Goal: Transaction & Acquisition: Obtain resource

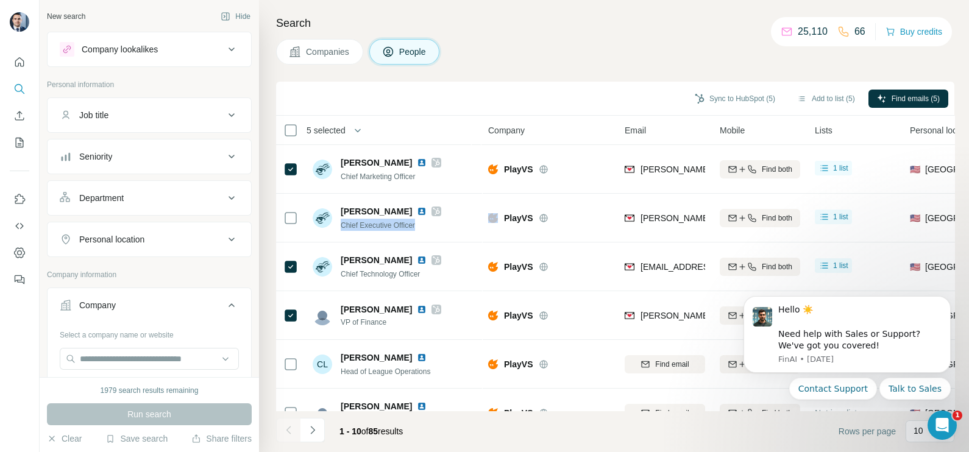
scroll to position [152, 0]
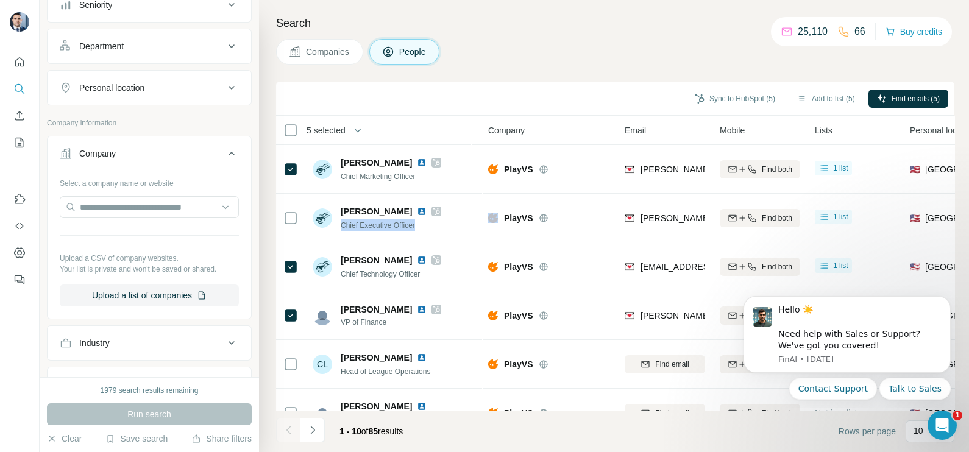
click at [347, 48] on span "Companies" at bounding box center [328, 52] width 44 height 12
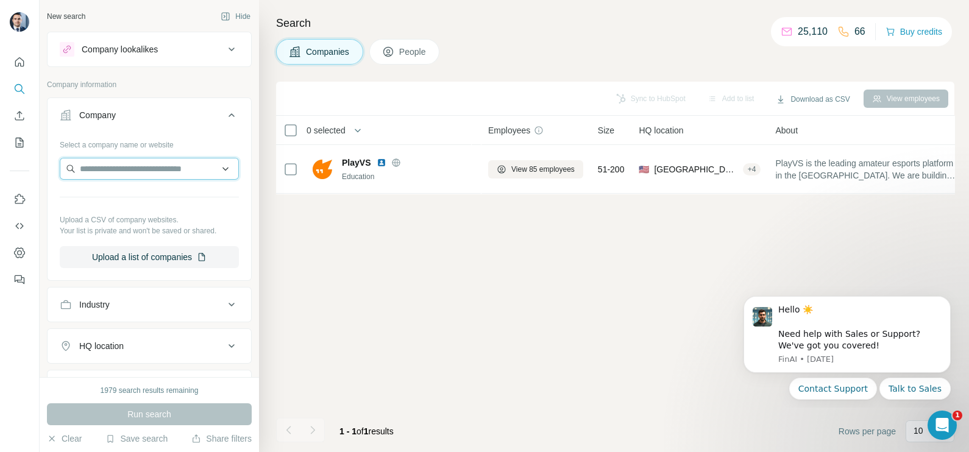
click at [118, 163] on input "text" at bounding box center [149, 169] width 179 height 22
paste input "**********"
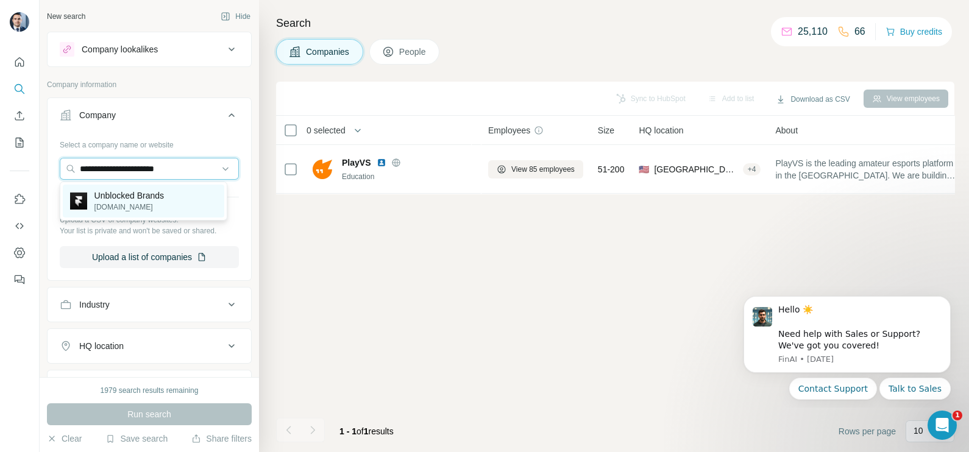
type input "**********"
click at [142, 198] on p "Unblocked Brands" at bounding box center [128, 196] width 69 height 12
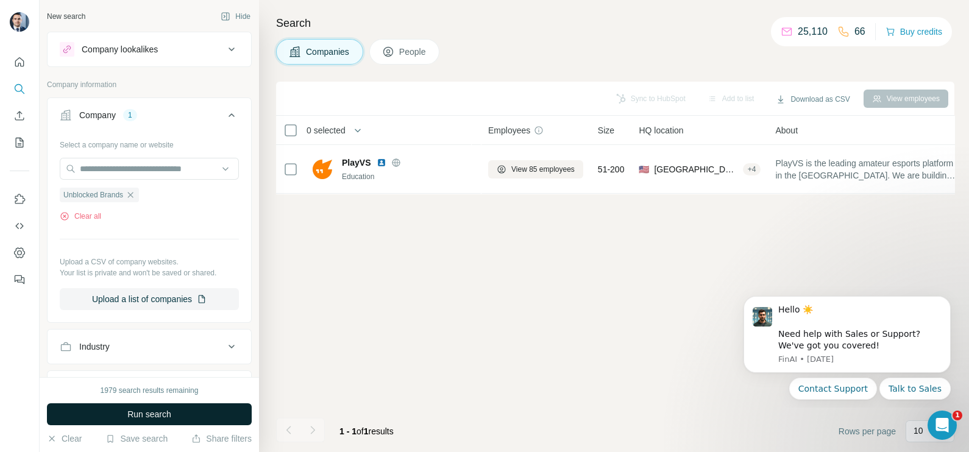
click at [171, 413] on span "Run search" at bounding box center [149, 414] width 44 height 12
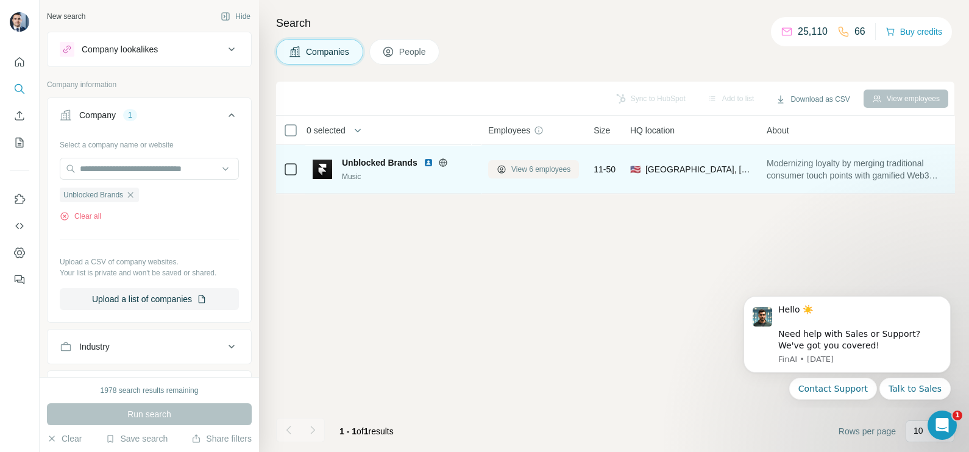
click at [521, 170] on span "View 6 employees" at bounding box center [540, 169] width 59 height 11
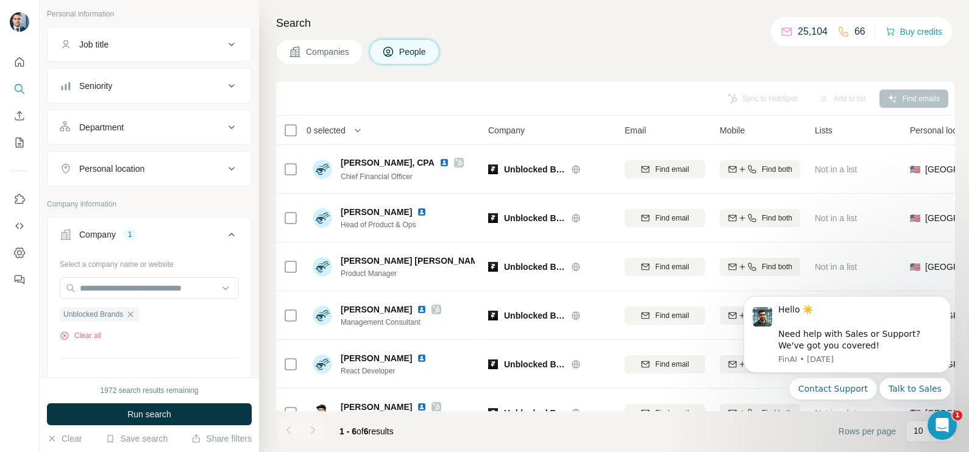
scroll to position [152, 0]
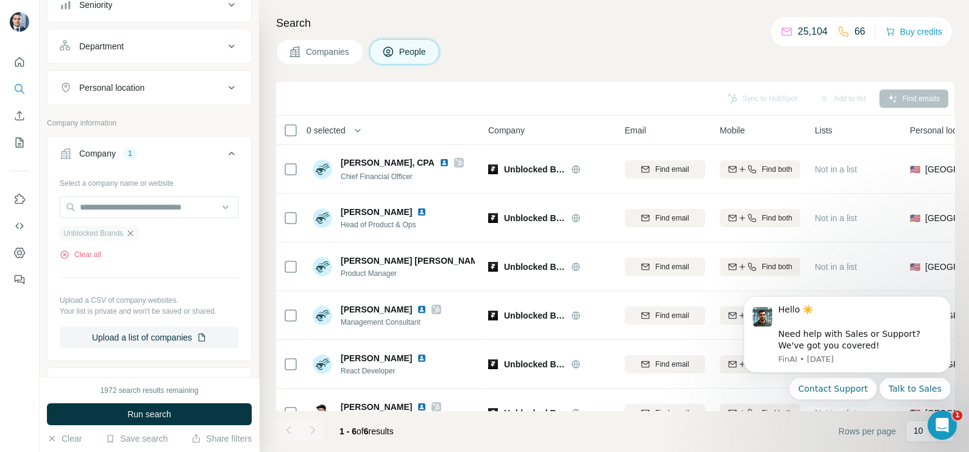
click at [131, 232] on icon "button" at bounding box center [131, 234] width 10 height 10
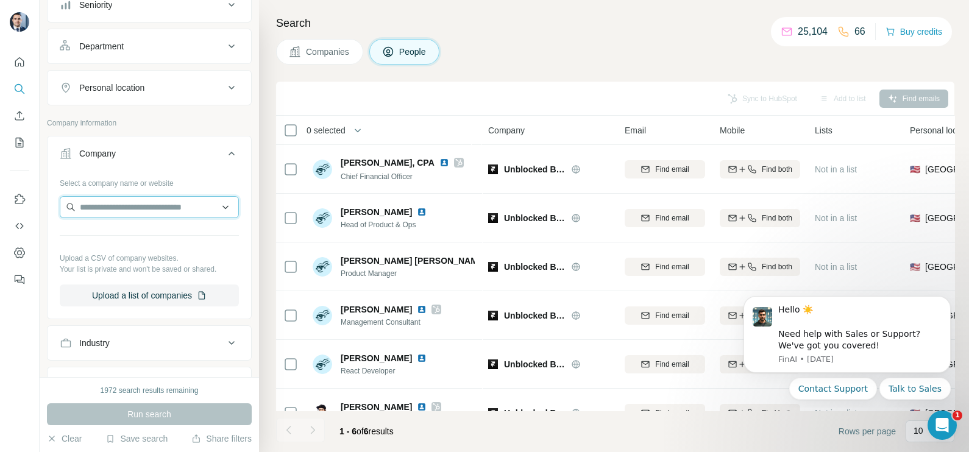
click at [131, 206] on input "text" at bounding box center [149, 207] width 179 height 22
type input "**********"
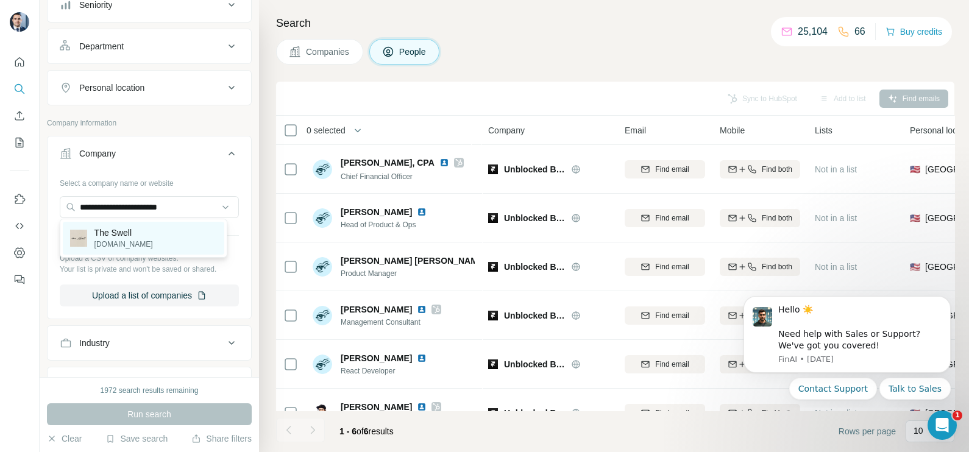
click at [133, 242] on p "[DOMAIN_NAME]" at bounding box center [123, 244] width 59 height 11
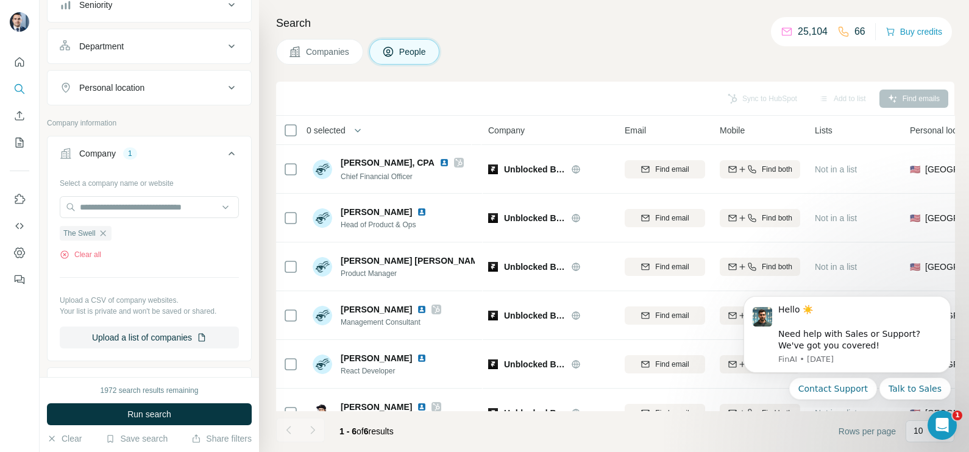
click at [157, 430] on div "1972 search results remaining Run search Clear Save search Share filters" at bounding box center [149, 414] width 219 height 75
click at [148, 421] on button "Run search" at bounding box center [149, 414] width 205 height 22
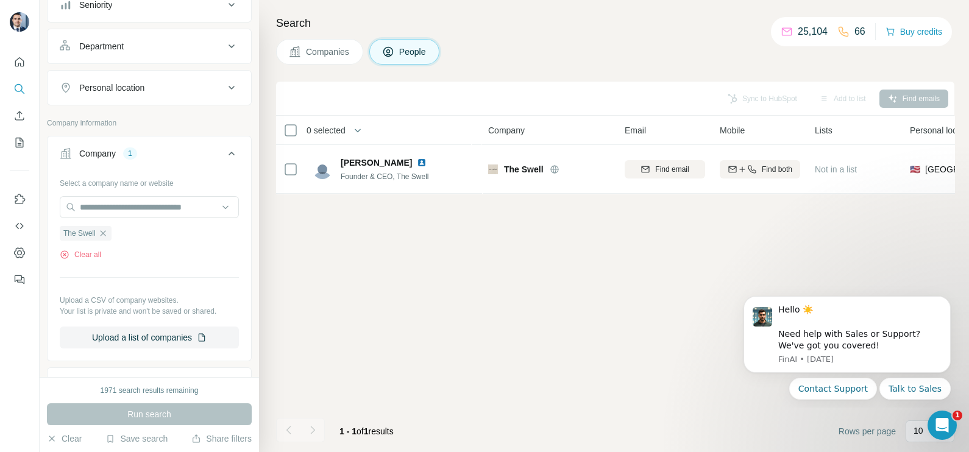
click at [327, 43] on button "Companies" at bounding box center [319, 52] width 87 height 26
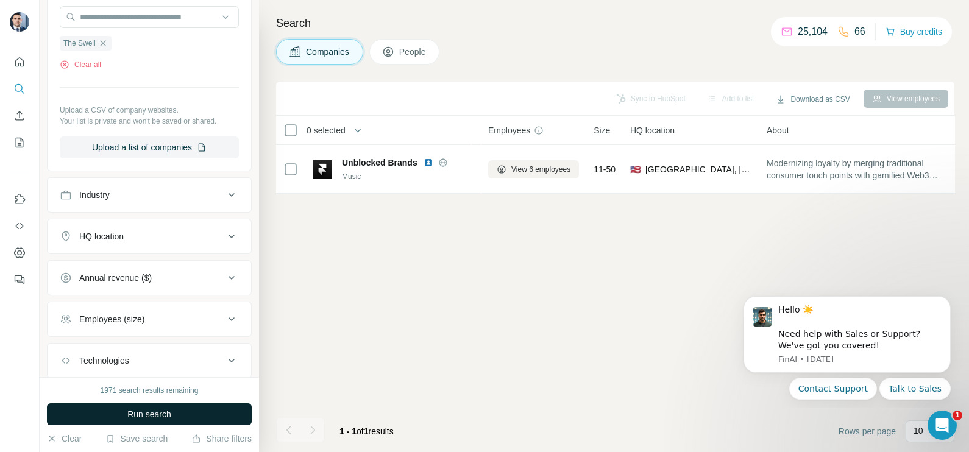
click at [165, 417] on span "Run search" at bounding box center [149, 414] width 44 height 12
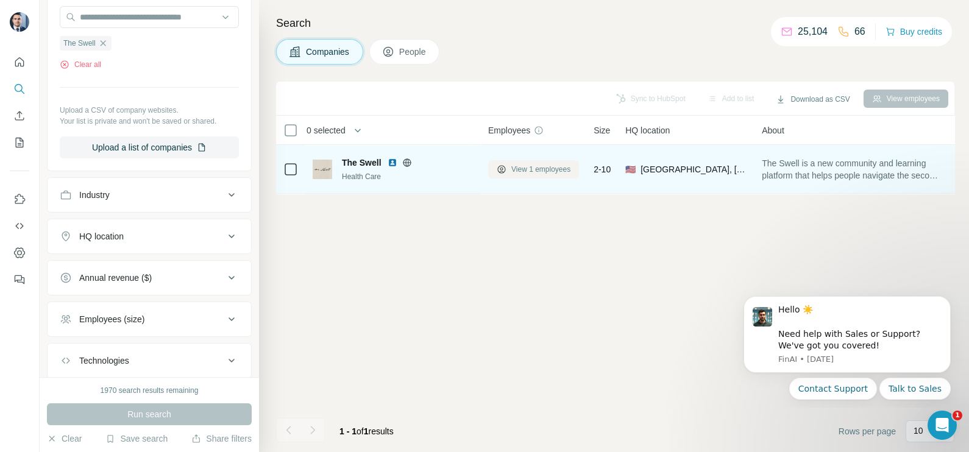
click at [512, 166] on span "View 1 employees" at bounding box center [540, 169] width 59 height 11
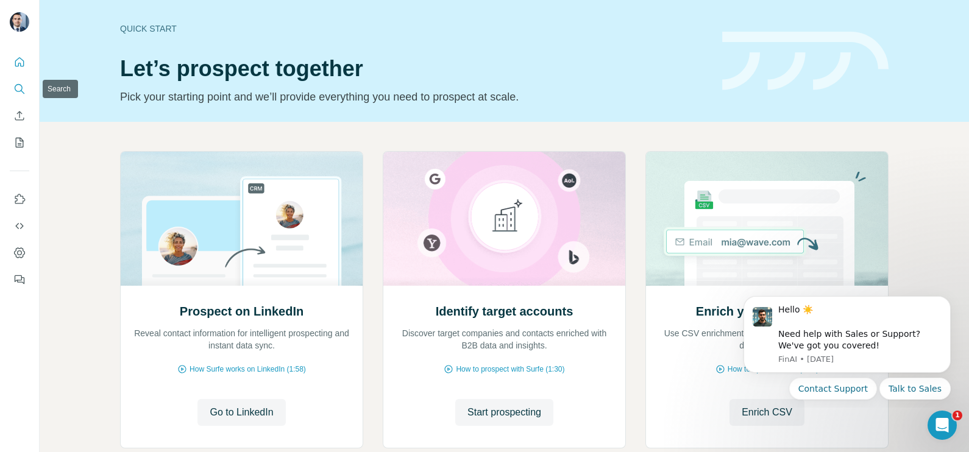
click at [16, 88] on icon "Search" at bounding box center [19, 89] width 12 height 12
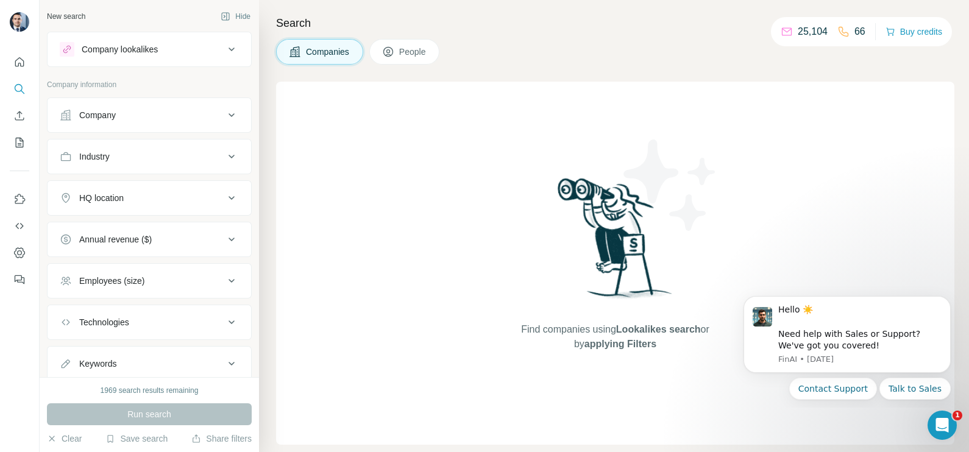
click at [157, 124] on button "Company" at bounding box center [150, 115] width 204 height 29
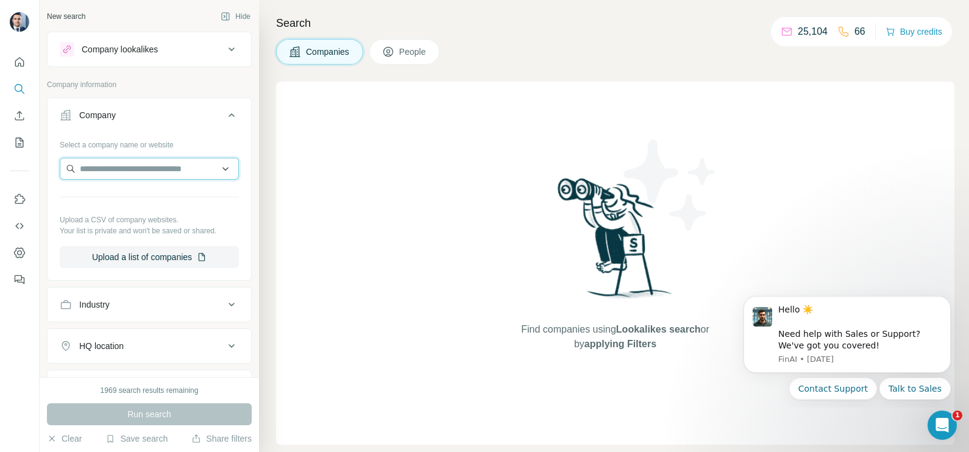
click at [140, 165] on input "text" at bounding box center [149, 169] width 179 height 22
paste input "**********"
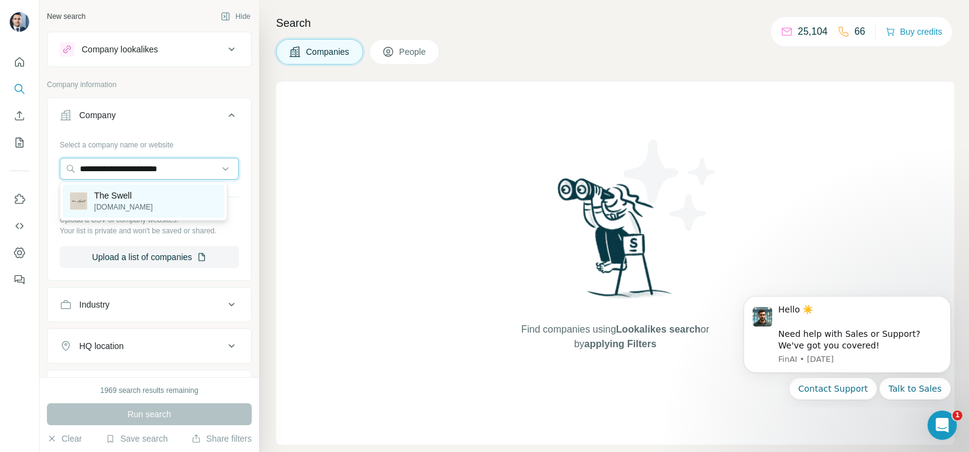
type input "**********"
click at [132, 197] on p "The Swell" at bounding box center [123, 196] width 59 height 12
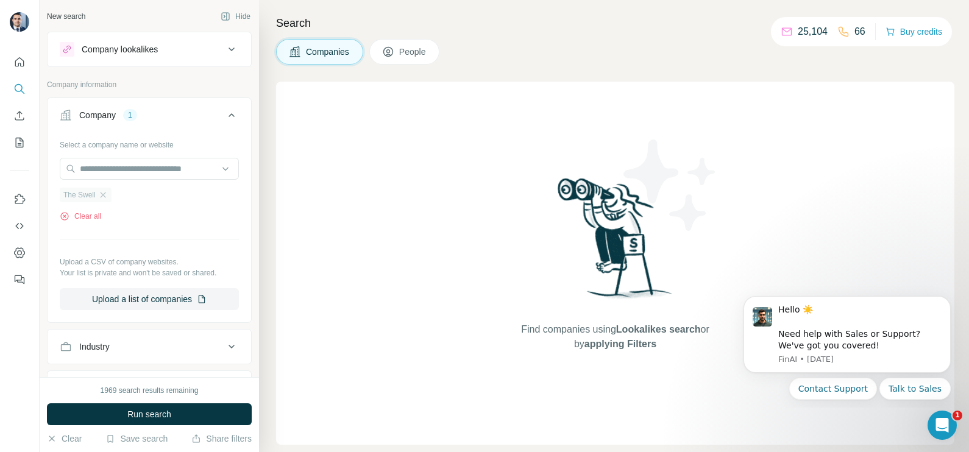
click at [110, 195] on div "The Swell" at bounding box center [86, 195] width 52 height 15
click at [107, 193] on icon "button" at bounding box center [103, 195] width 10 height 10
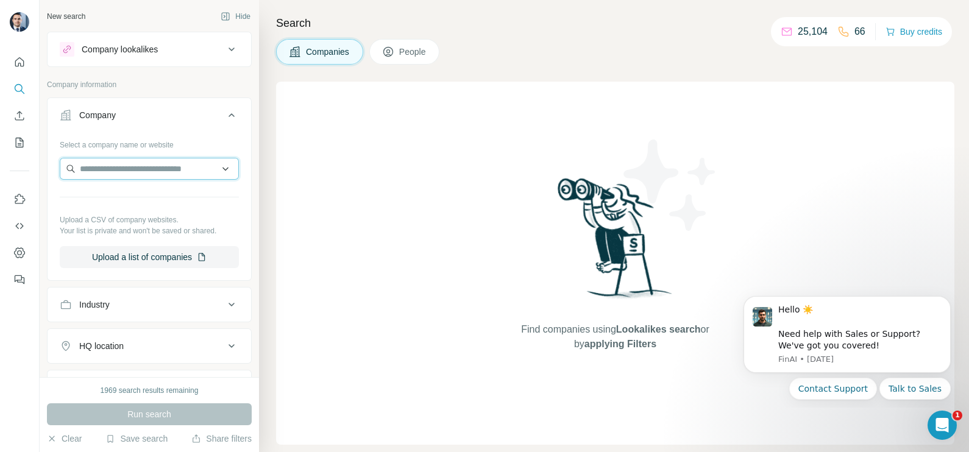
click at [126, 161] on input "text" at bounding box center [149, 169] width 179 height 22
paste input "**********"
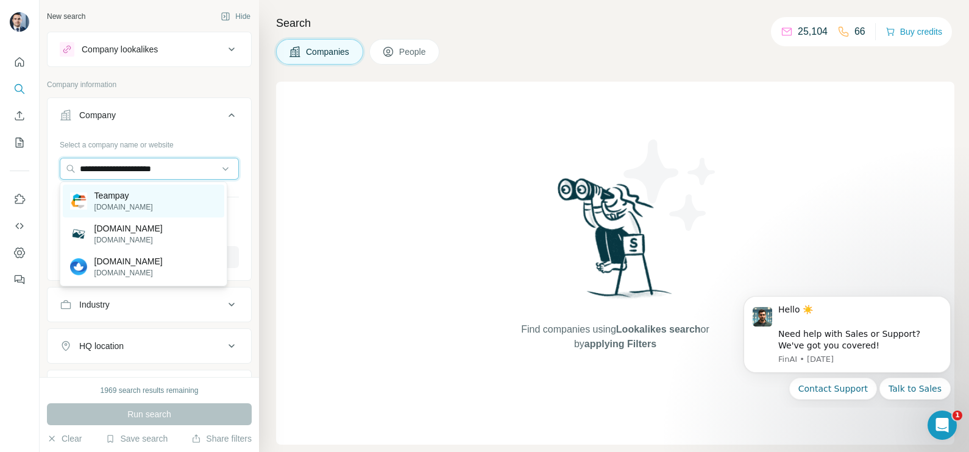
type input "**********"
click at [135, 192] on div "Teampay teampay.co" at bounding box center [143, 201] width 161 height 33
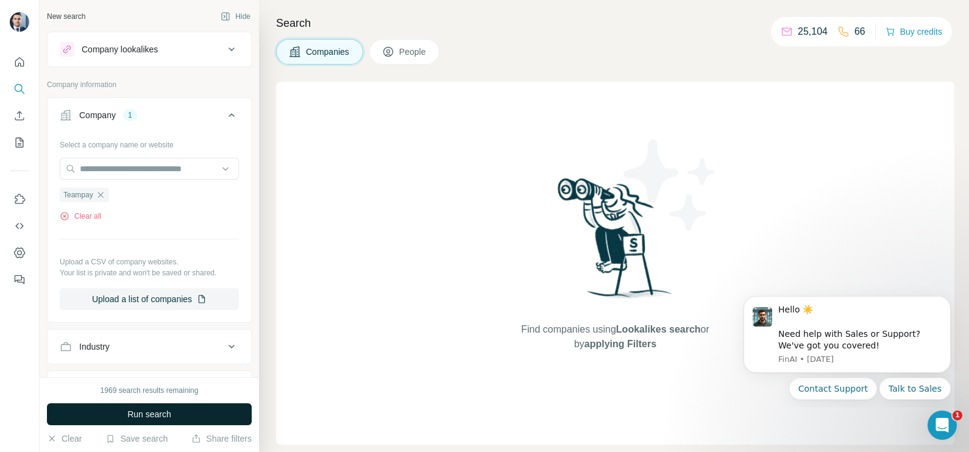
click at [137, 416] on span "Run search" at bounding box center [149, 414] width 44 height 12
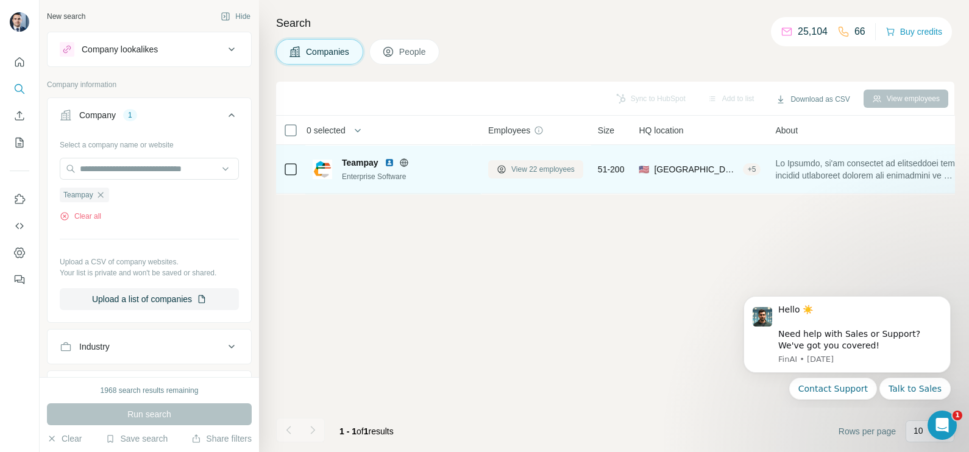
click at [527, 174] on span "View 22 employees" at bounding box center [542, 169] width 63 height 11
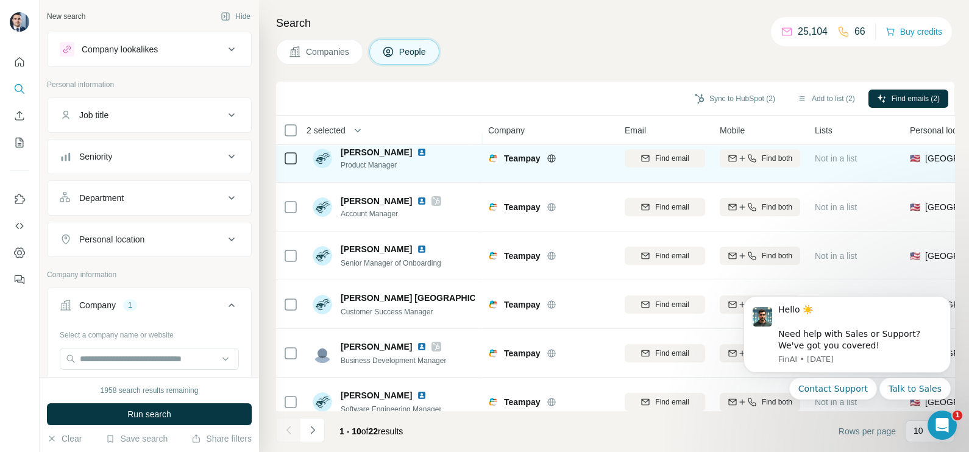
scroll to position [229, 0]
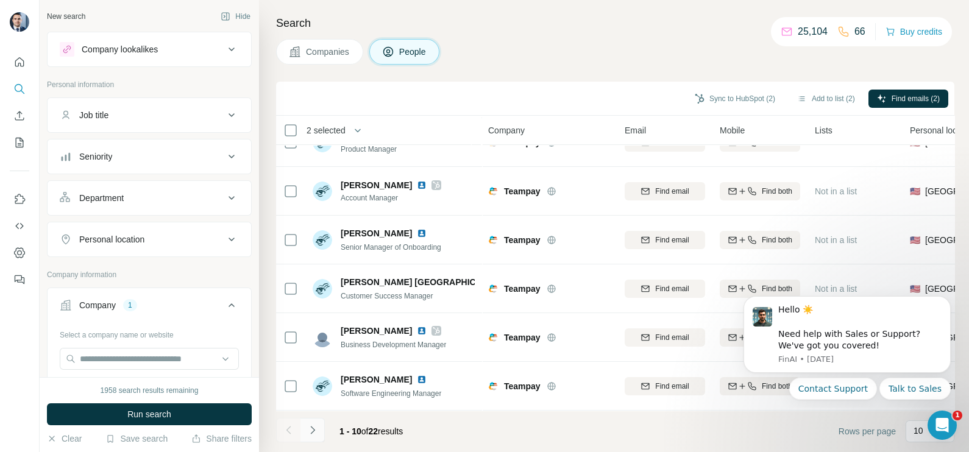
click at [313, 433] on icon "Navigate to next page" at bounding box center [313, 430] width 12 height 12
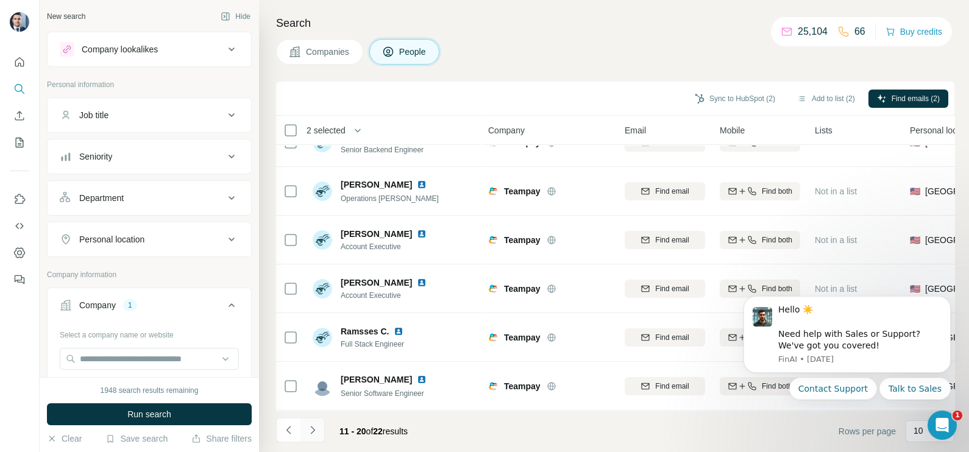
click at [310, 427] on icon "Navigate to next page" at bounding box center [313, 430] width 12 height 12
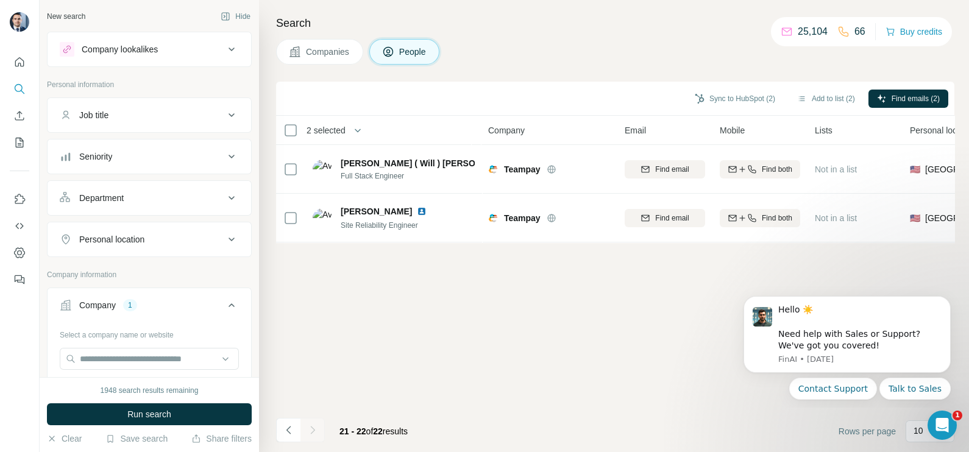
scroll to position [0, 0]
click at [289, 434] on icon "Navigate to previous page" at bounding box center [289, 430] width 12 height 12
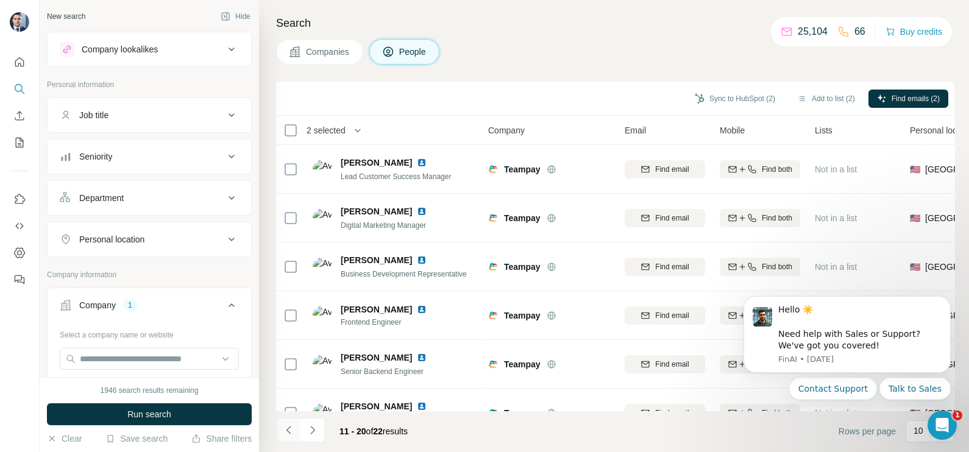
click at [289, 434] on icon "Navigate to previous page" at bounding box center [289, 430] width 12 height 12
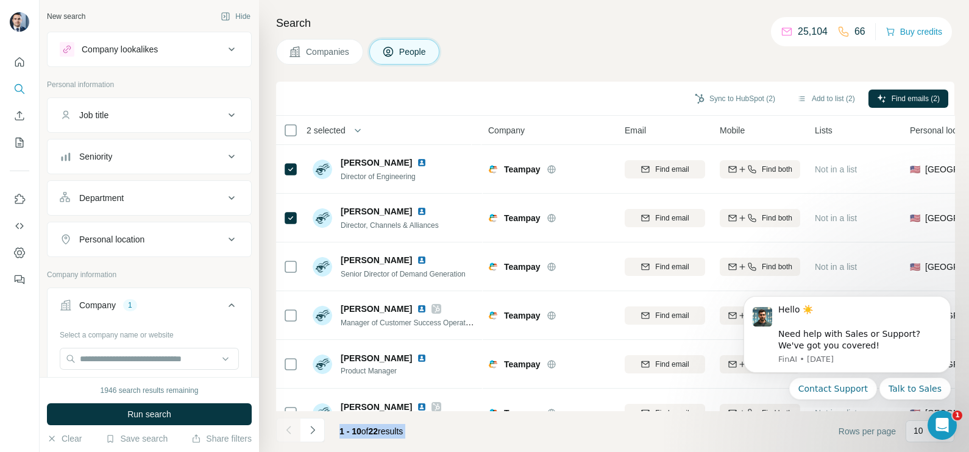
click at [289, 434] on div at bounding box center [288, 430] width 24 height 24
click at [508, 67] on div "Search Companies People Sync to HubSpot (2) Add to list (2) Find emails (2) 2 s…" at bounding box center [614, 226] width 710 height 452
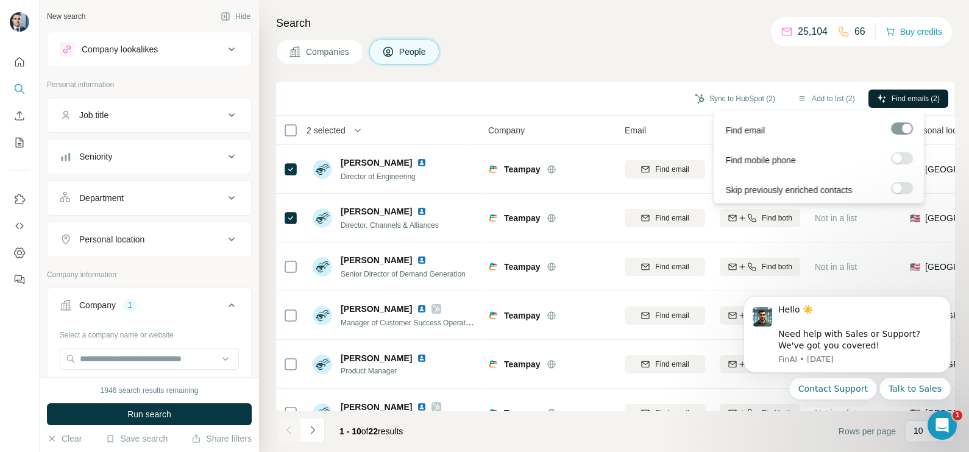
click at [904, 100] on span "Find emails (2)" at bounding box center [916, 98] width 48 height 11
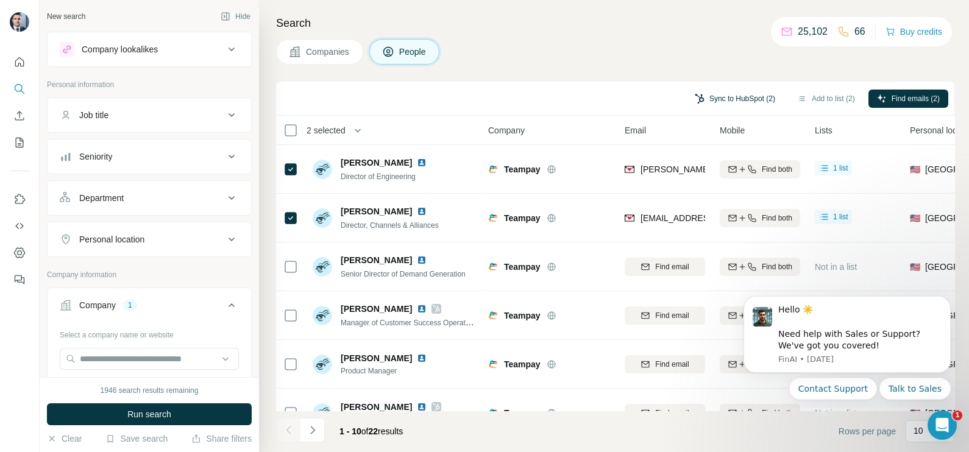
click at [698, 100] on button "Sync to HubSpot (2)" at bounding box center [735, 99] width 98 height 18
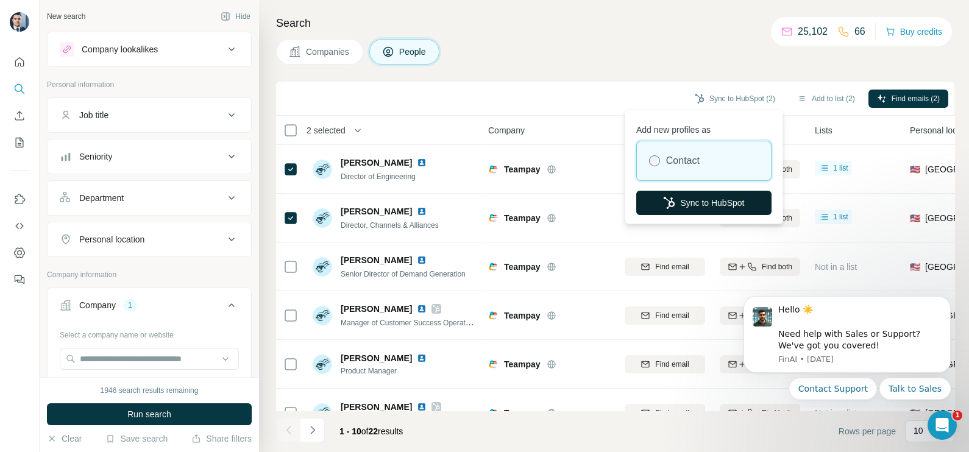
click at [689, 211] on button "Sync to HubSpot" at bounding box center [703, 203] width 135 height 24
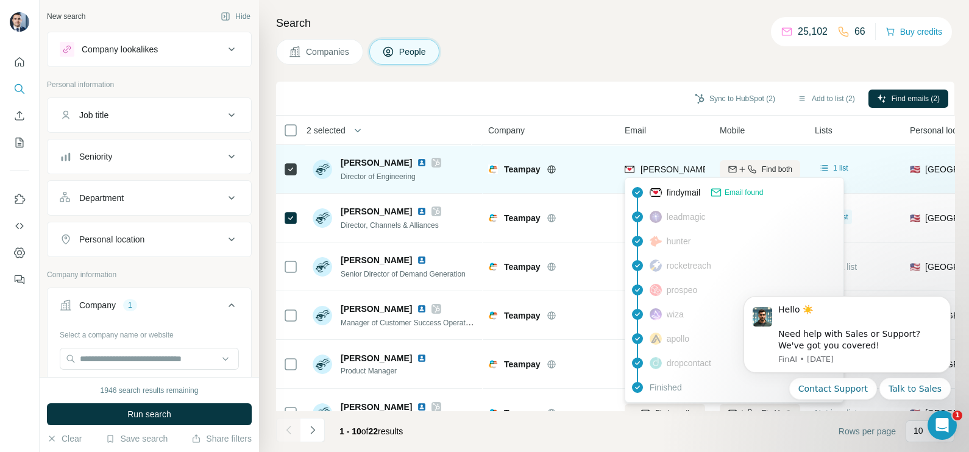
click at [654, 168] on span "angie@teampay.co" at bounding box center [747, 170] width 215 height 10
copy tr "angie@teampay.co"
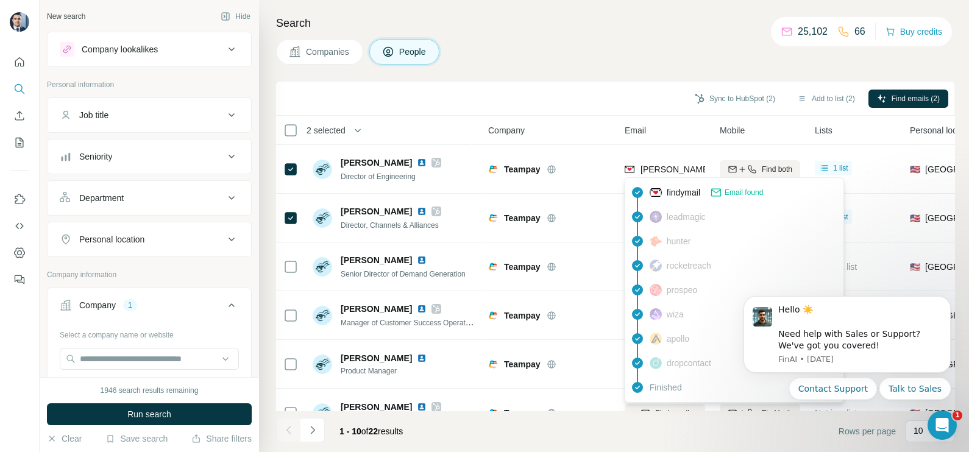
click at [494, 112] on div "Sync to HubSpot (2) Add to list (2) Find emails (2)" at bounding box center [615, 99] width 678 height 34
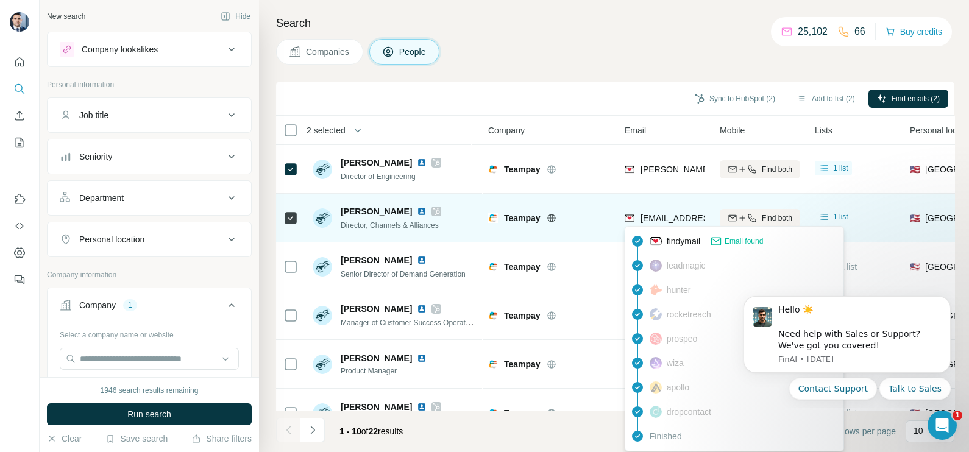
click at [661, 218] on span "miles@teampay.co" at bounding box center [712, 218] width 144 height 10
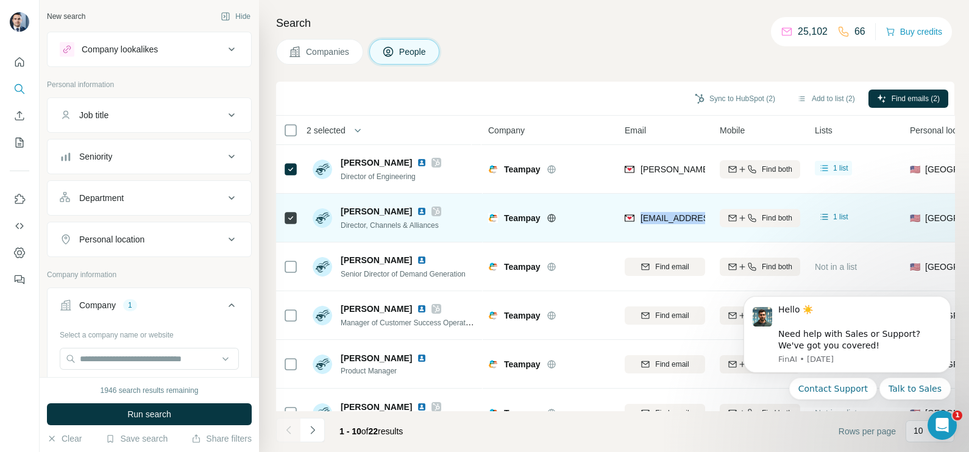
click at [661, 218] on span "miles@teampay.co" at bounding box center [712, 218] width 144 height 10
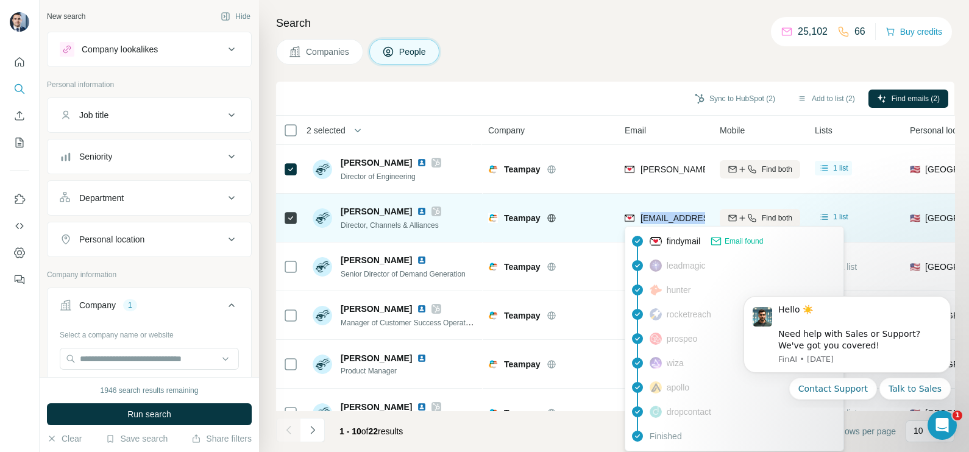
click at [661, 218] on span "miles@teampay.co" at bounding box center [712, 218] width 144 height 10
copy tr "miles@teampay.co"
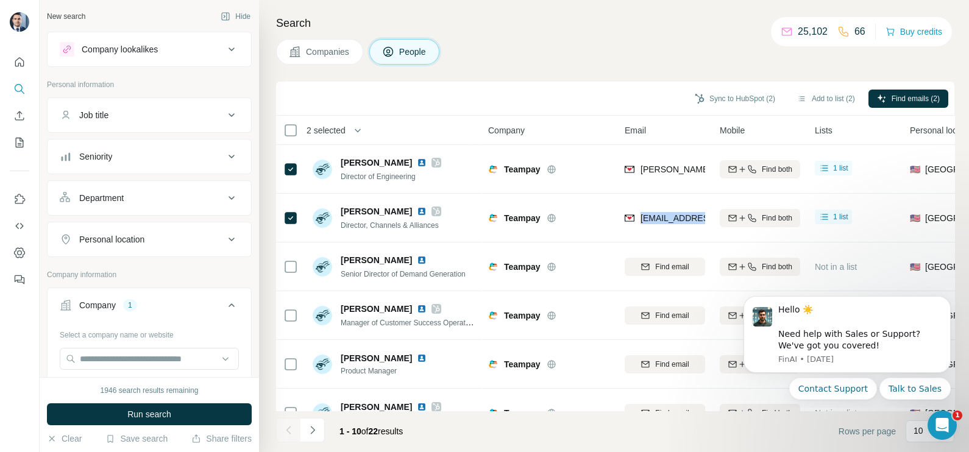
click at [317, 58] on button "Companies" at bounding box center [319, 52] width 87 height 26
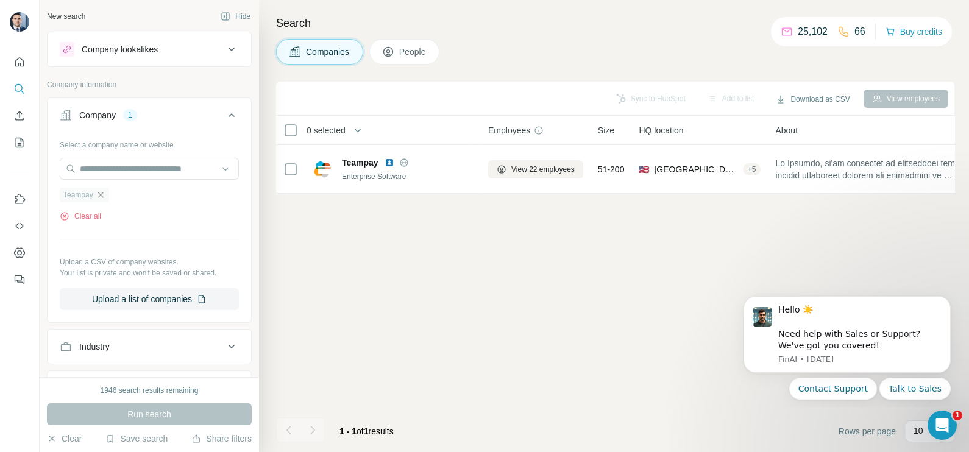
click at [102, 194] on icon "button" at bounding box center [100, 194] width 5 height 5
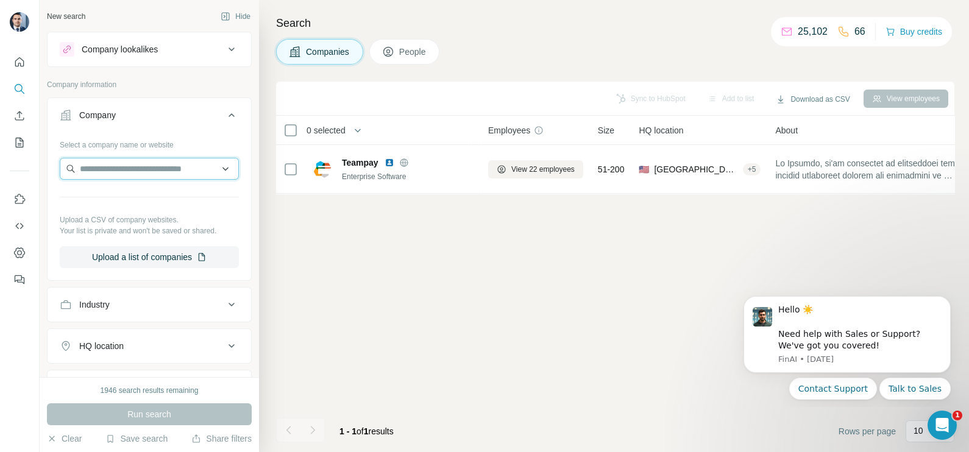
click at [132, 165] on input "text" at bounding box center [149, 169] width 179 height 22
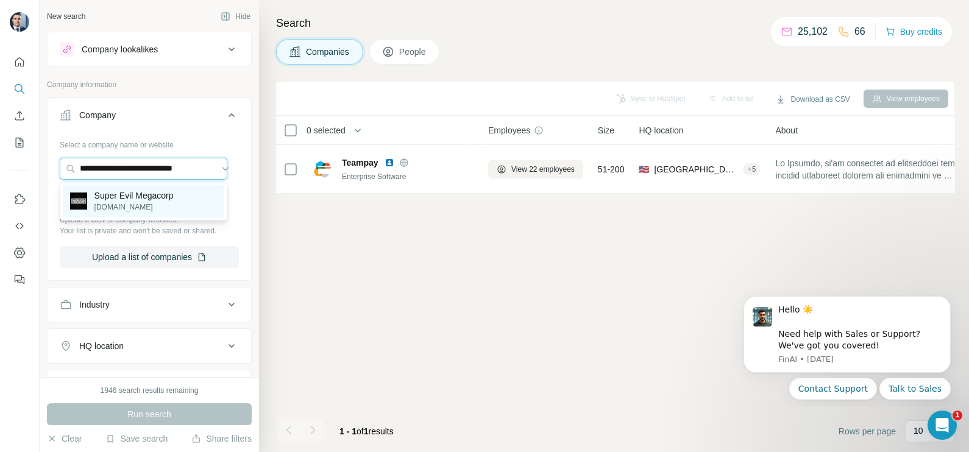
type input "**********"
click at [142, 210] on p "superevilmegacorp.com" at bounding box center [133, 207] width 79 height 11
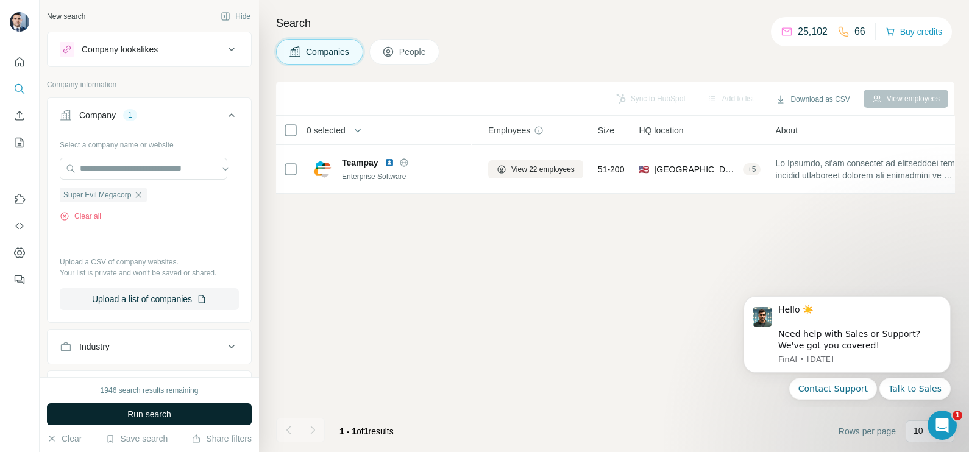
click at [160, 410] on span "Run search" at bounding box center [149, 414] width 44 height 12
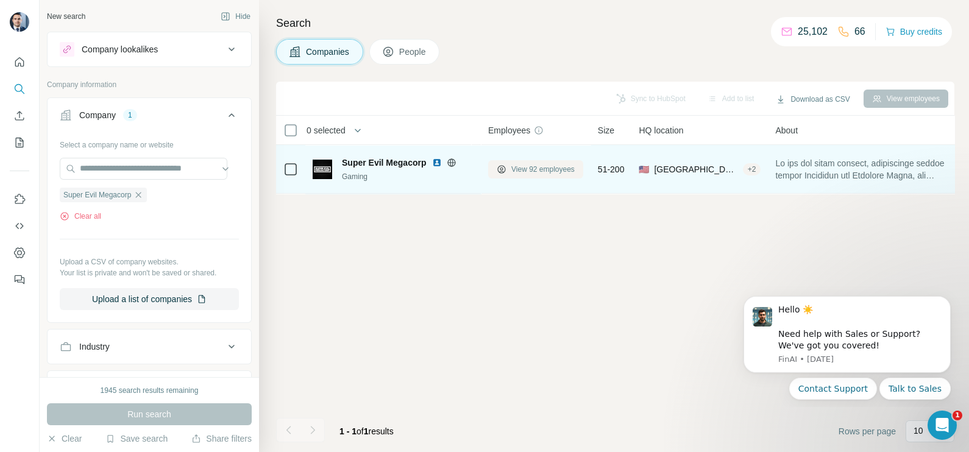
click at [530, 169] on span "View 92 employees" at bounding box center [542, 169] width 63 height 11
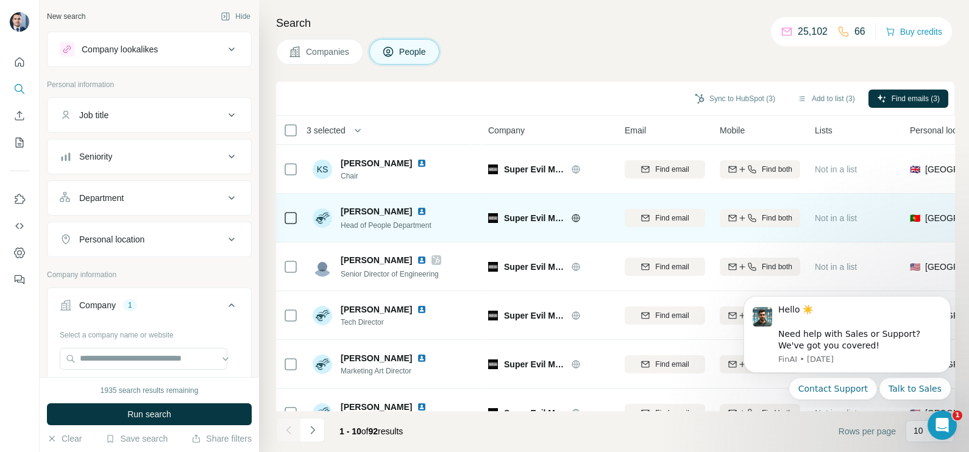
scroll to position [229, 0]
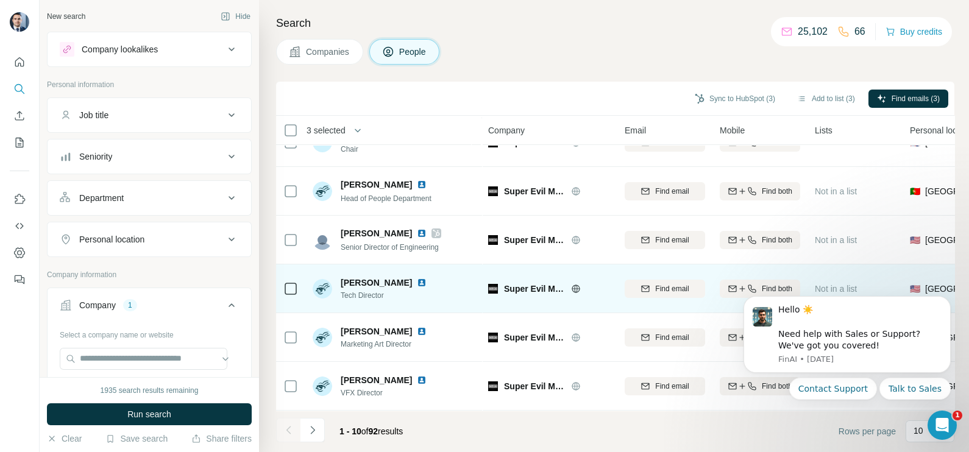
click at [304, 283] on td at bounding box center [290, 288] width 29 height 49
click at [299, 278] on td at bounding box center [290, 288] width 29 height 49
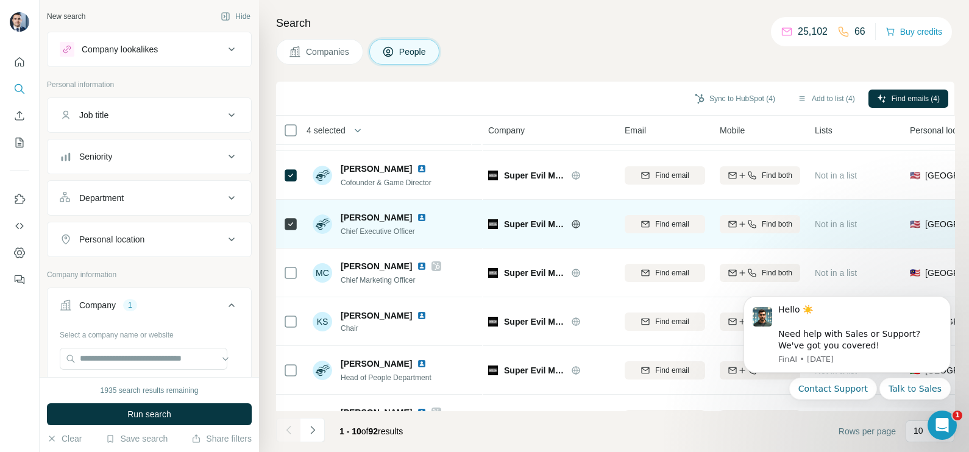
scroll to position [0, 0]
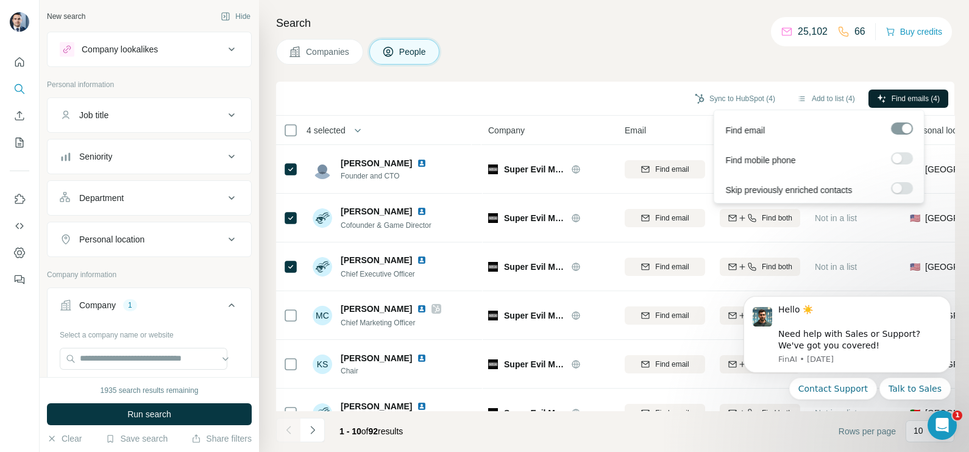
click at [904, 101] on span "Find emails (4)" at bounding box center [916, 98] width 48 height 11
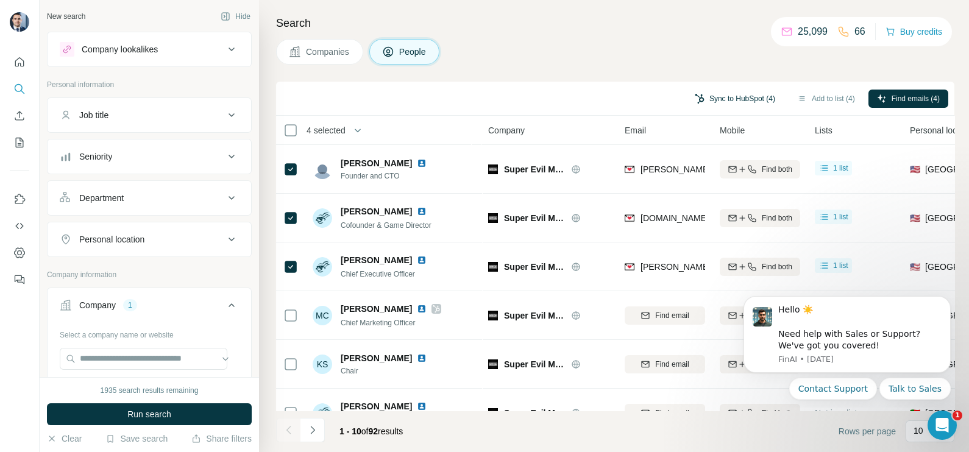
click at [717, 104] on button "Sync to HubSpot (4)" at bounding box center [735, 99] width 98 height 18
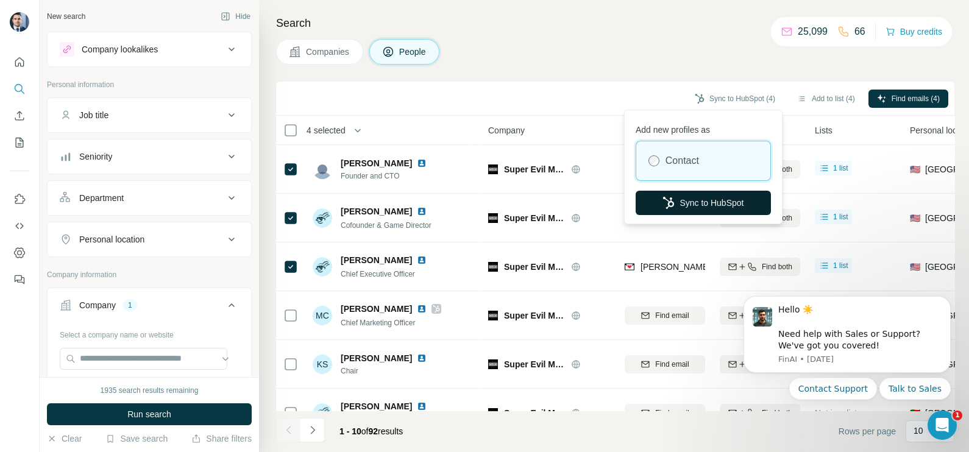
click at [696, 202] on button "Sync to HubSpot" at bounding box center [703, 203] width 135 height 24
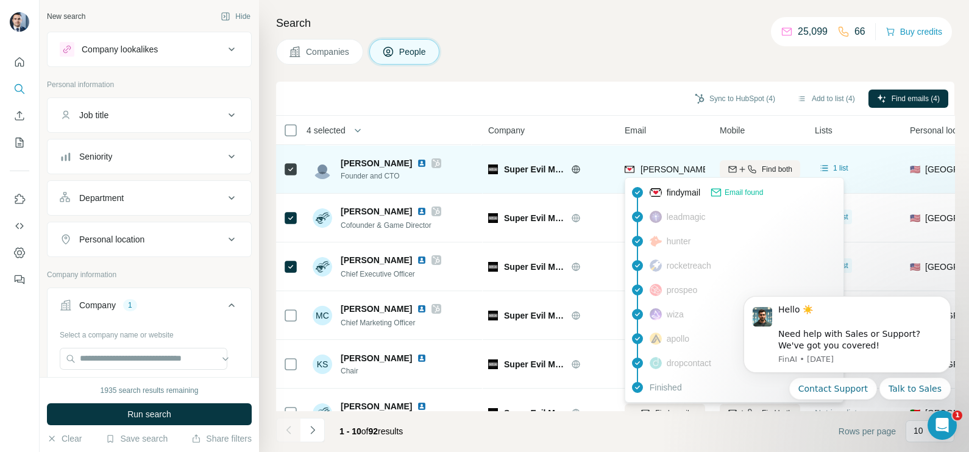
click at [672, 169] on span "tommy.krul@superevilmegacorp.com" at bounding box center [782, 170] width 285 height 10
click at [671, 169] on span "tommy.krul@superevilmegacorp.com" at bounding box center [782, 170] width 285 height 10
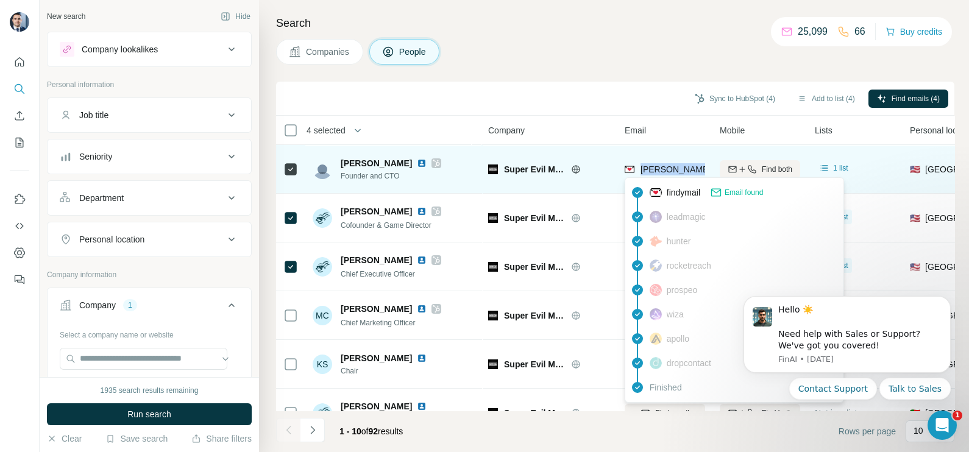
click at [671, 169] on span "tommy.krul@superevilmegacorp.com" at bounding box center [782, 170] width 285 height 10
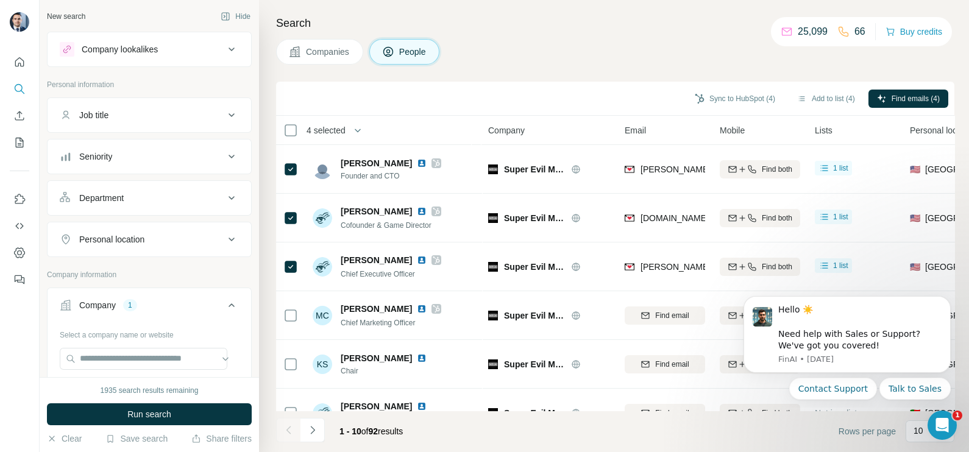
click at [626, 87] on div "Sync to HubSpot (4) Add to list (4) Find emails (4)" at bounding box center [615, 99] width 678 height 34
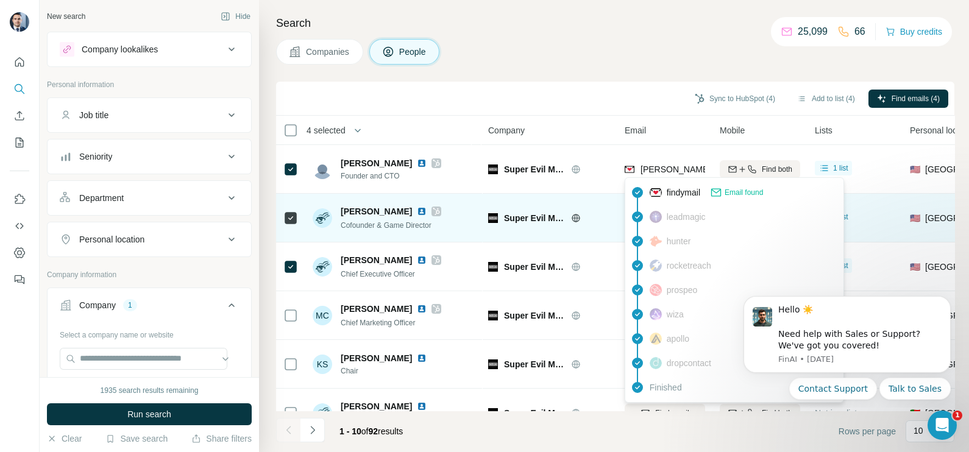
click at [669, 222] on span "leadmagic" at bounding box center [686, 217] width 39 height 12
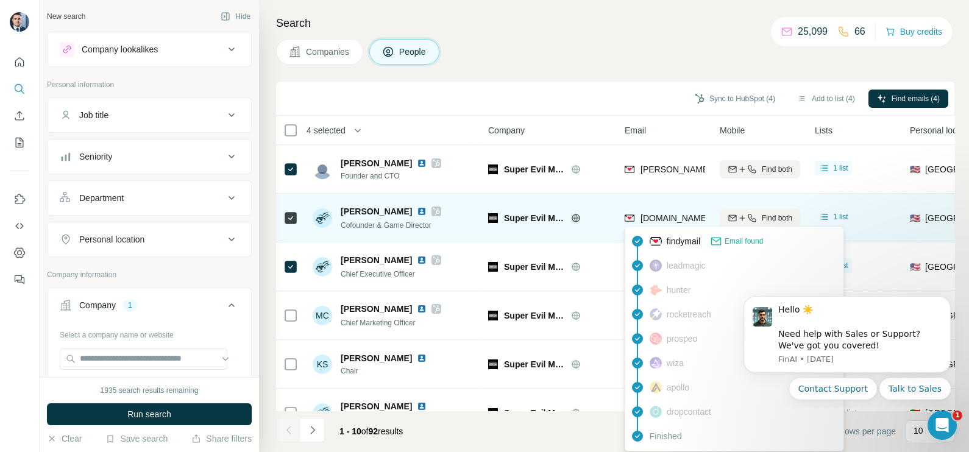
click at [666, 219] on span "q.wang@superevilmegacorp.com" at bounding box center [746, 218] width 213 height 10
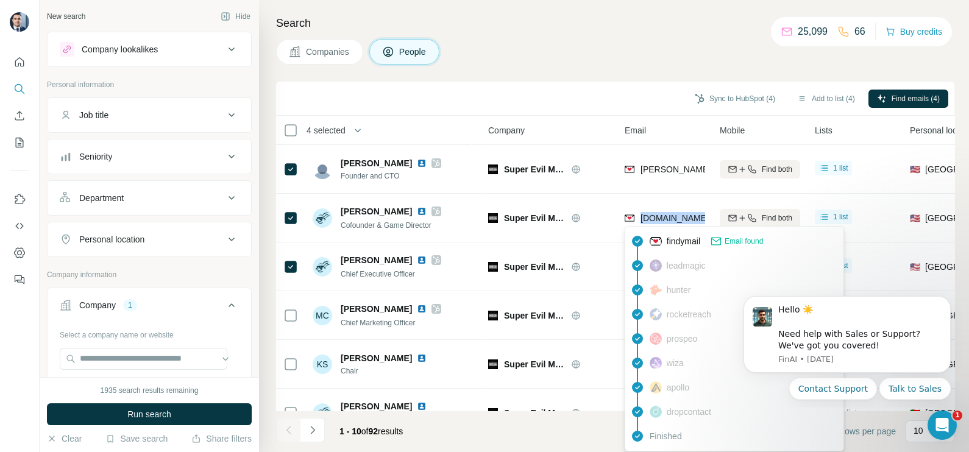
copy tr "q.wang@superevilmegacorp.com"
click at [588, 64] on div "Search Companies People Sync to HubSpot (4) Add to list (4) Find emails (4) 4 s…" at bounding box center [614, 226] width 710 height 452
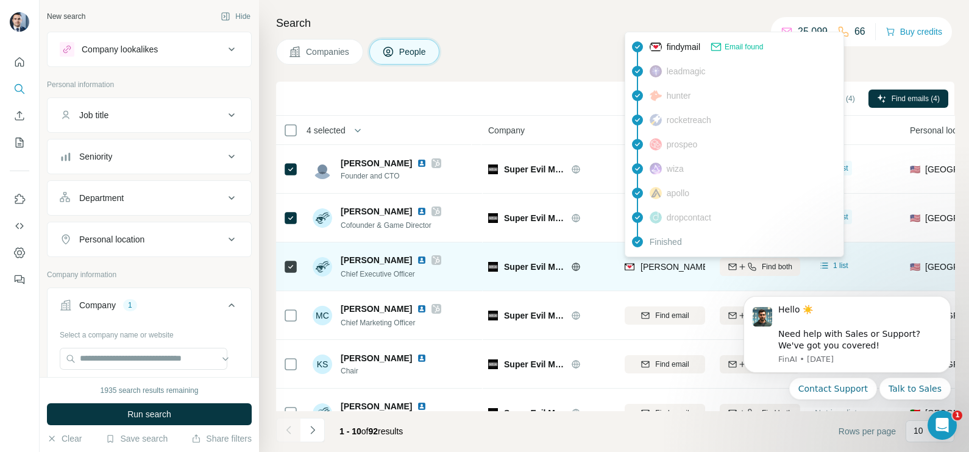
click at [655, 270] on span "ian.fielding@superevilmegacorp.com" at bounding box center [782, 267] width 285 height 10
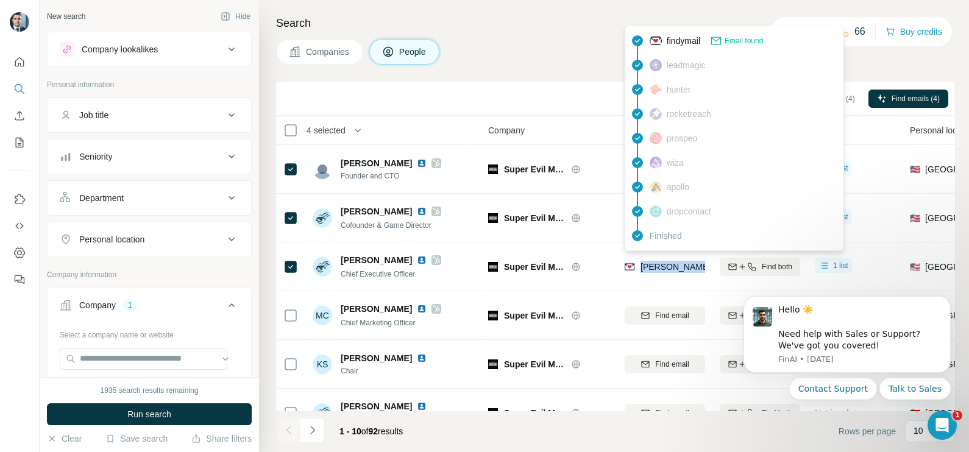
copy tr "ian.fielding@superevilmegacorp.com"
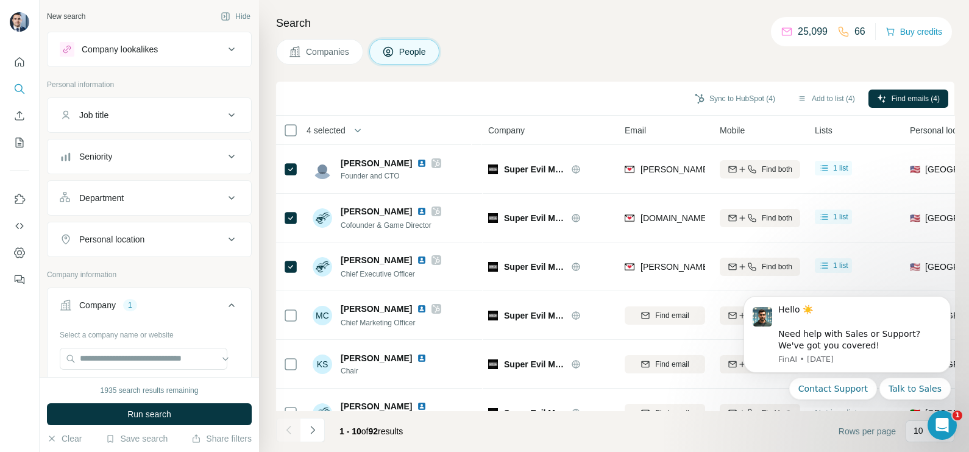
click at [512, 82] on div "Sync to HubSpot (4) Add to list (4) Find emails (4)" at bounding box center [615, 99] width 678 height 34
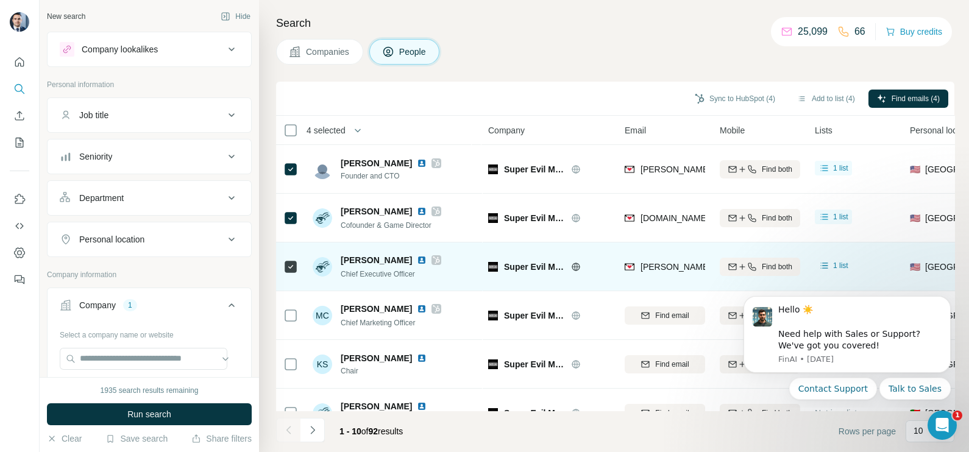
scroll to position [152, 0]
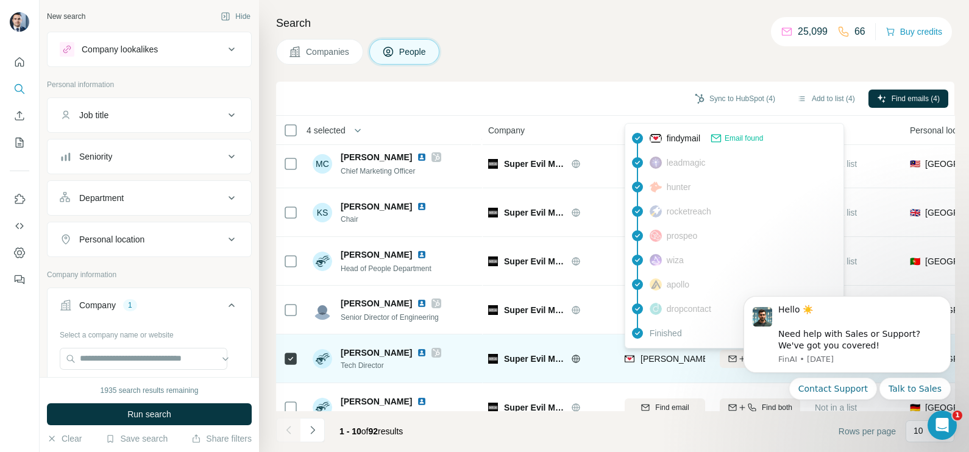
click at [667, 357] on span "brooke.costa@superevilmegacorp.com" at bounding box center [747, 359] width 215 height 10
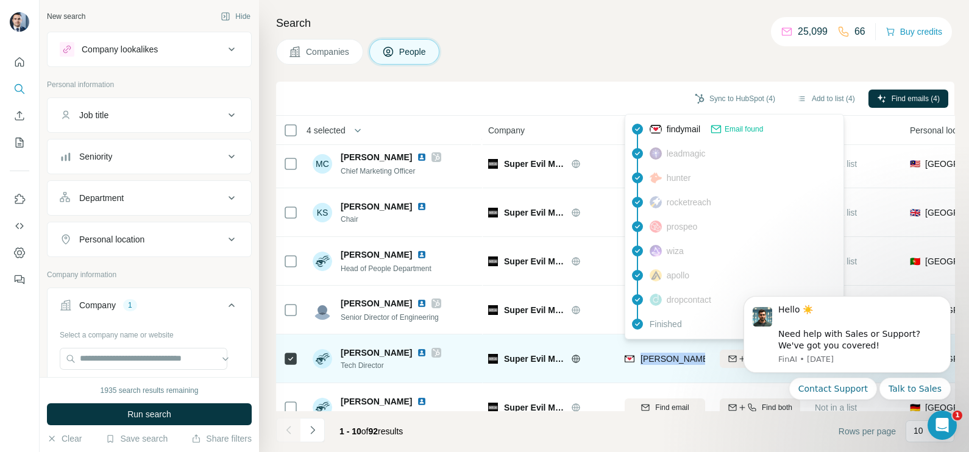
click at [667, 357] on span "brooke.costa@superevilmegacorp.com" at bounding box center [747, 359] width 215 height 10
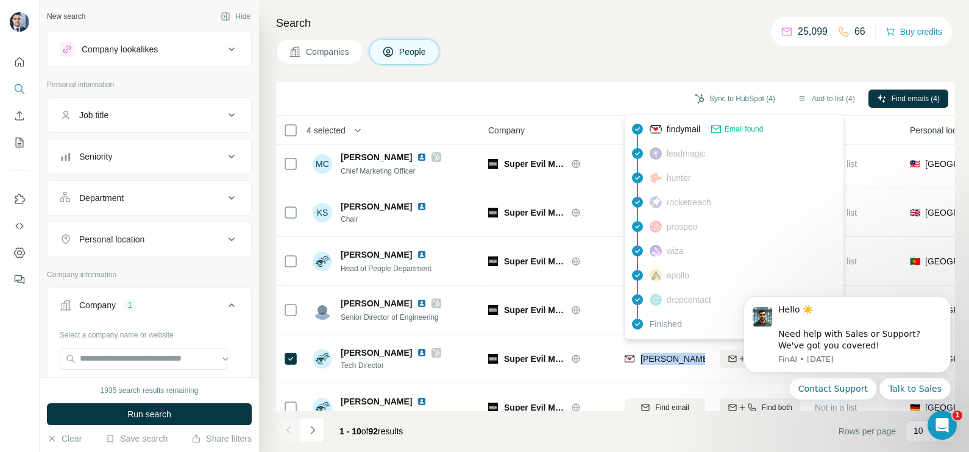
copy tr "brooke.costa@superevilmegacorp.com"
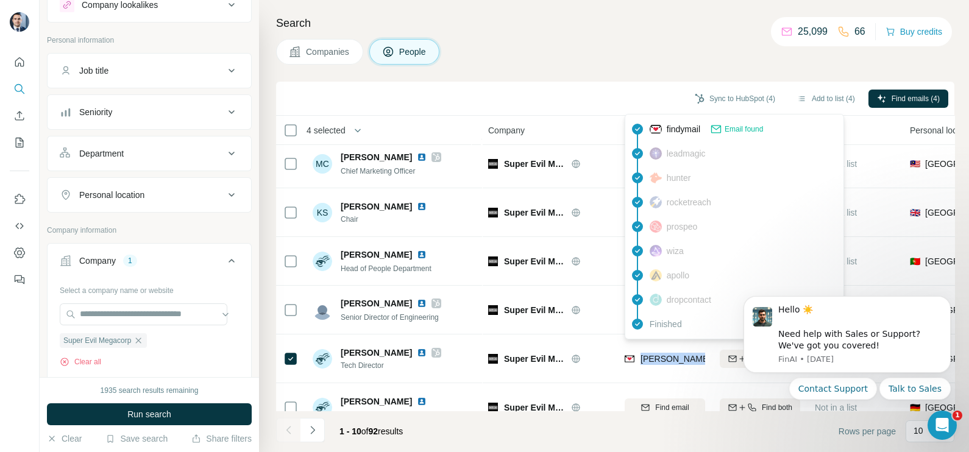
scroll to position [76, 0]
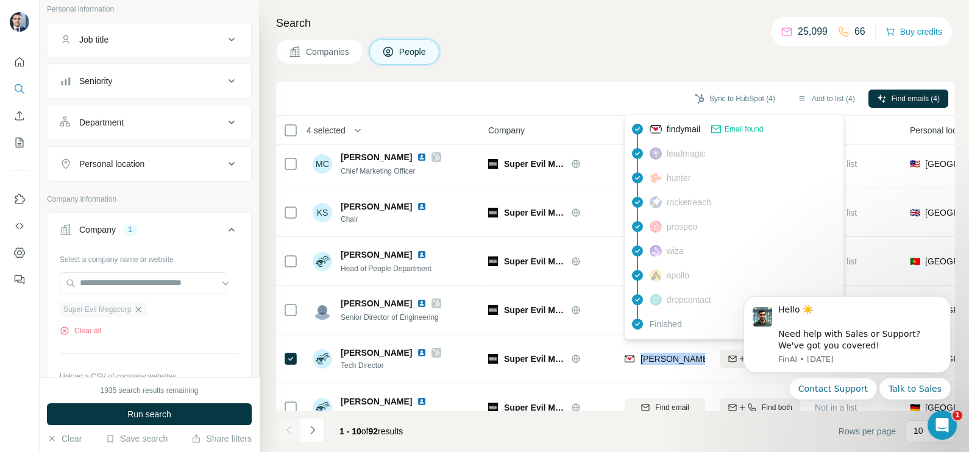
click at [141, 307] on icon "button" at bounding box center [138, 310] width 10 height 10
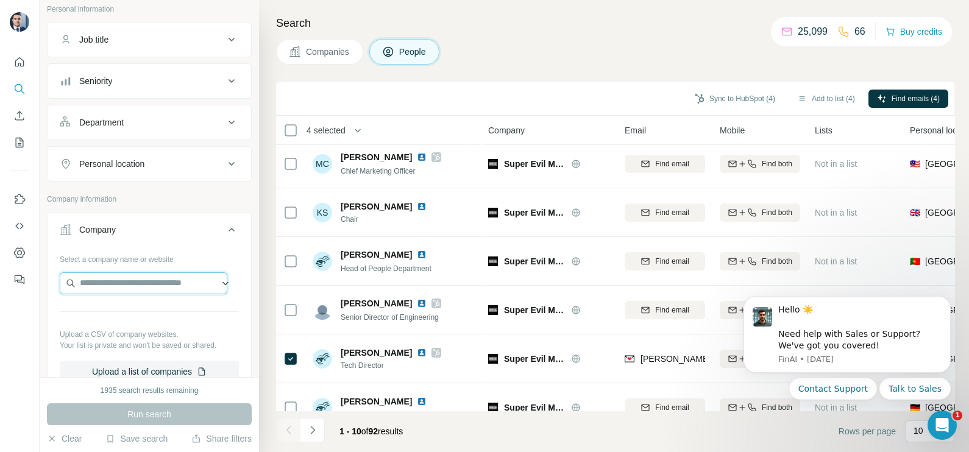
click at [139, 286] on input "text" at bounding box center [144, 283] width 168 height 22
type input "**********"
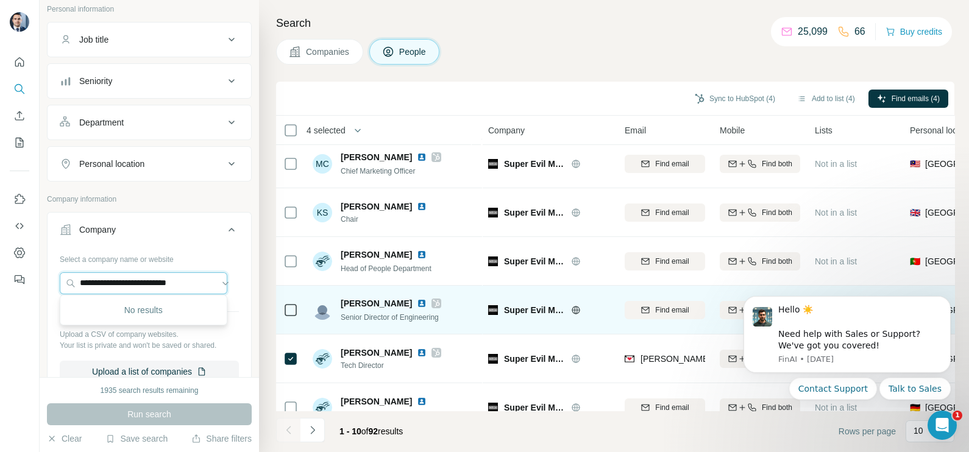
drag, startPoint x: 74, startPoint y: 280, endPoint x: 296, endPoint y: 286, distance: 221.9
click at [296, 286] on div "**********" at bounding box center [504, 226] width 929 height 452
paste input "**********"
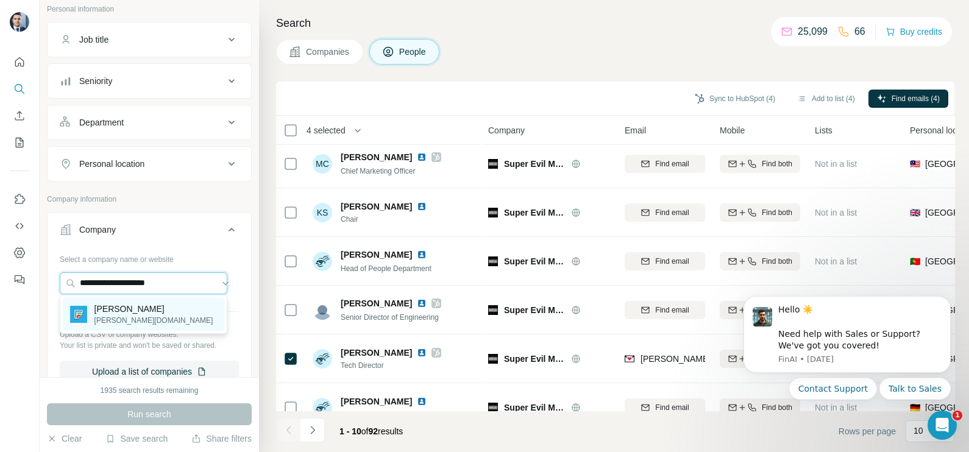
type input "**********"
click at [144, 310] on div "Facer facer.io" at bounding box center [143, 314] width 161 height 33
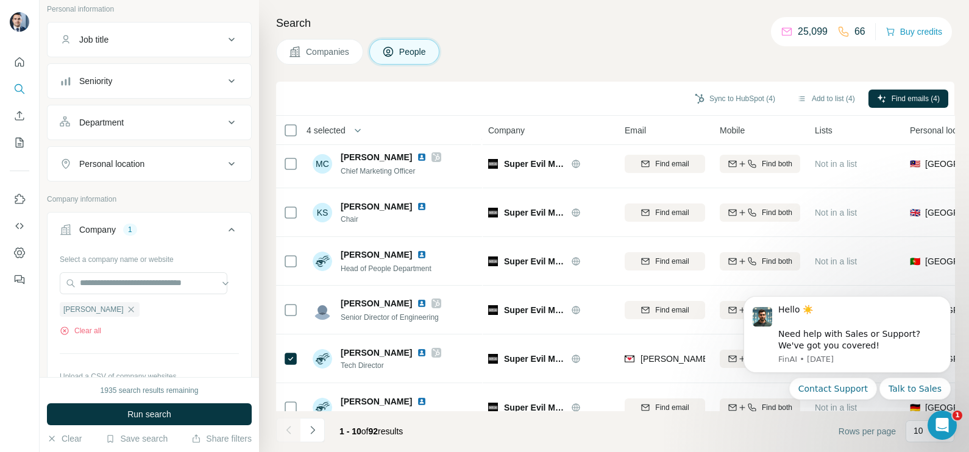
click at [339, 57] on span "Companies" at bounding box center [328, 52] width 44 height 12
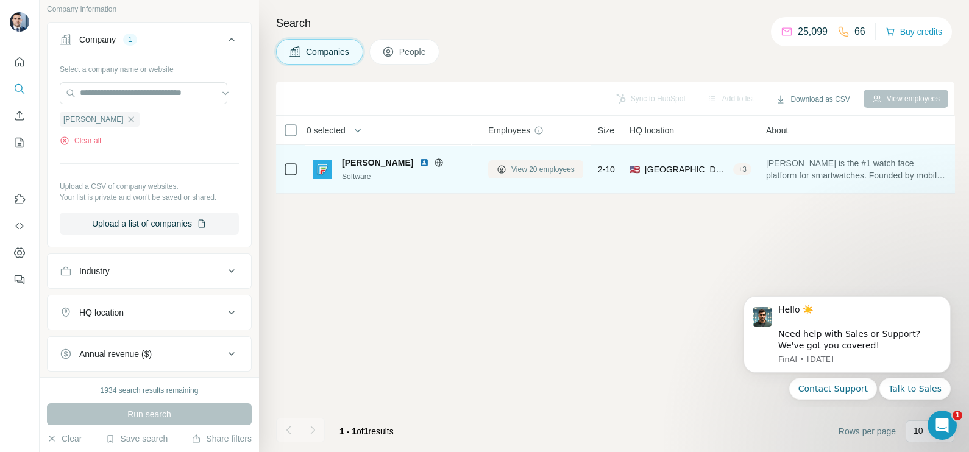
click at [525, 168] on span "View 20 employees" at bounding box center [542, 169] width 63 height 11
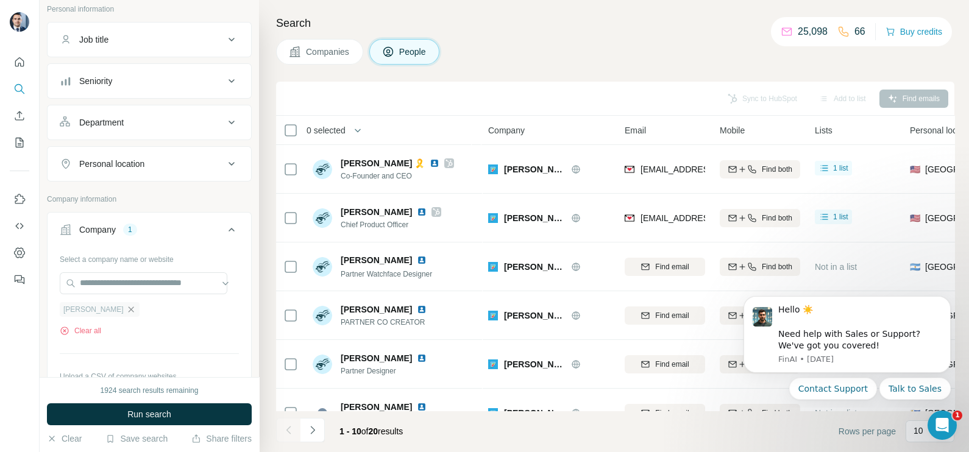
click at [126, 311] on icon "button" at bounding box center [131, 310] width 10 height 10
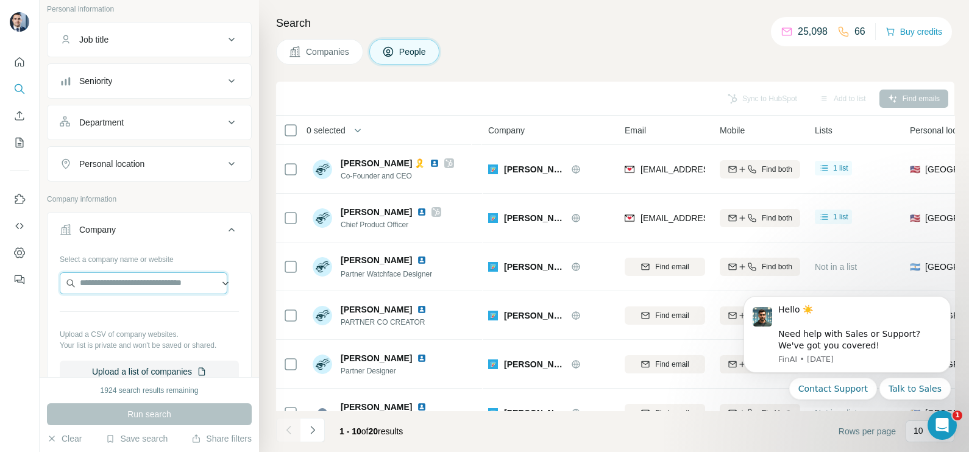
click at [124, 286] on input "text" at bounding box center [144, 283] width 168 height 22
paste input "**********"
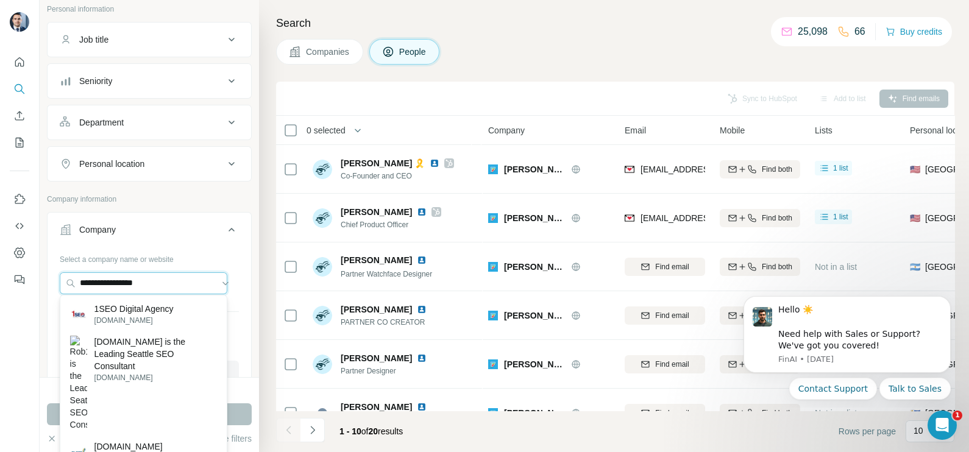
scroll to position [152, 0]
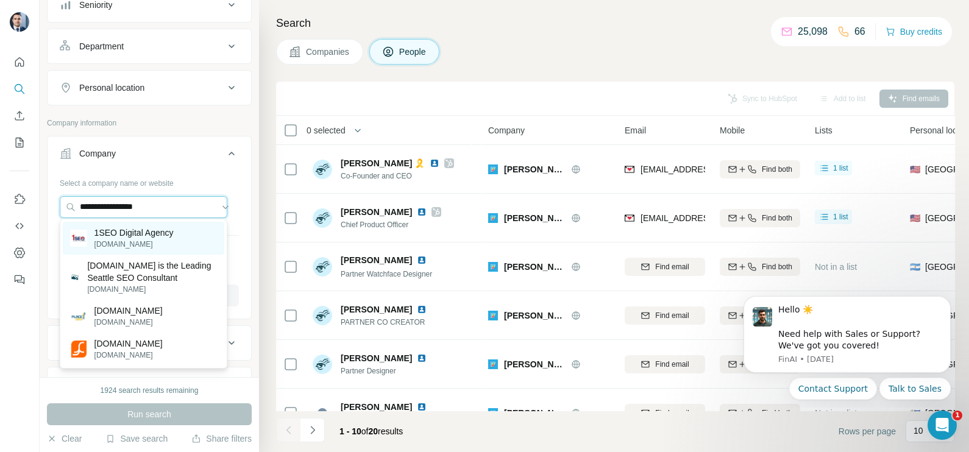
type input "**********"
click at [125, 237] on p "1SEO Digital Agency" at bounding box center [133, 233] width 79 height 12
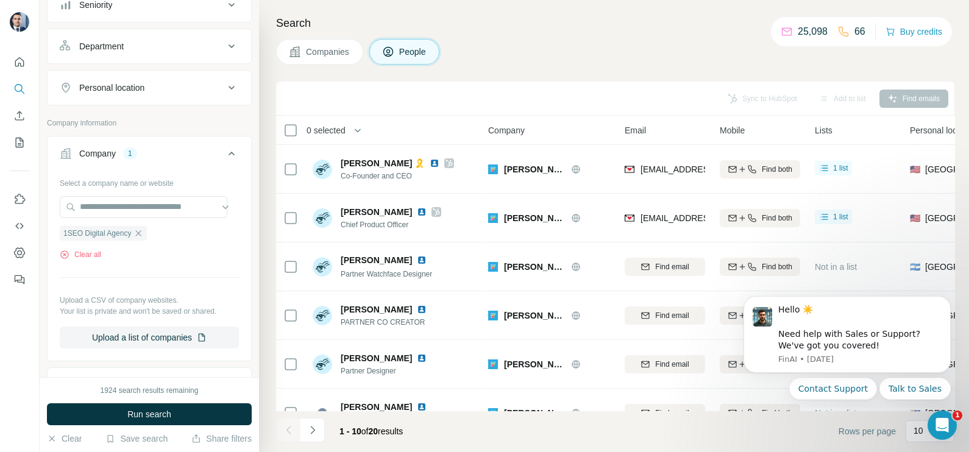
click at [325, 53] on span "Companies" at bounding box center [328, 52] width 44 height 12
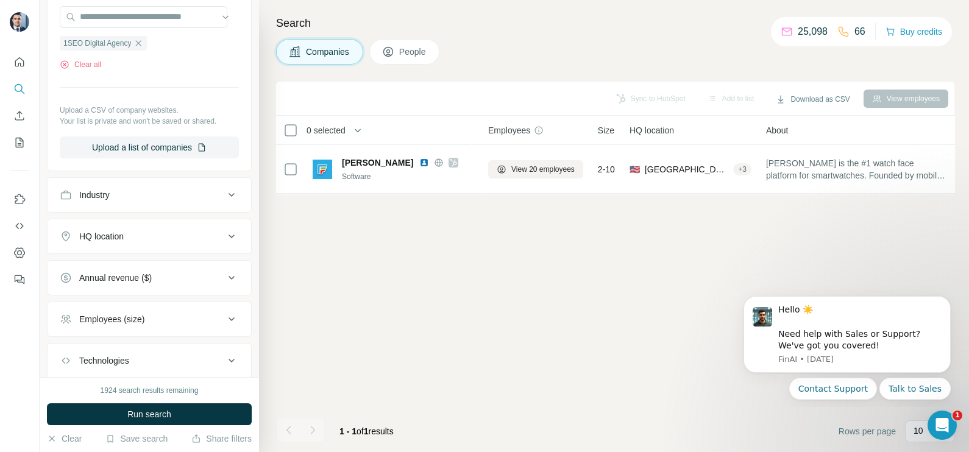
click at [156, 406] on button "Run search" at bounding box center [149, 414] width 205 height 22
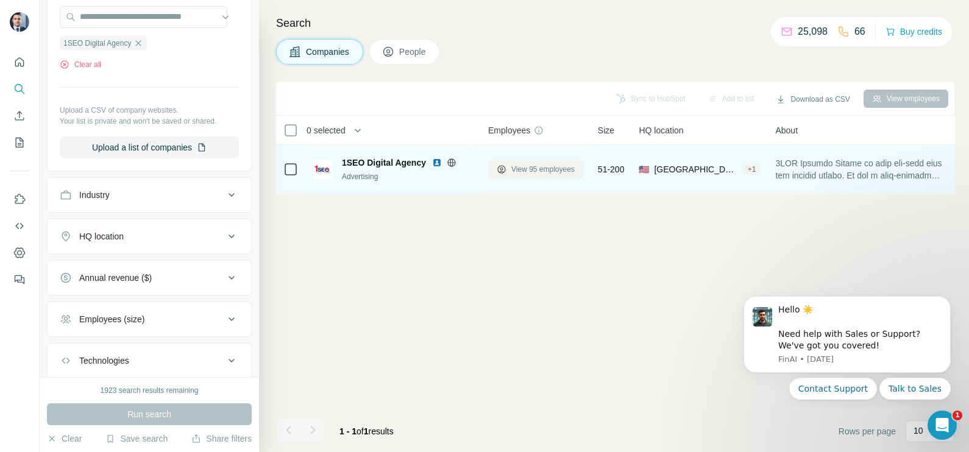
click at [537, 172] on span "View 95 employees" at bounding box center [542, 169] width 63 height 11
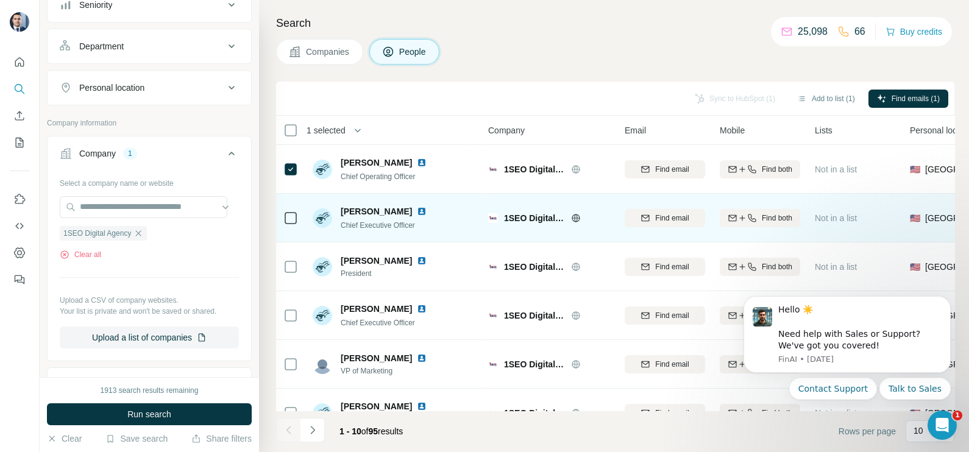
click at [293, 228] on div at bounding box center [290, 218] width 15 height 34
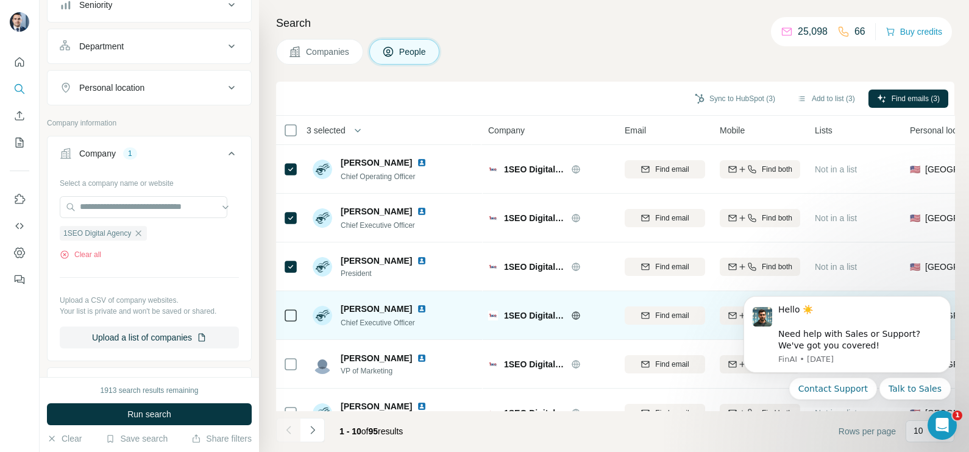
click at [299, 310] on td at bounding box center [290, 315] width 29 height 49
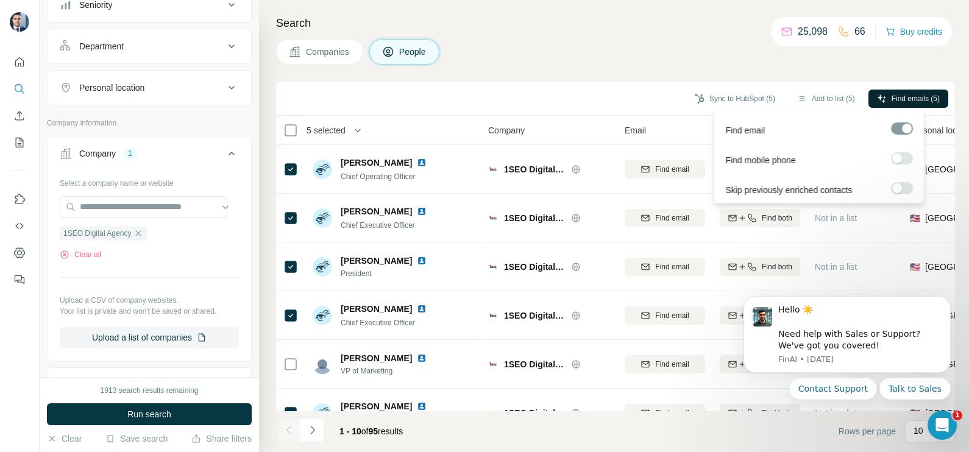
click at [922, 99] on span "Find emails (5)" at bounding box center [916, 98] width 48 height 11
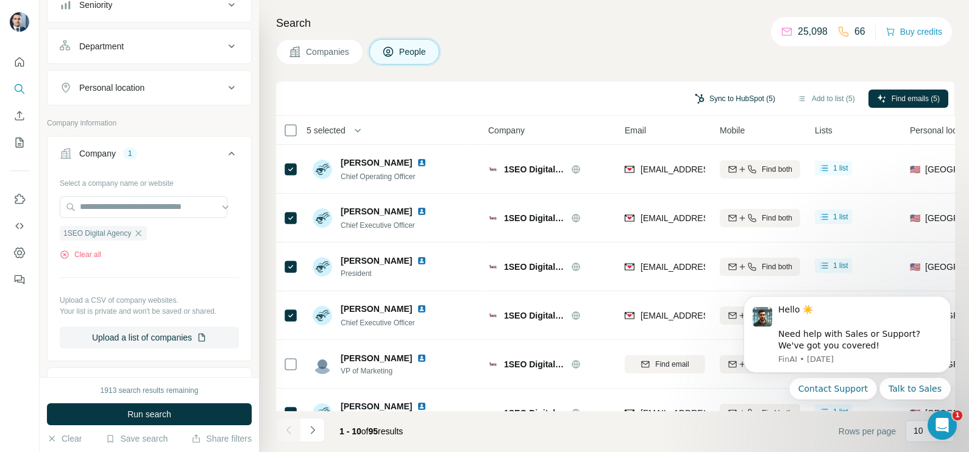
click at [718, 91] on button "Sync to HubSpot (5)" at bounding box center [735, 99] width 98 height 18
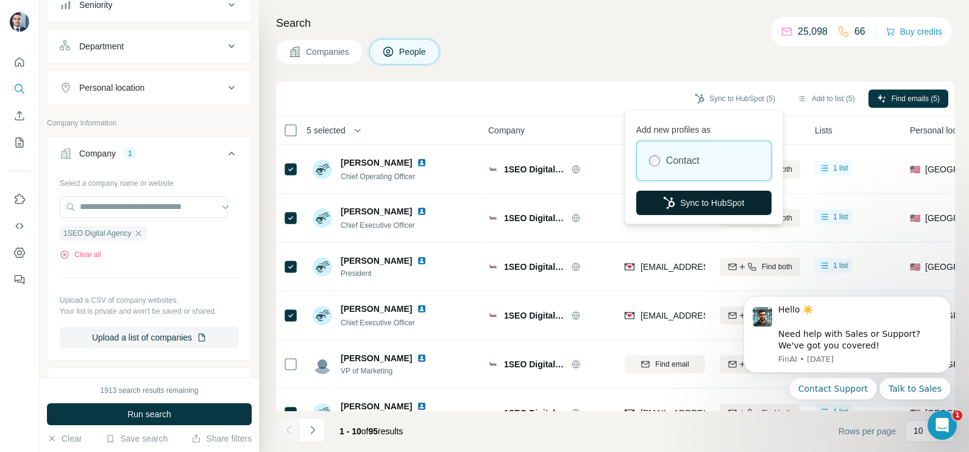
click at [690, 201] on button "Sync to HubSpot" at bounding box center [703, 203] width 135 height 24
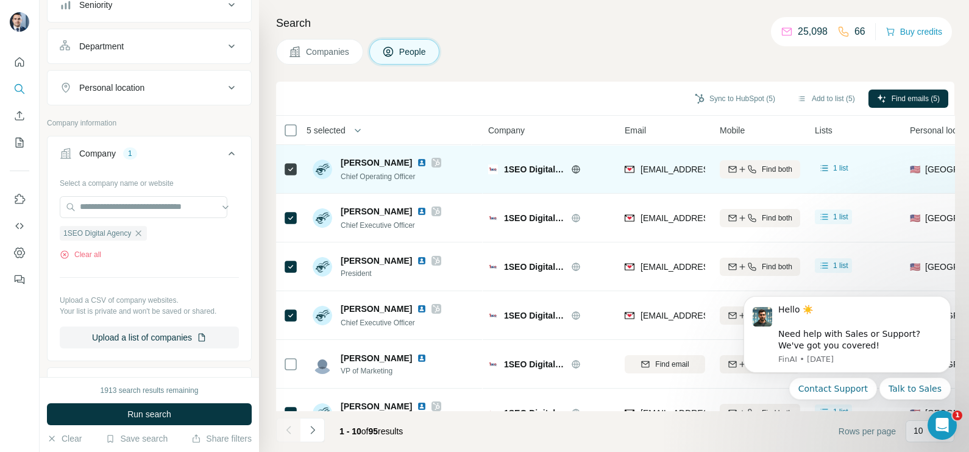
click at [653, 174] on span "bbergey@1seo.com" at bounding box center [707, 169] width 135 height 12
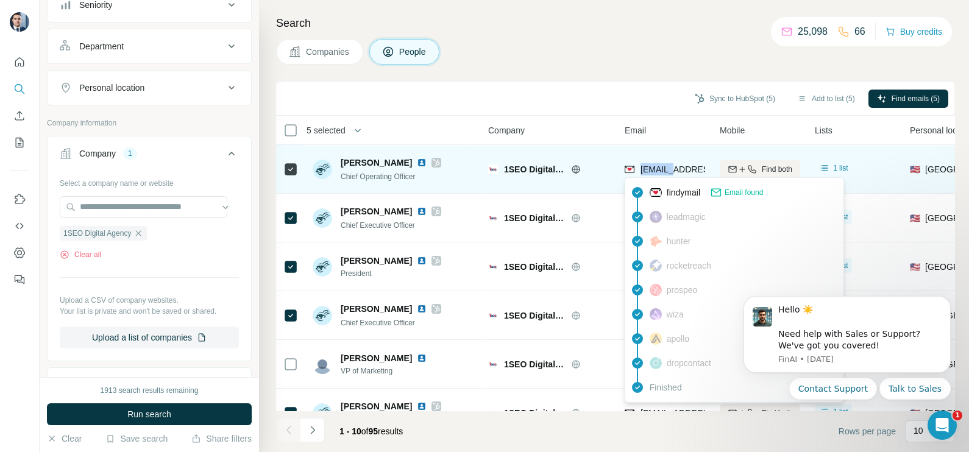
click at [653, 174] on span "bbergey@1seo.com" at bounding box center [707, 169] width 135 height 12
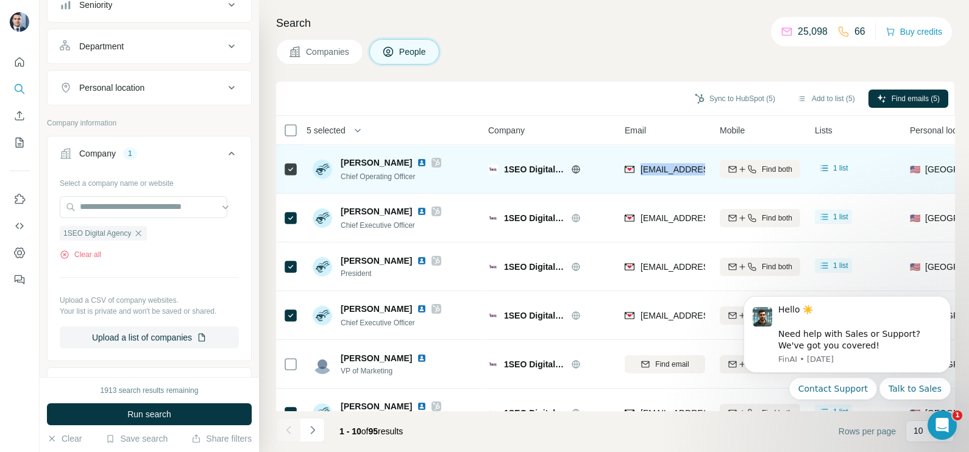
click at [653, 174] on span "bbergey@1seo.com" at bounding box center [707, 169] width 135 height 12
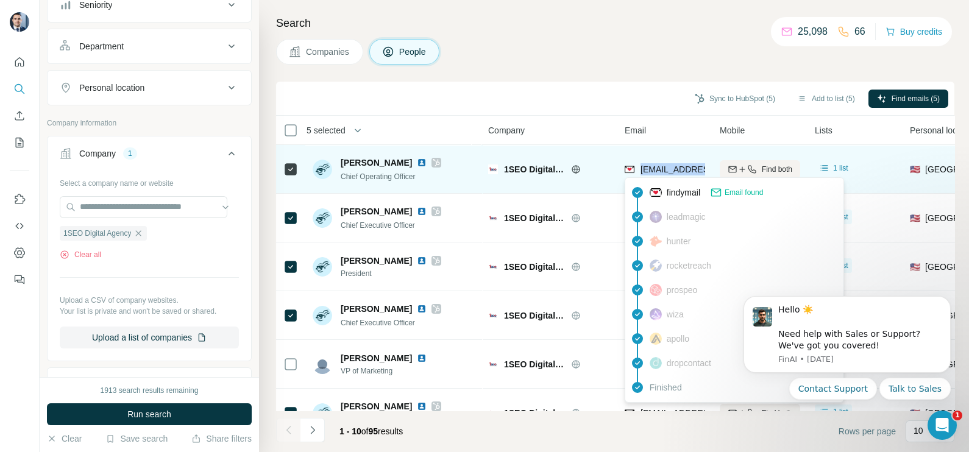
copy tr "bbergey@1seo.com"
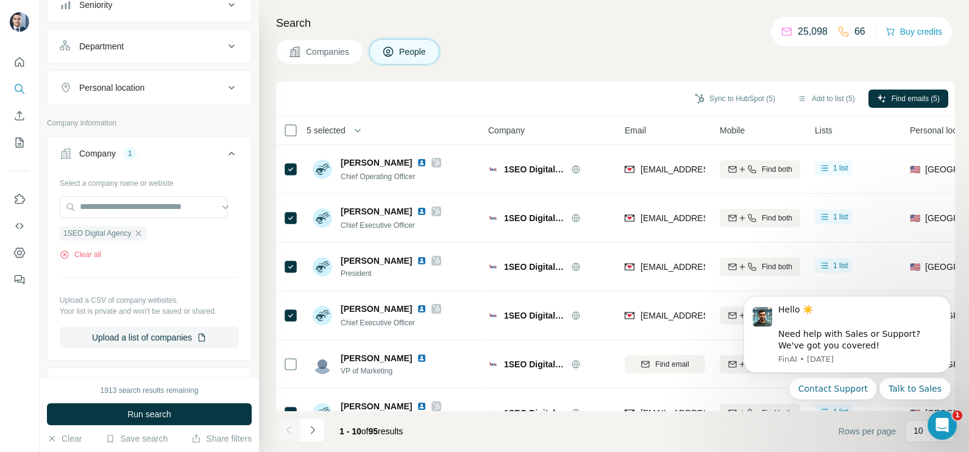
click at [560, 78] on div "Search Companies People Sync to HubSpot (5) Add to list (5) Find emails (5) 5 s…" at bounding box center [614, 226] width 710 height 452
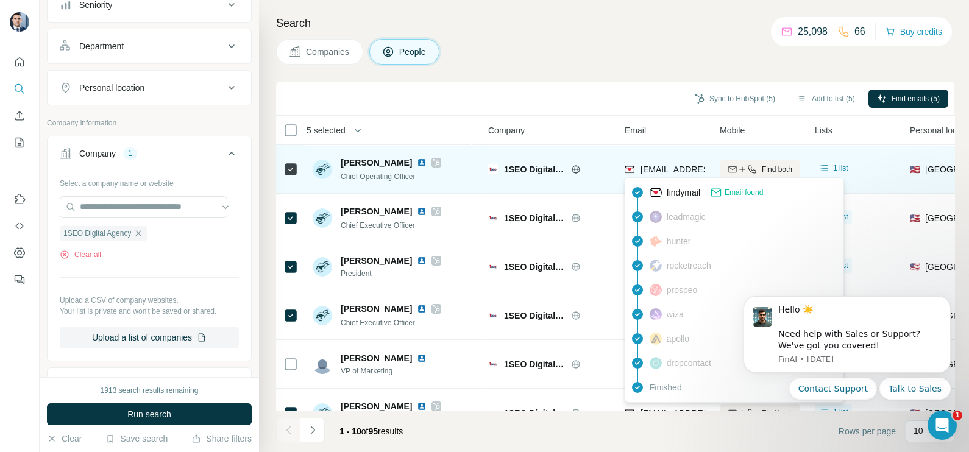
click at [673, 163] on span "bbergey@1seo.com" at bounding box center [707, 169] width 135 height 12
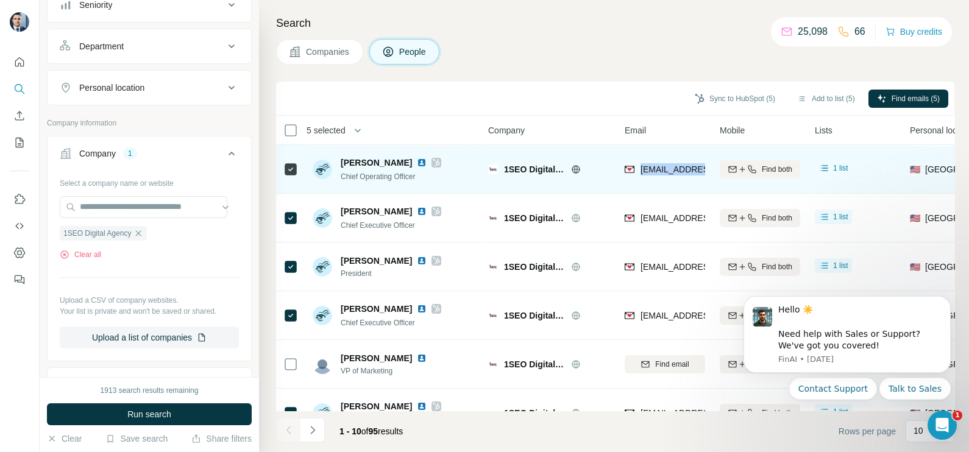
click at [673, 162] on div "bbergey@1seo.com" at bounding box center [665, 169] width 80 height 34
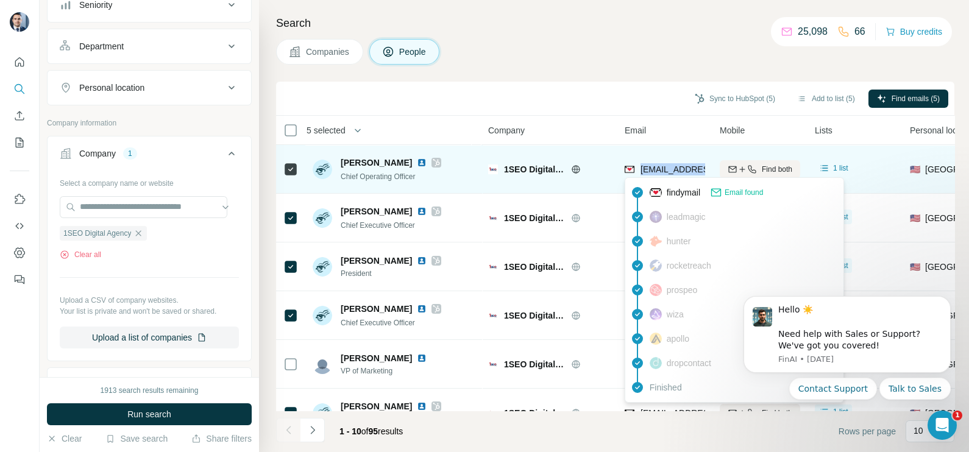
copy tr "bbergey@1seo.com"
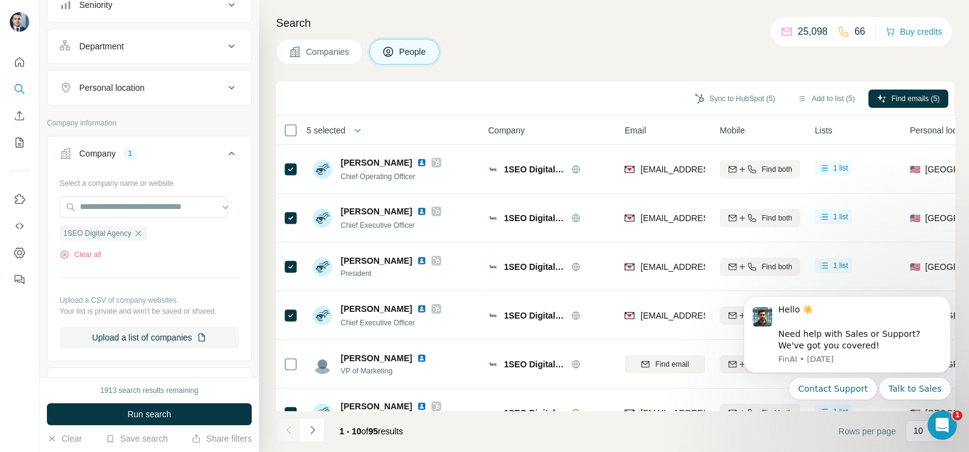
click at [609, 85] on div "Sync to HubSpot (5) Add to list (5) Find emails (5)" at bounding box center [615, 99] width 678 height 34
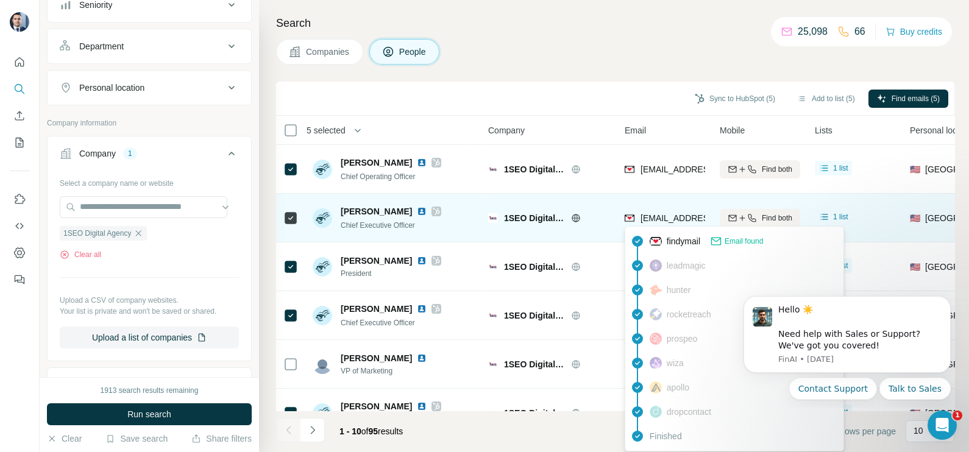
click at [666, 213] on span "cstasik@1seo.com" at bounding box center [712, 218] width 144 height 10
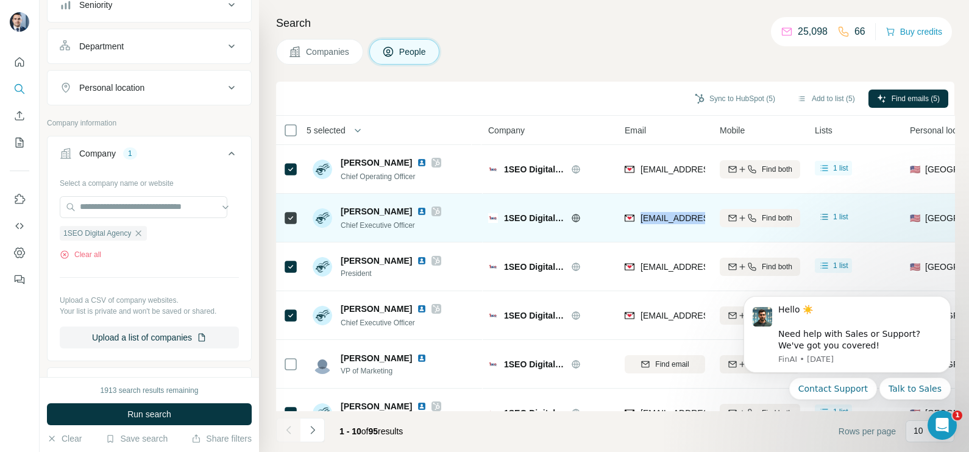
click at [666, 213] on span "cstasik@1seo.com" at bounding box center [712, 218] width 144 height 10
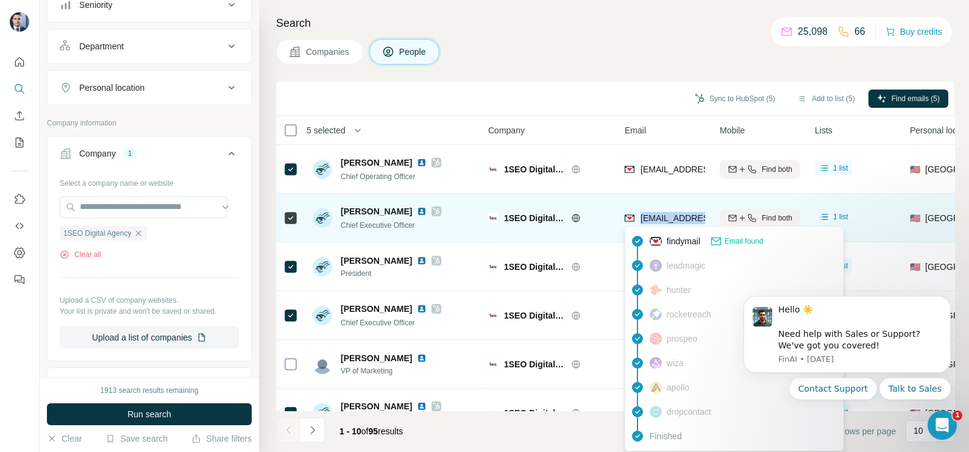
copy tr "cstasik@1seo.com"
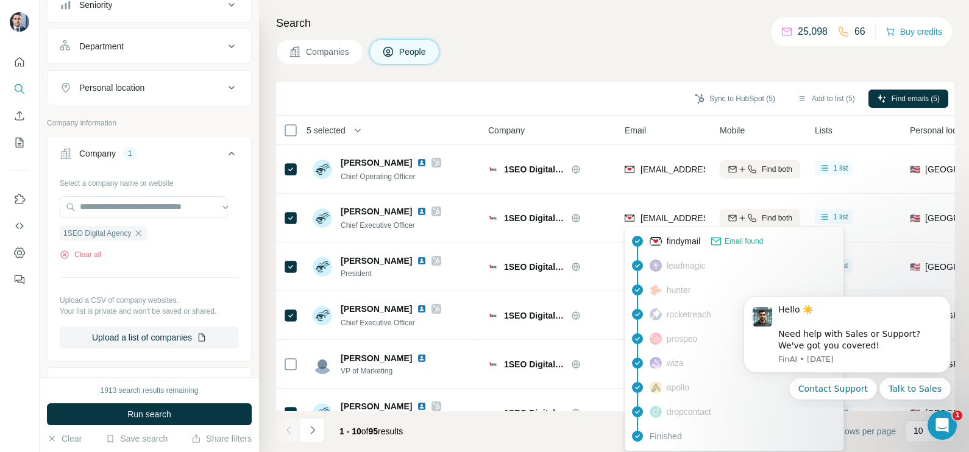
click at [608, 57] on div "Companies People" at bounding box center [615, 52] width 678 height 26
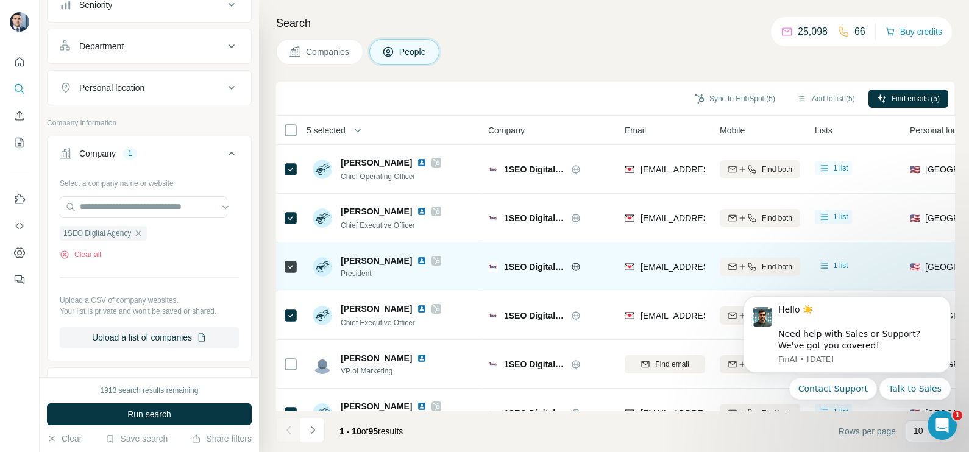
click at [676, 254] on div "lbachmann@1seo.com" at bounding box center [665, 267] width 80 height 34
copy tr "lbachmann@1seo.com"
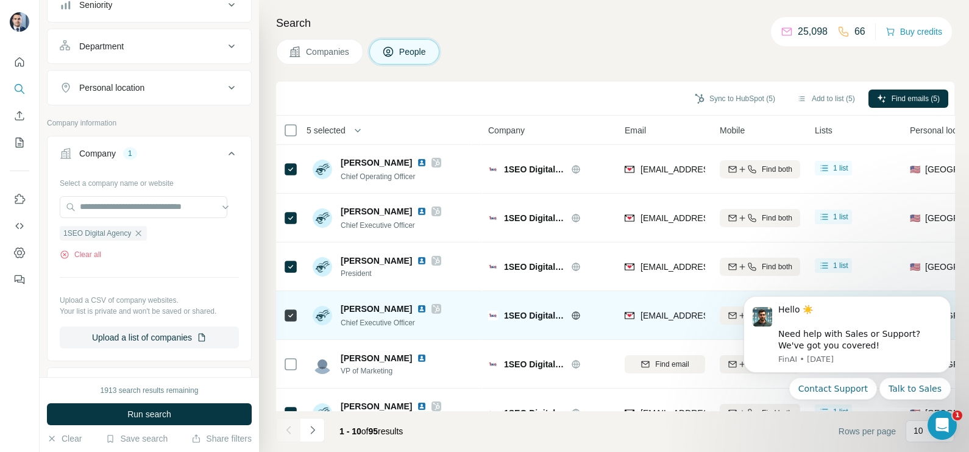
click at [679, 304] on div "pcarmody@1seo.com" at bounding box center [665, 316] width 80 height 34
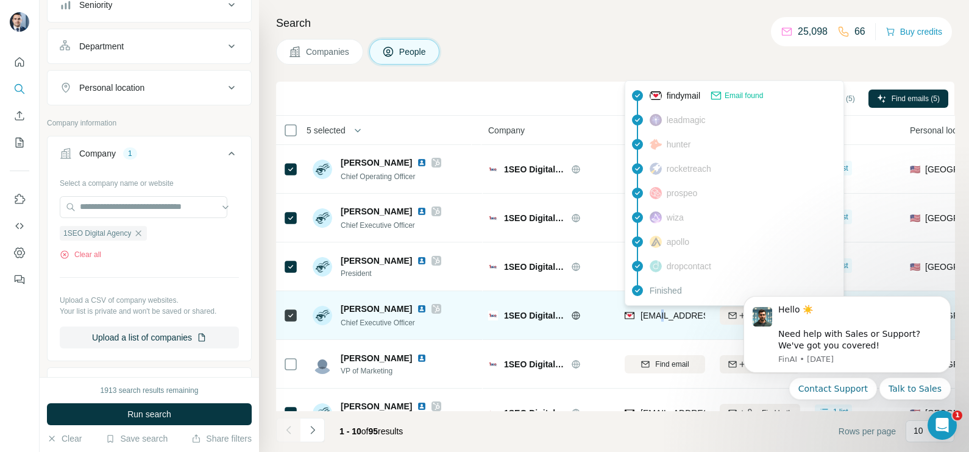
drag, startPoint x: 679, startPoint y: 304, endPoint x: 662, endPoint y: 310, distance: 18.7
click at [662, 310] on span "pcarmody@1seo.com" at bounding box center [707, 316] width 135 height 12
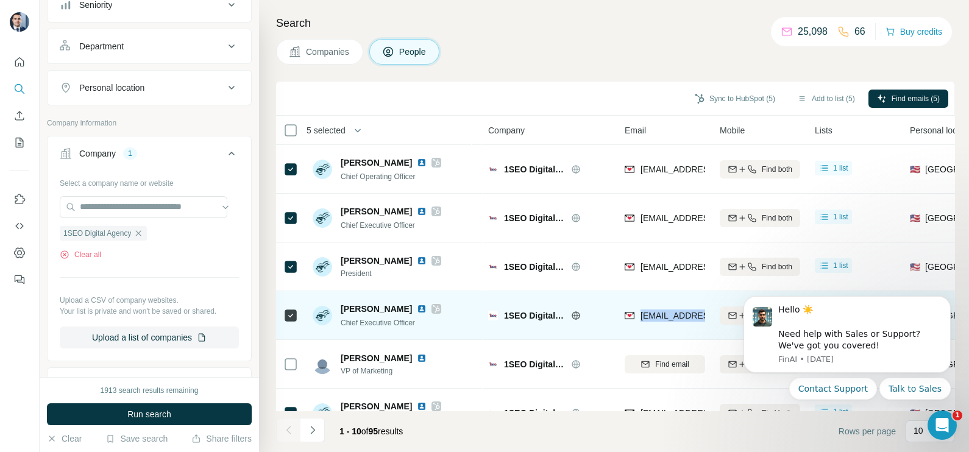
click at [662, 310] on span "pcarmody@1seo.com" at bounding box center [707, 316] width 135 height 12
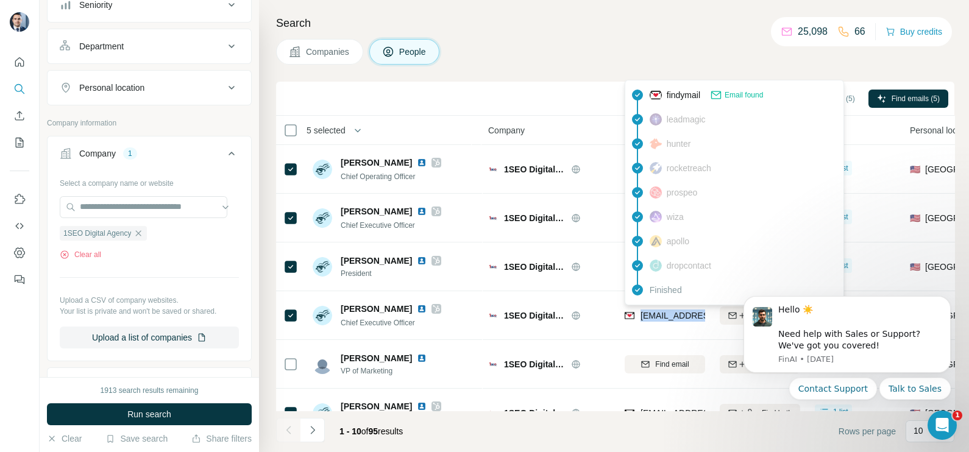
copy tr "pcarmody@1seo.com"
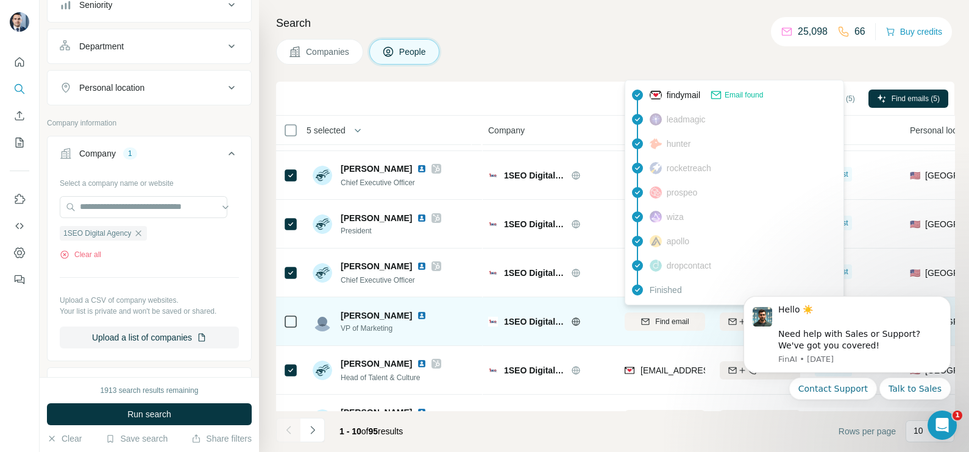
scroll to position [76, 0]
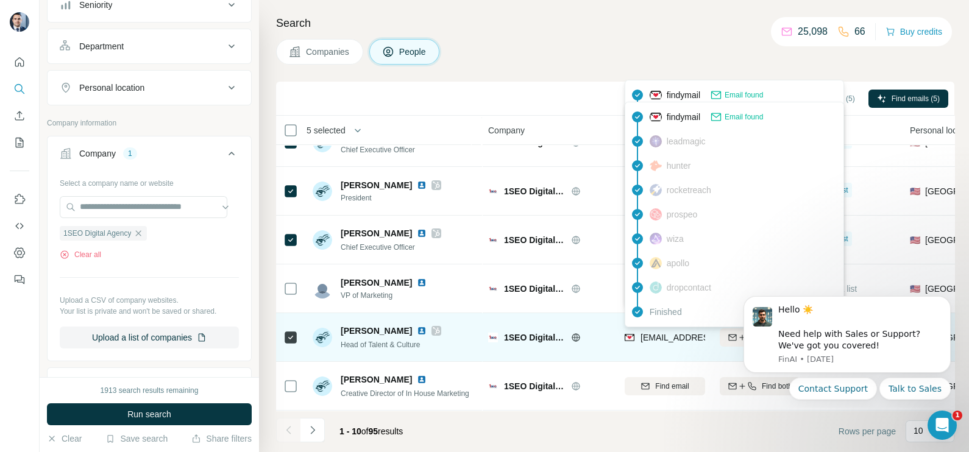
click at [668, 340] on span "mfarrell@1seo.com" at bounding box center [712, 338] width 144 height 10
click at [668, 341] on span "mfarrell@1seo.com" at bounding box center [712, 338] width 144 height 10
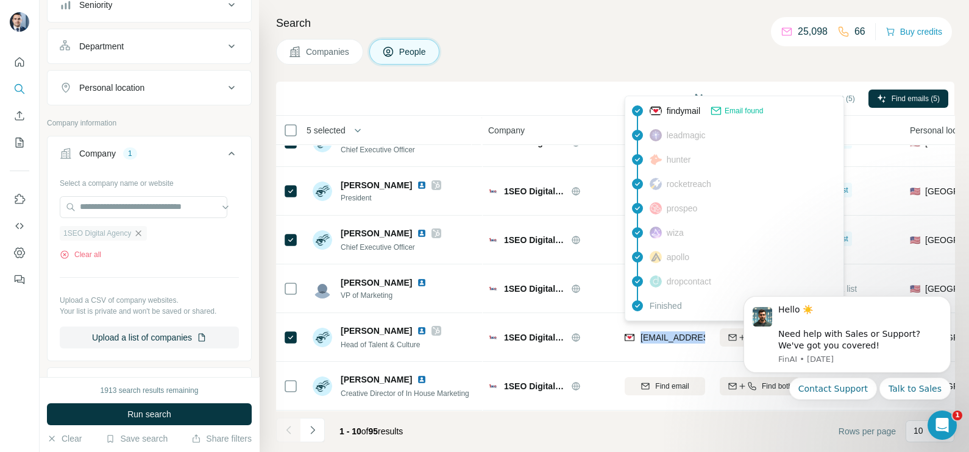
click at [143, 232] on icon "button" at bounding box center [138, 234] width 10 height 10
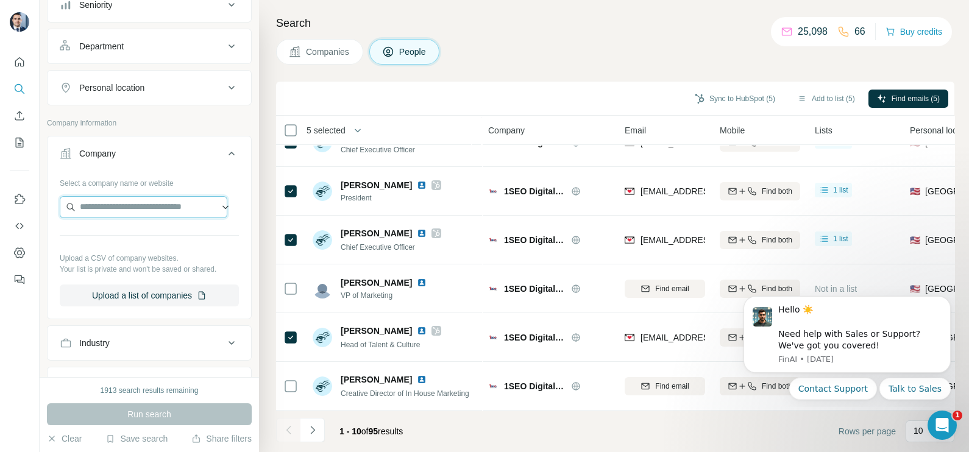
click at [136, 210] on input "text" at bounding box center [144, 207] width 168 height 22
paste input "**********"
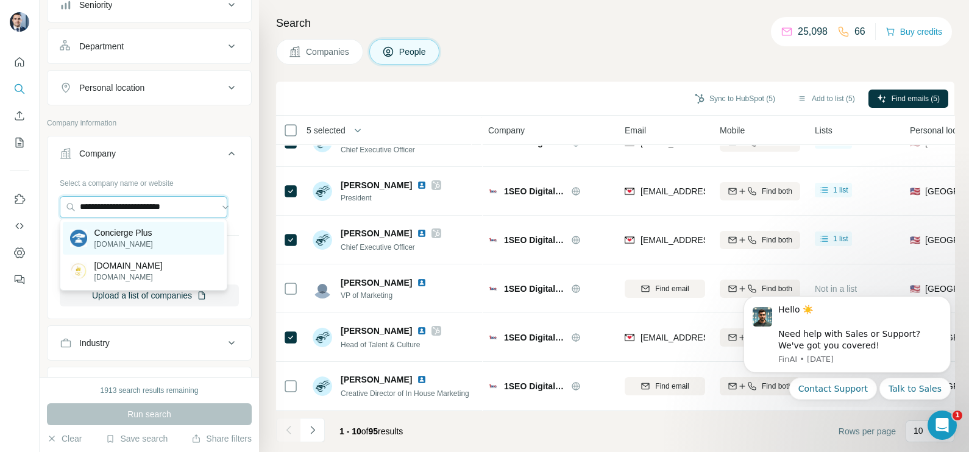
type input "**********"
click at [135, 235] on p "Concierge Plus" at bounding box center [123, 233] width 59 height 12
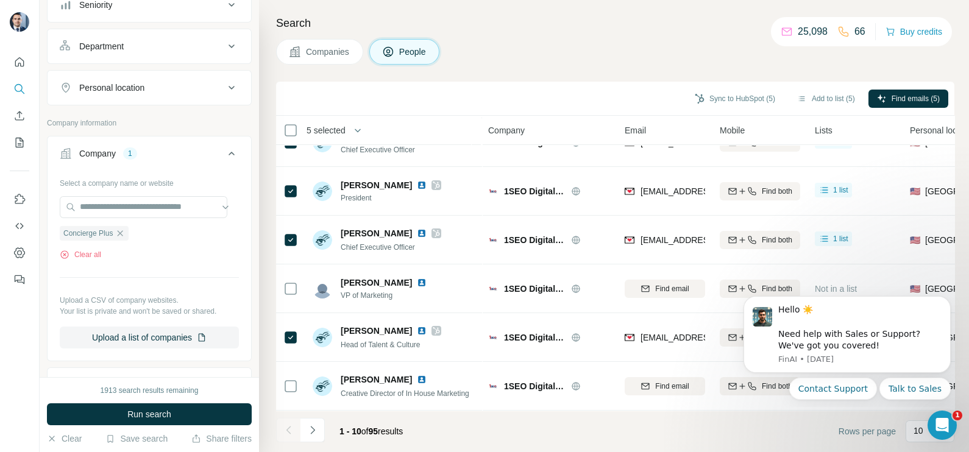
click at [305, 51] on button "Companies" at bounding box center [319, 52] width 87 height 26
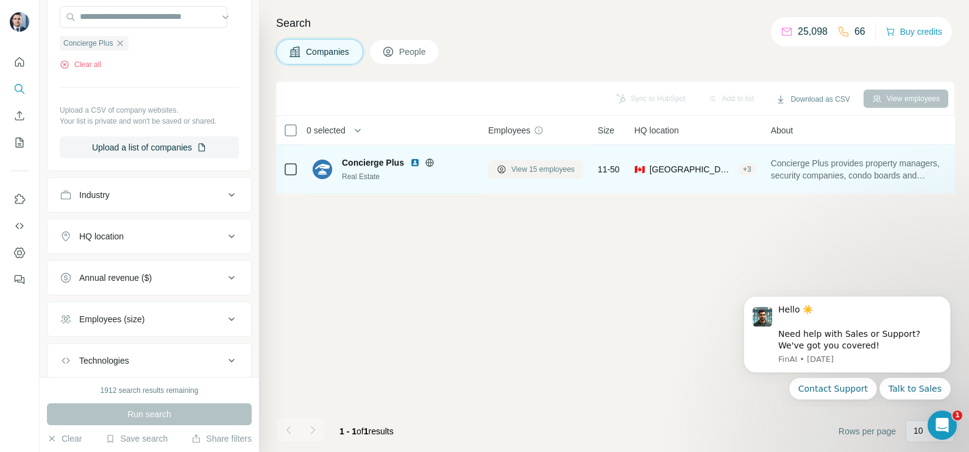
click at [532, 171] on span "View 15 employees" at bounding box center [542, 169] width 63 height 11
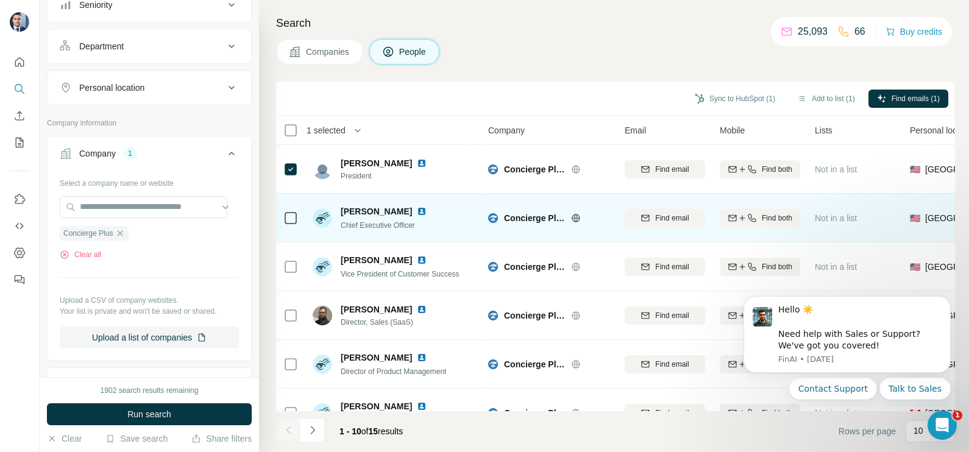
click at [280, 213] on td at bounding box center [290, 218] width 29 height 49
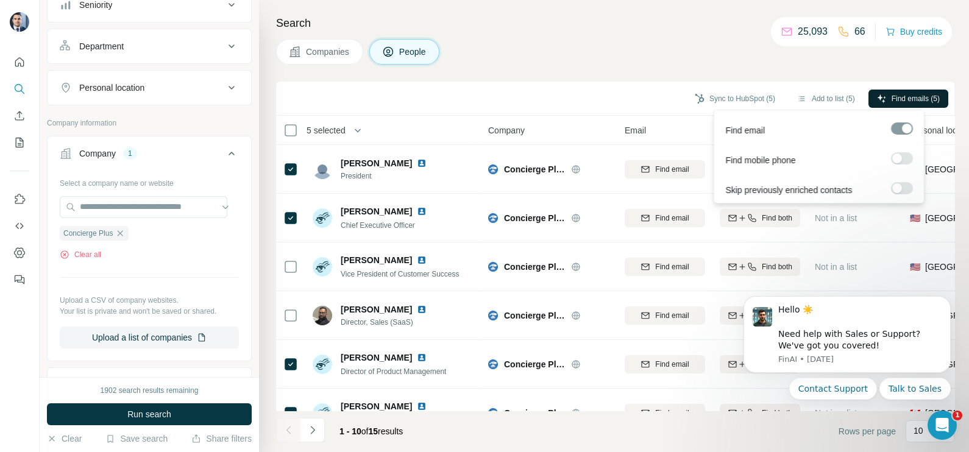
click at [893, 101] on span "Find emails (5)" at bounding box center [916, 98] width 48 height 11
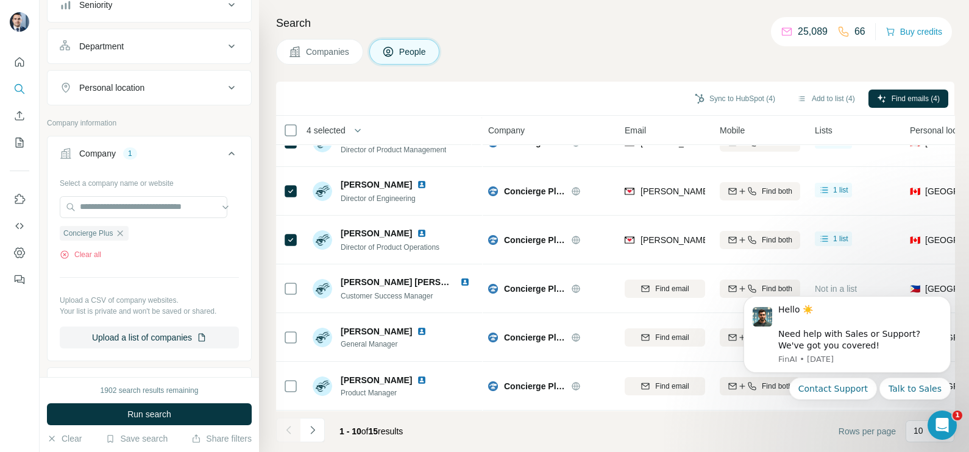
scroll to position [229, 0]
click at [943, 303] on button "Dismiss notification" at bounding box center [947, 300] width 16 height 16
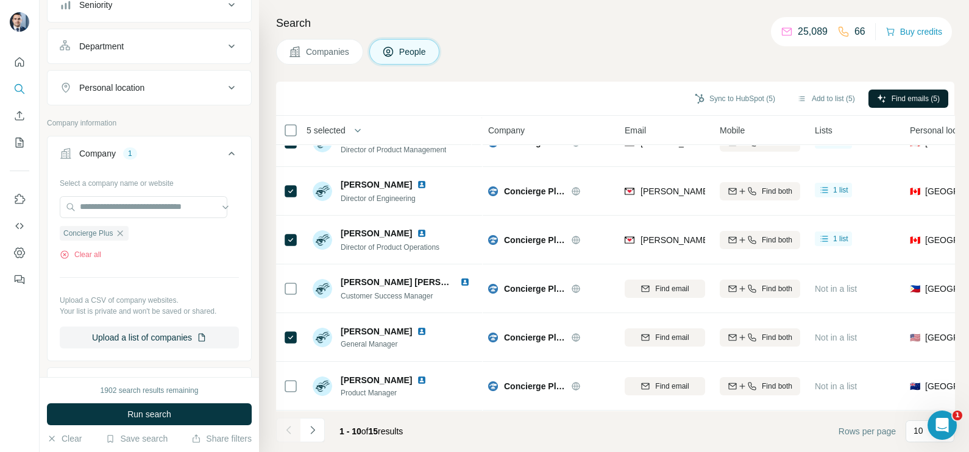
click at [910, 93] on span "Find emails (5)" at bounding box center [916, 98] width 48 height 11
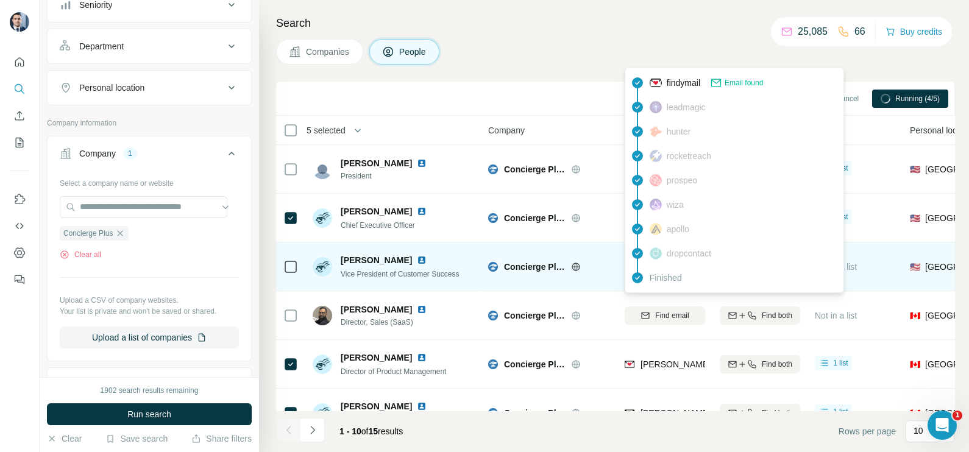
scroll to position [0, 0]
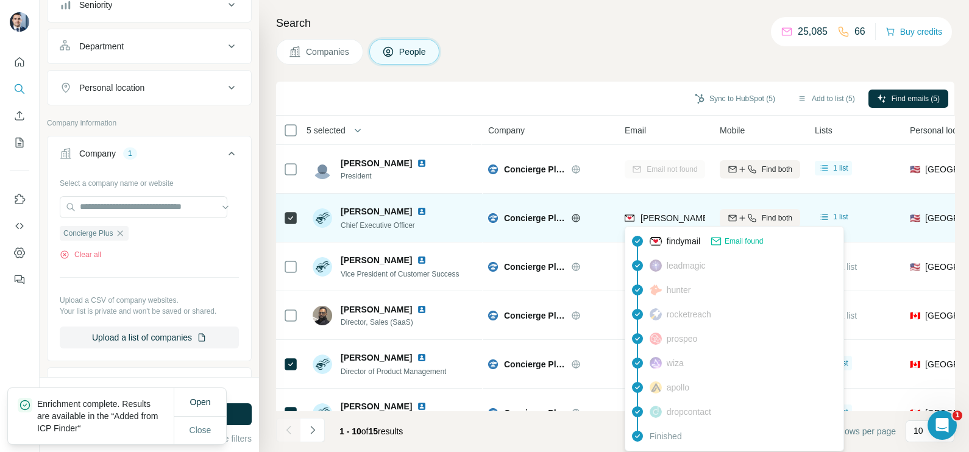
click at [643, 221] on span "scott.halstead@conciergeplus.com" at bounding box center [782, 218] width 285 height 10
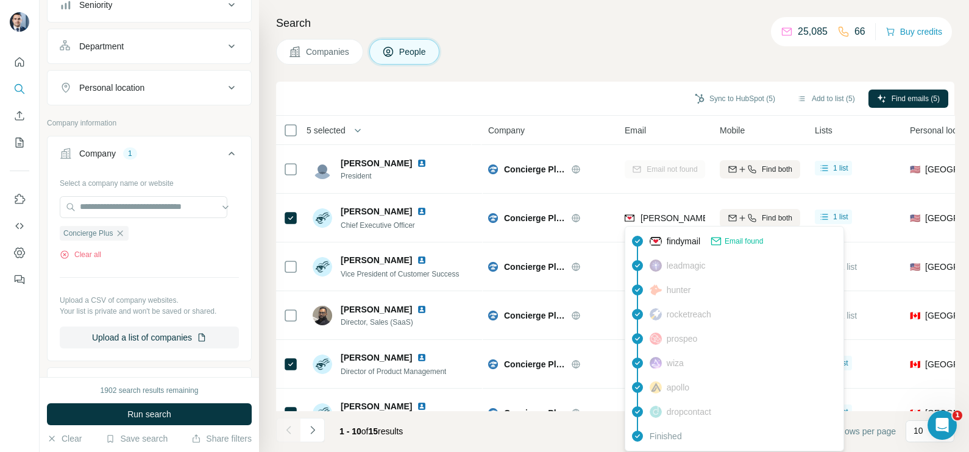
click at [612, 31] on h4 "Search" at bounding box center [615, 23] width 678 height 17
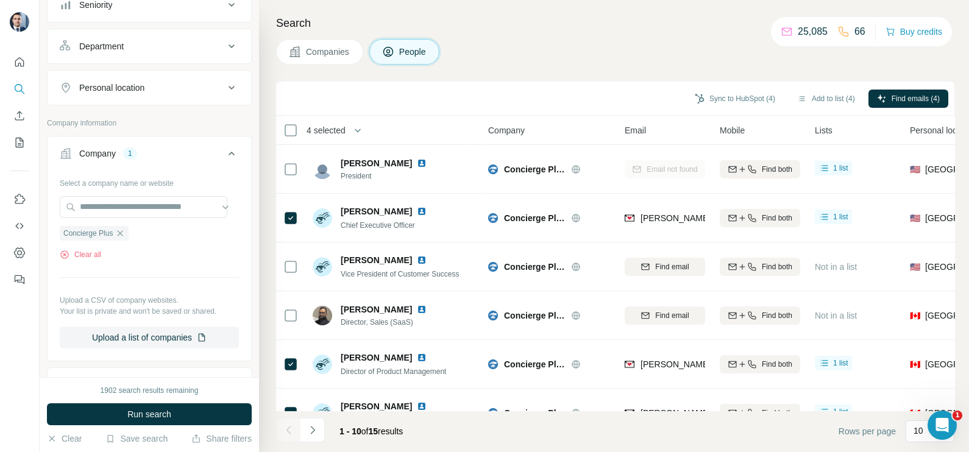
click at [732, 83] on div "Sync to HubSpot (4) Add to list (4) Find emails (4)" at bounding box center [615, 99] width 678 height 34
click at [729, 90] on button "Sync to HubSpot (4)" at bounding box center [735, 99] width 98 height 18
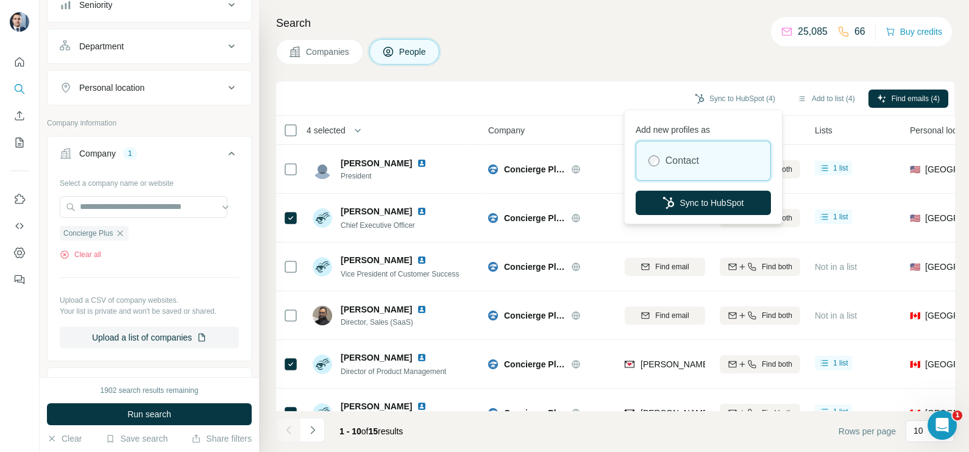
click at [688, 190] on div "Add new profiles as Contact Sync to HubSpot" at bounding box center [703, 167] width 152 height 108
click at [684, 199] on button "Sync to HubSpot" at bounding box center [703, 203] width 135 height 24
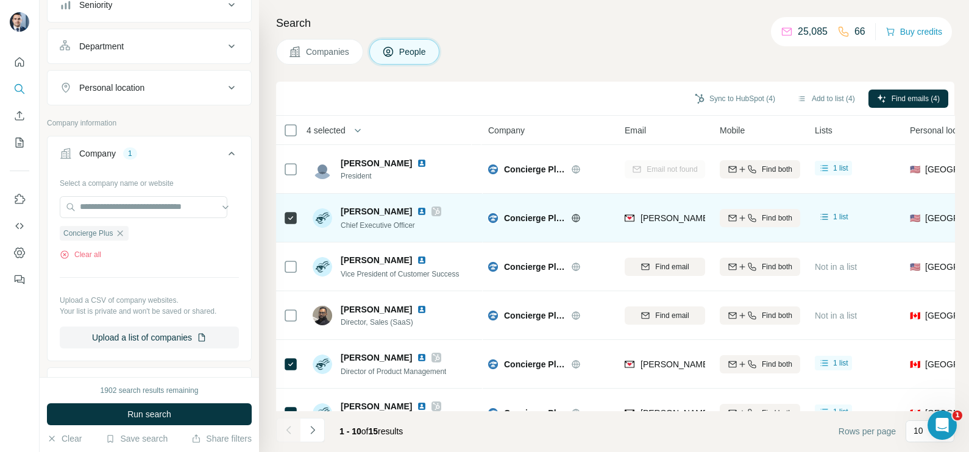
click at [663, 213] on span "scott.halstead@conciergeplus.com" at bounding box center [782, 218] width 285 height 10
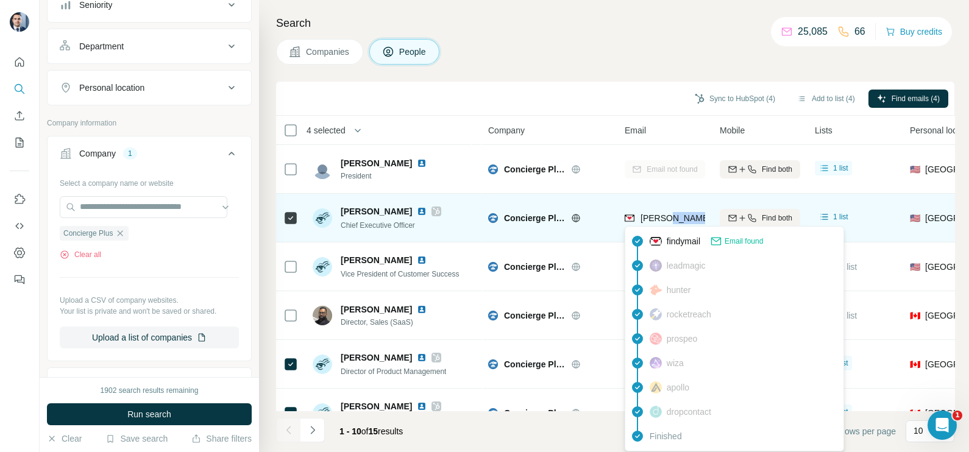
click at [663, 213] on span "scott.halstead@conciergeplus.com" at bounding box center [782, 218] width 285 height 10
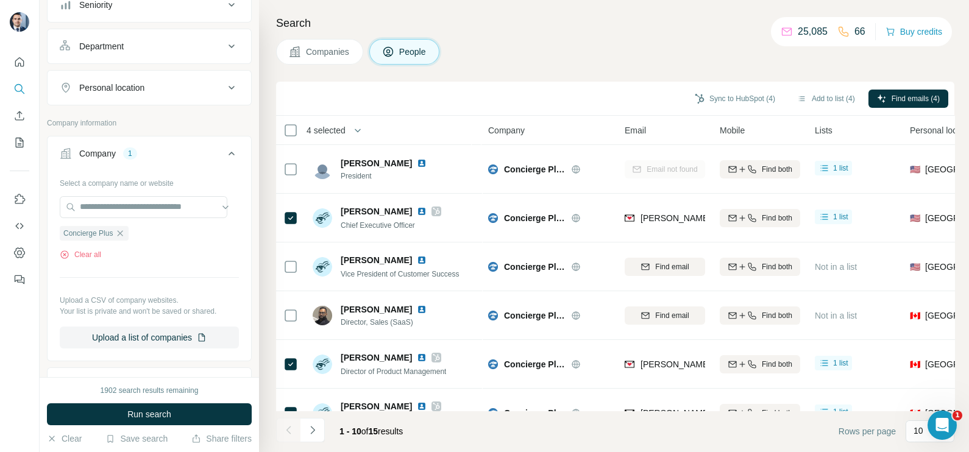
click at [583, 115] on div "Sync to HubSpot (4) Add to list (4) Find emails (4)" at bounding box center [615, 99] width 678 height 34
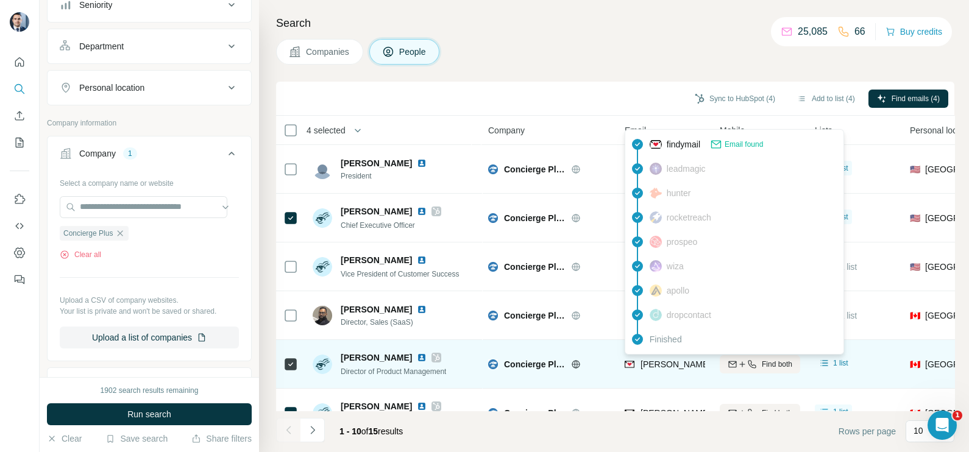
click at [653, 366] on span "chris.shasky@conciergeplus.com" at bounding box center [782, 365] width 285 height 10
click at [653, 367] on span "chris.shasky@conciergeplus.com" at bounding box center [782, 365] width 285 height 10
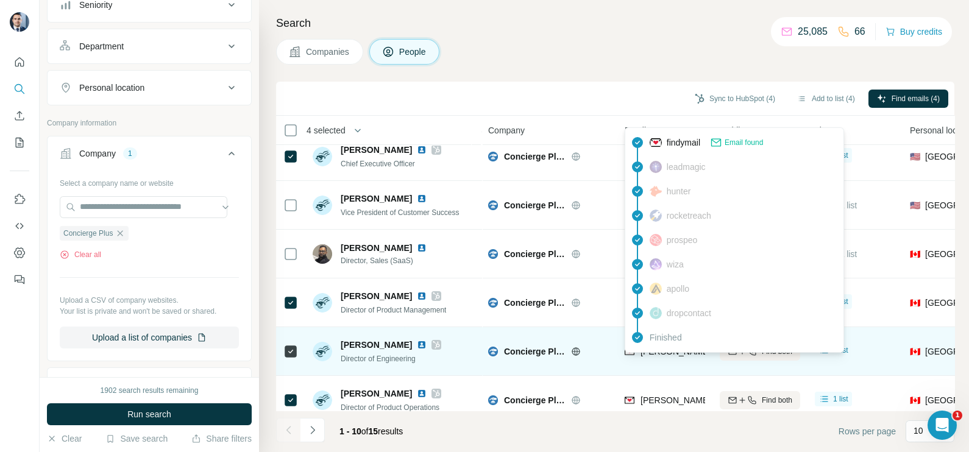
scroll to position [76, 0]
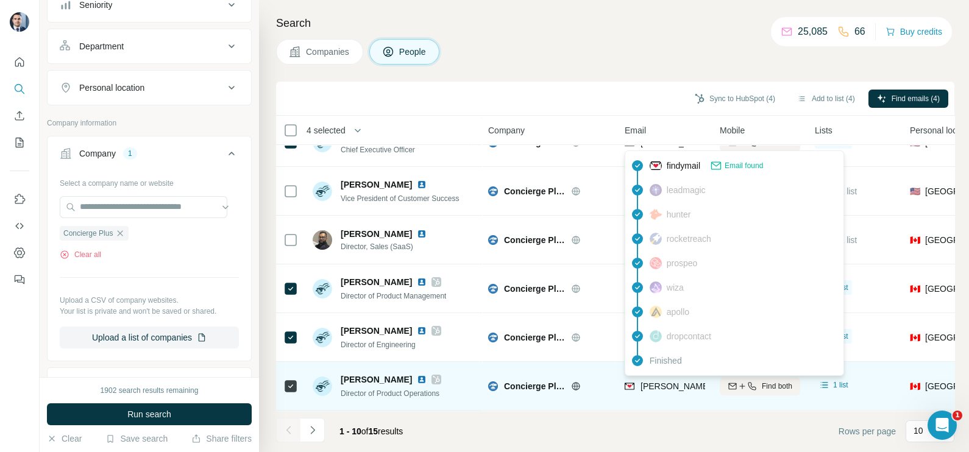
click at [646, 382] on span "tyler.babcock@conciergeplus.com" at bounding box center [782, 386] width 285 height 10
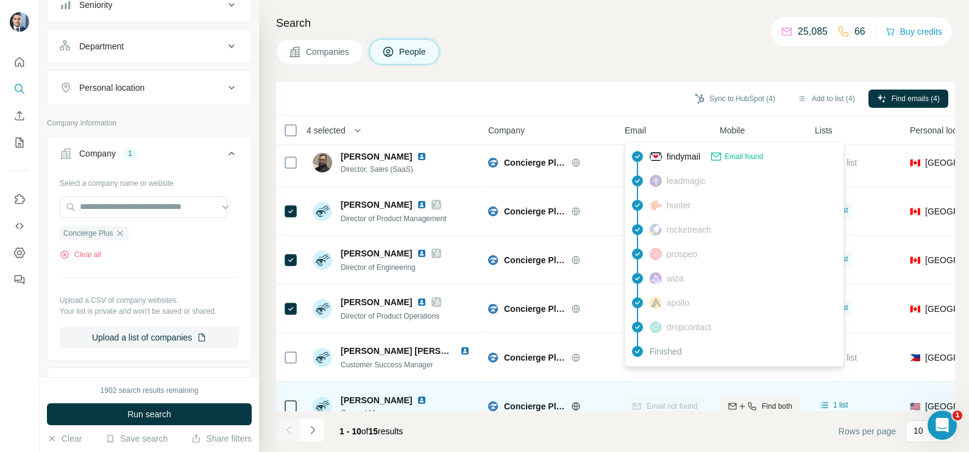
scroll to position [229, 0]
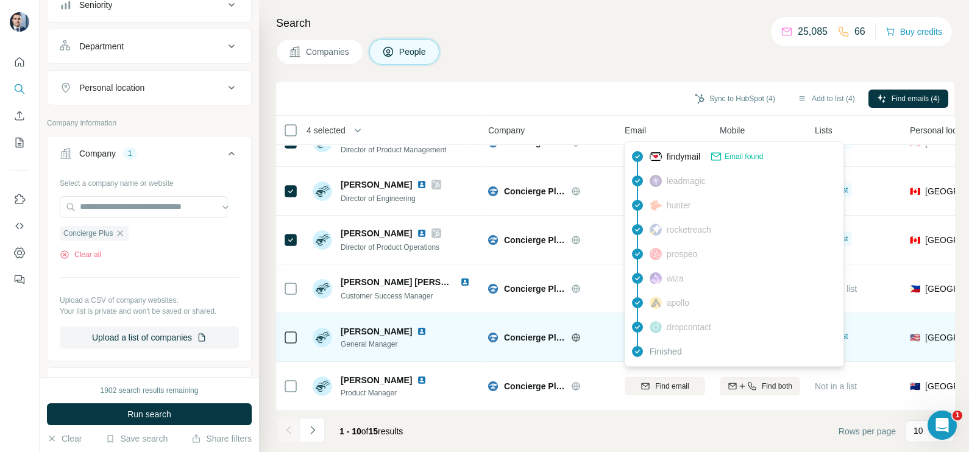
click at [602, 344] on div "Concierge Plus" at bounding box center [549, 338] width 122 height 34
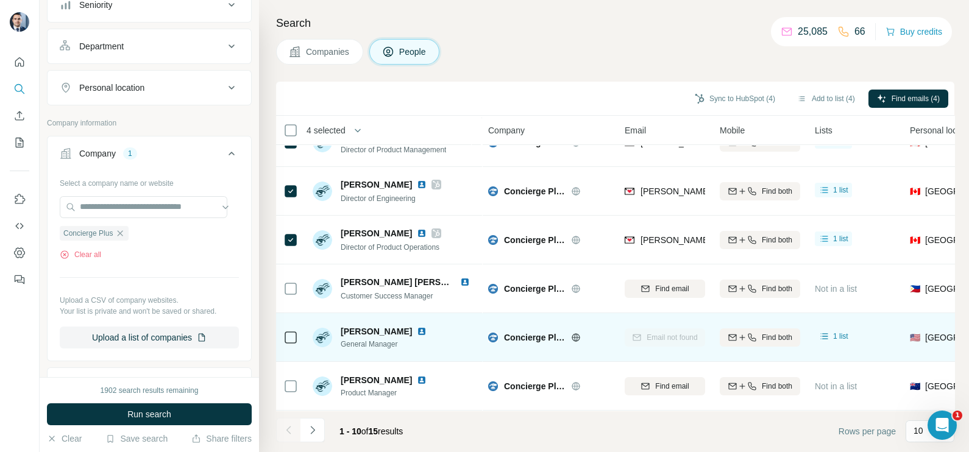
scroll to position [76, 0]
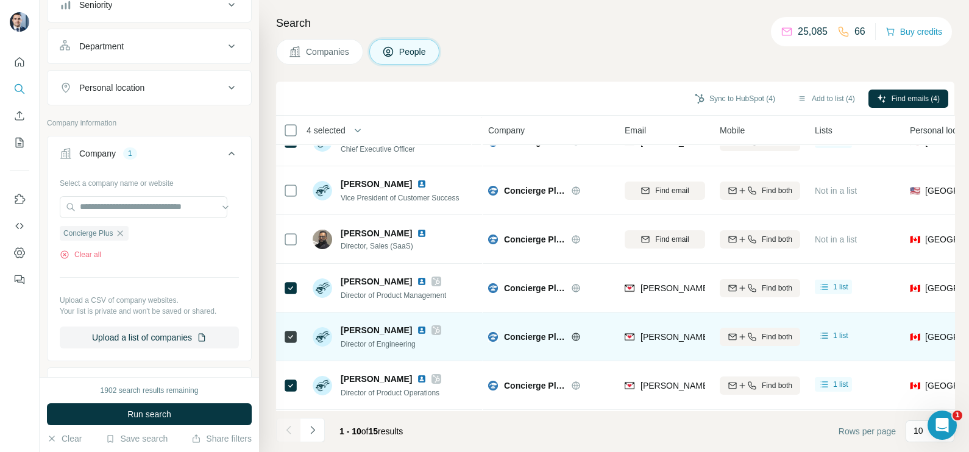
click at [659, 350] on div "gustavo.simon@conciergeplus.com" at bounding box center [665, 337] width 80 height 34
click at [658, 349] on div "gustavo.simon@conciergeplus.com" at bounding box center [665, 337] width 80 height 34
click at [658, 347] on div "gustavo.simon@conciergeplus.com" at bounding box center [665, 337] width 80 height 34
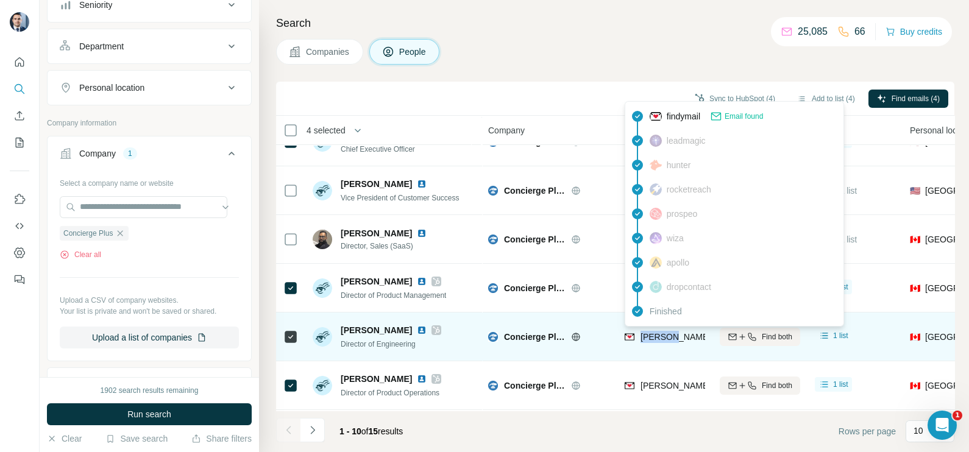
click at [654, 335] on span "gustavo.simon@conciergeplus.com" at bounding box center [782, 337] width 285 height 10
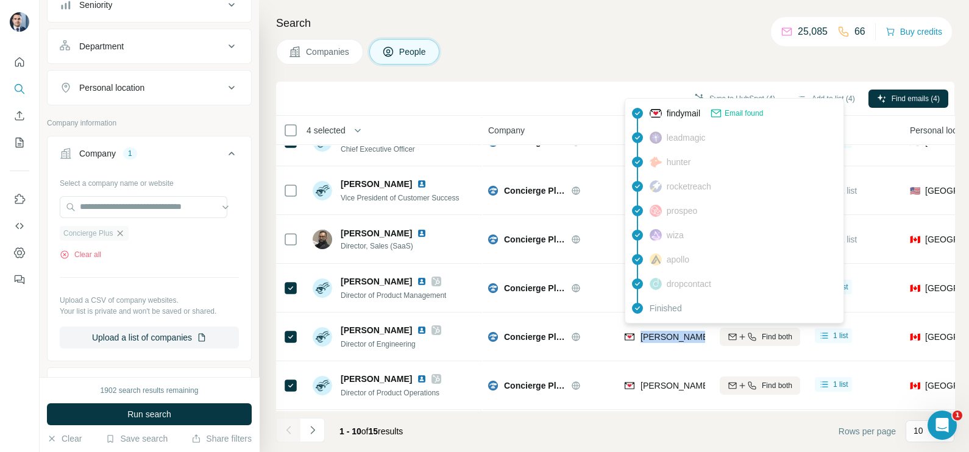
click at [119, 232] on icon "button" at bounding box center [120, 234] width 10 height 10
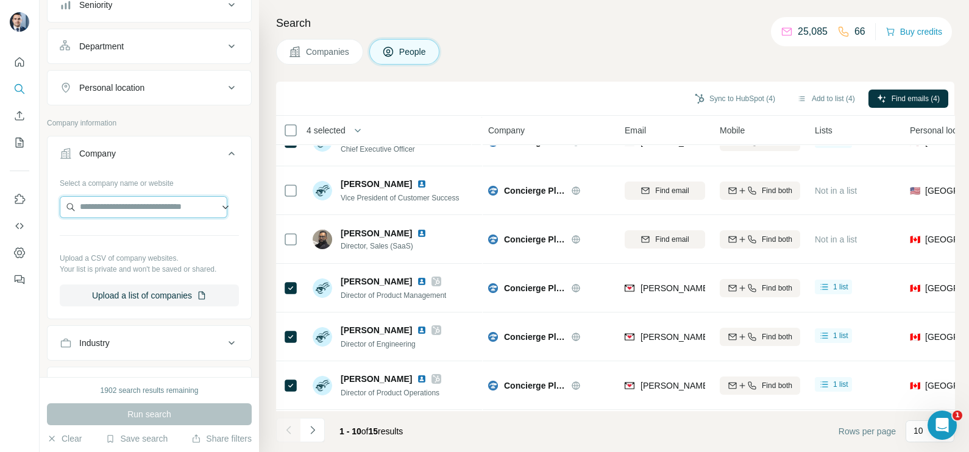
click at [124, 209] on input "text" at bounding box center [144, 207] width 168 height 22
paste input "**********"
type input "**********"
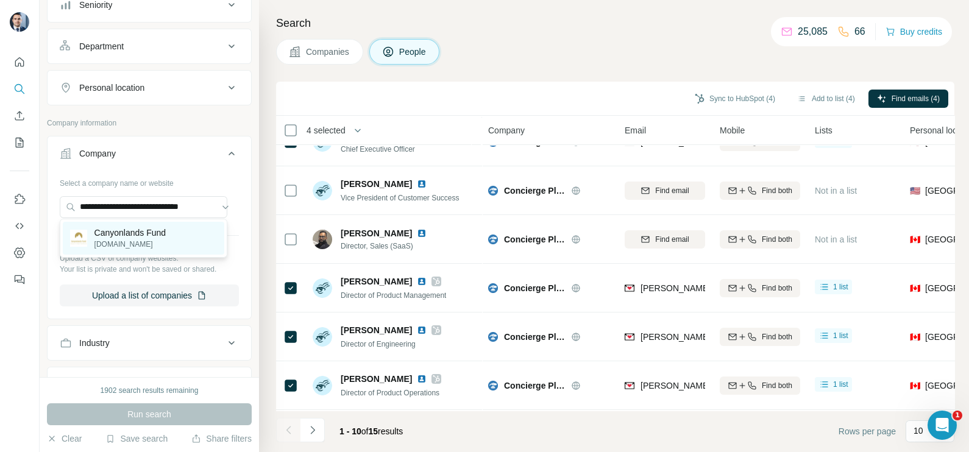
click at [122, 235] on p "Canyonlands Fund" at bounding box center [130, 233] width 72 height 12
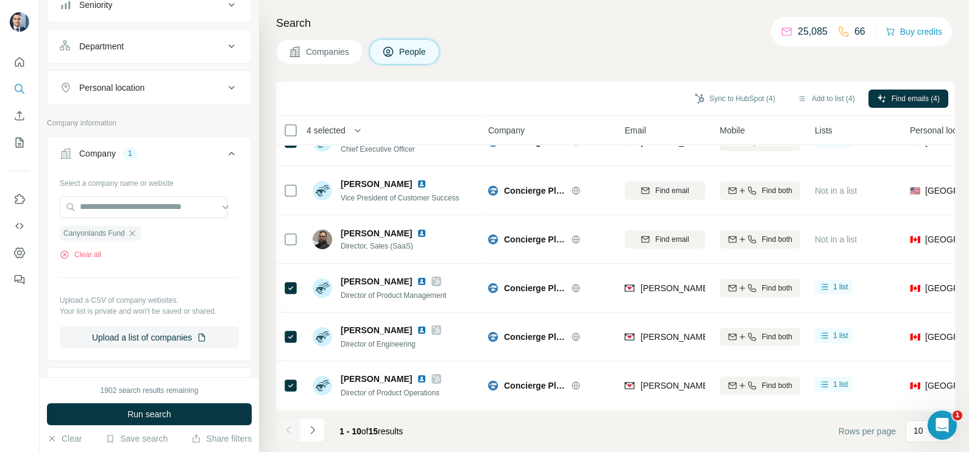
click at [346, 40] on button "Companies" at bounding box center [319, 52] width 87 height 26
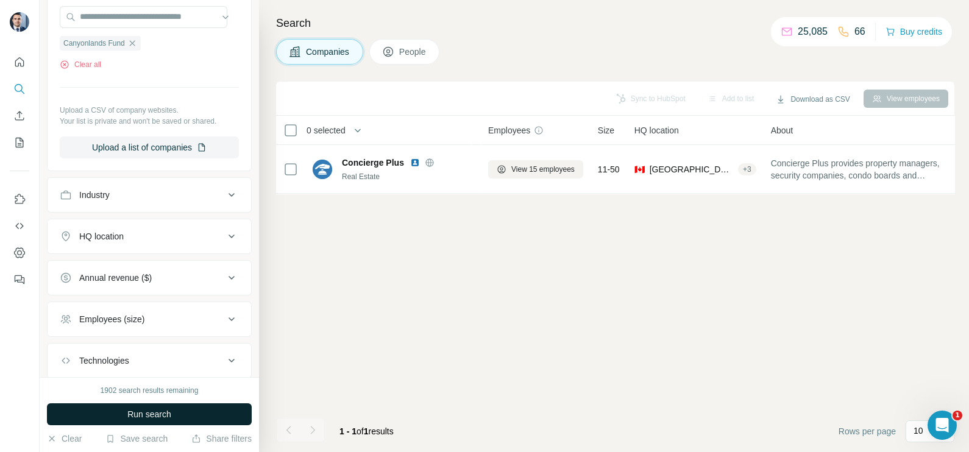
click at [174, 414] on button "Run search" at bounding box center [149, 414] width 205 height 22
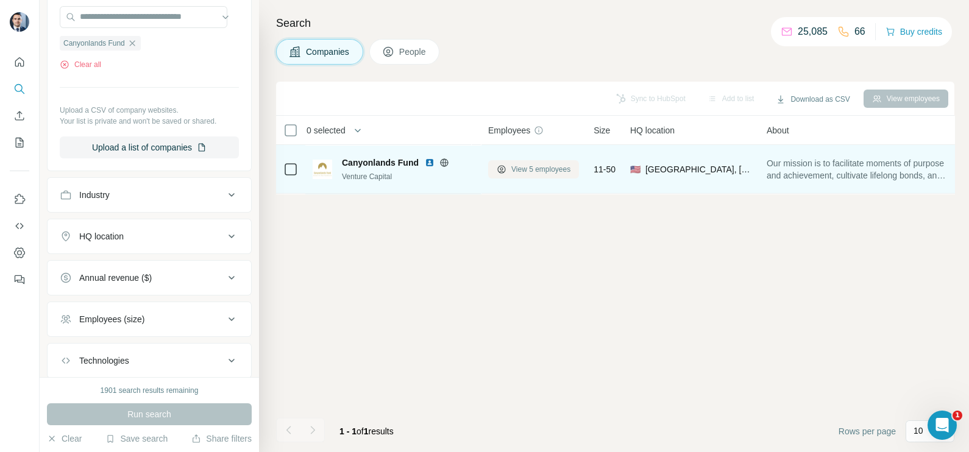
click at [529, 174] on span "View 5 employees" at bounding box center [540, 169] width 59 height 11
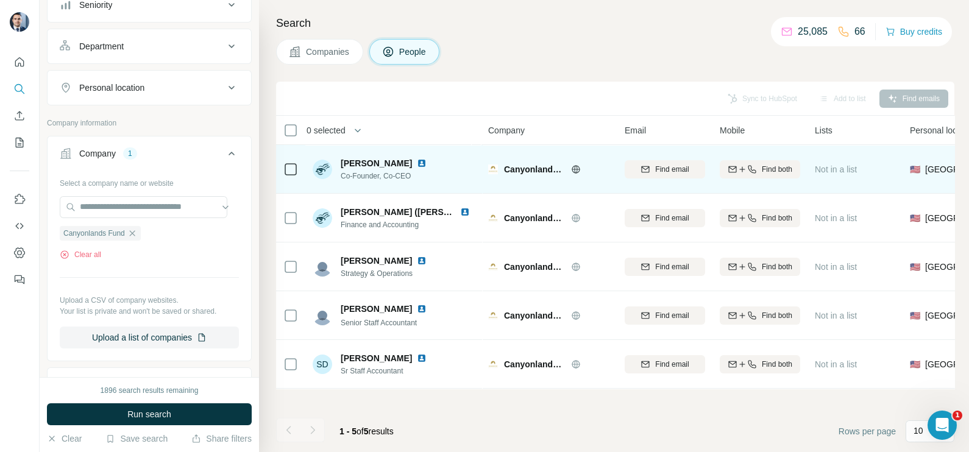
click at [576, 165] on icon at bounding box center [576, 170] width 10 height 10
click at [289, 162] on icon at bounding box center [290, 169] width 15 height 15
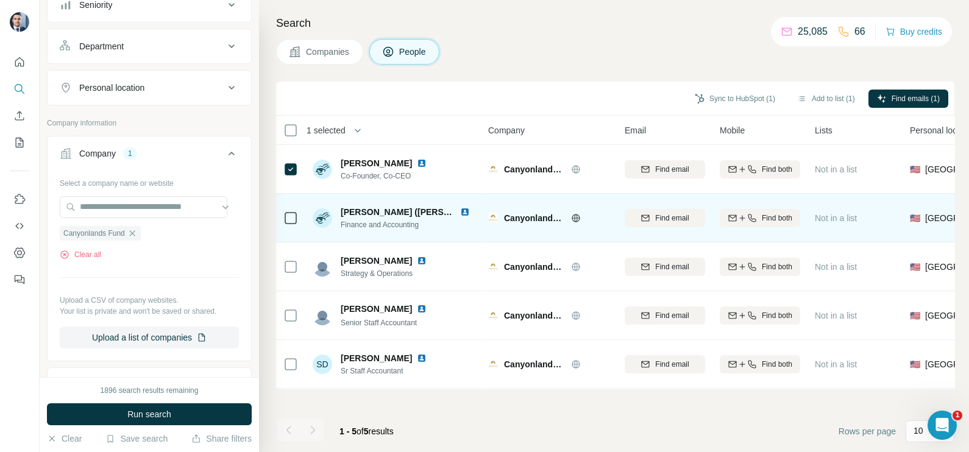
click at [283, 218] on icon at bounding box center [290, 218] width 15 height 15
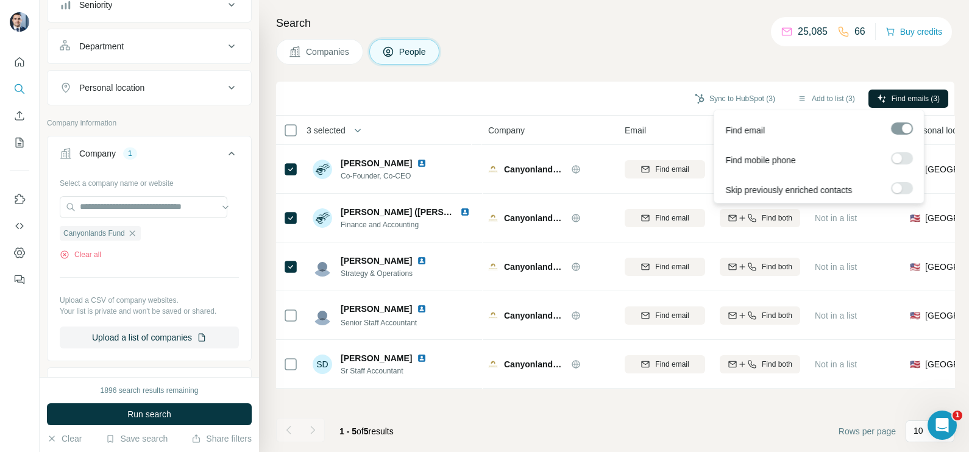
click at [907, 101] on span "Find emails (3)" at bounding box center [916, 98] width 48 height 11
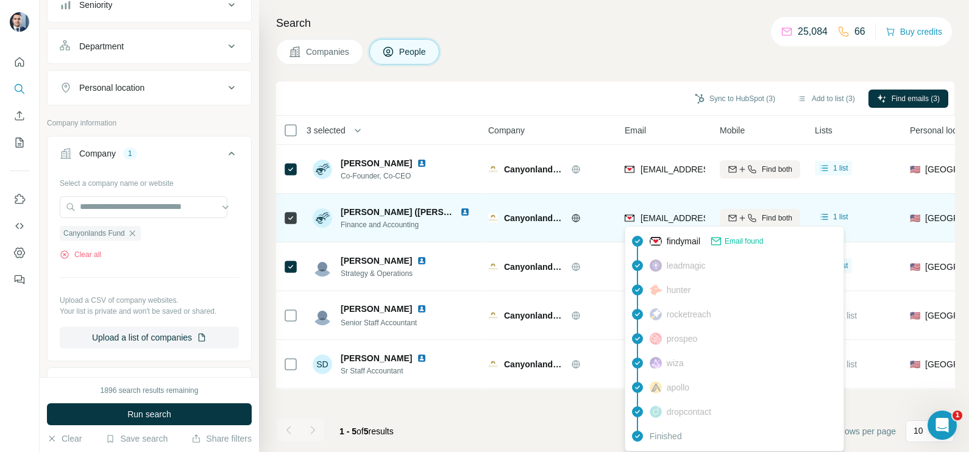
click at [679, 217] on span "carmenborgeson@canyonlandsfund.com" at bounding box center [712, 218] width 144 height 10
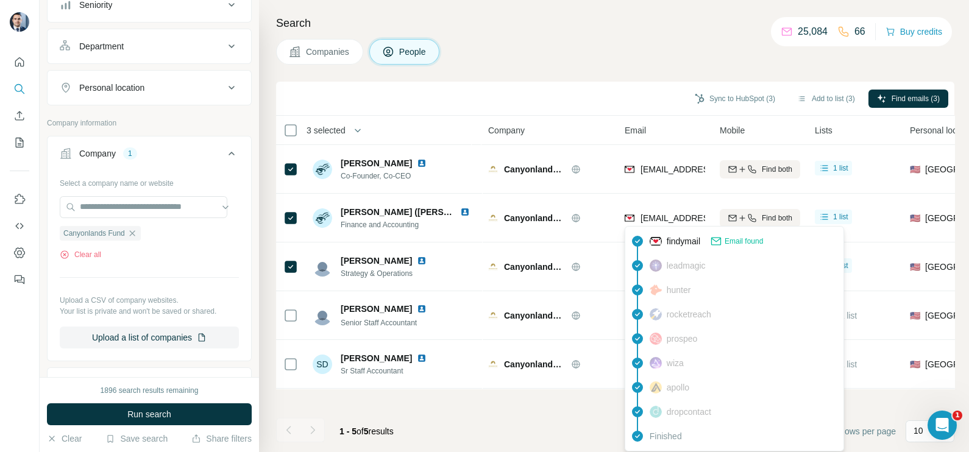
click at [629, 52] on div "Companies People" at bounding box center [615, 52] width 678 height 26
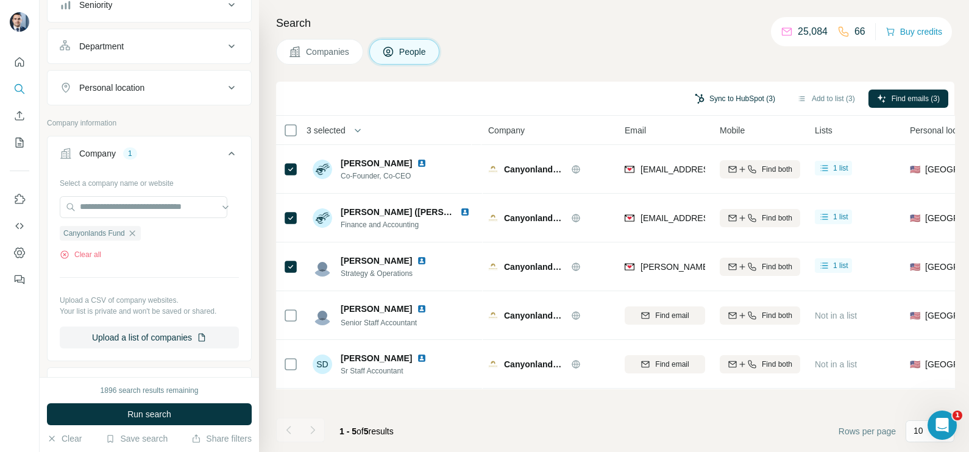
click at [728, 94] on button "Sync to HubSpot (3)" at bounding box center [735, 99] width 98 height 18
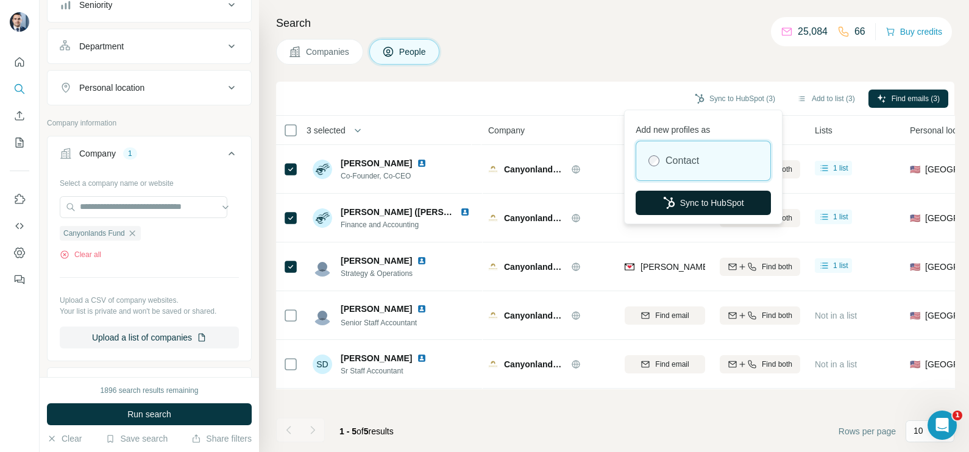
click at [693, 205] on button "Sync to HubSpot" at bounding box center [703, 203] width 135 height 24
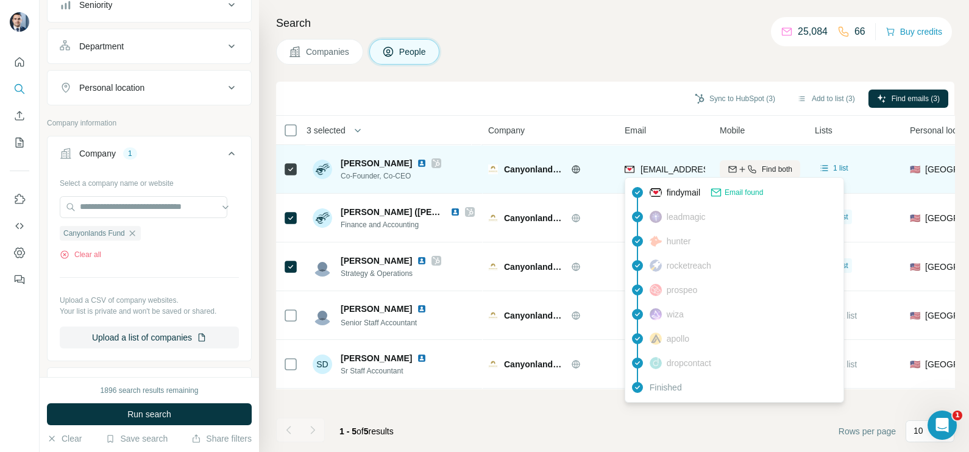
click at [667, 168] on span "connor@canyonlandsfund.com" at bounding box center [712, 170] width 144 height 10
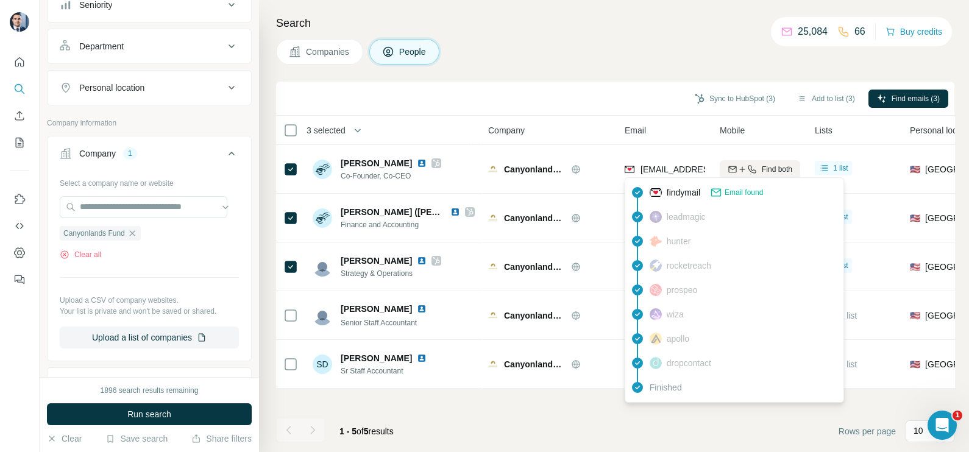
drag, startPoint x: 606, startPoint y: 87, endPoint x: 594, endPoint y: 125, distance: 40.5
click at [604, 88] on div "Sync to HubSpot (3) Add to list (3) Find emails (3)" at bounding box center [615, 99] width 678 height 34
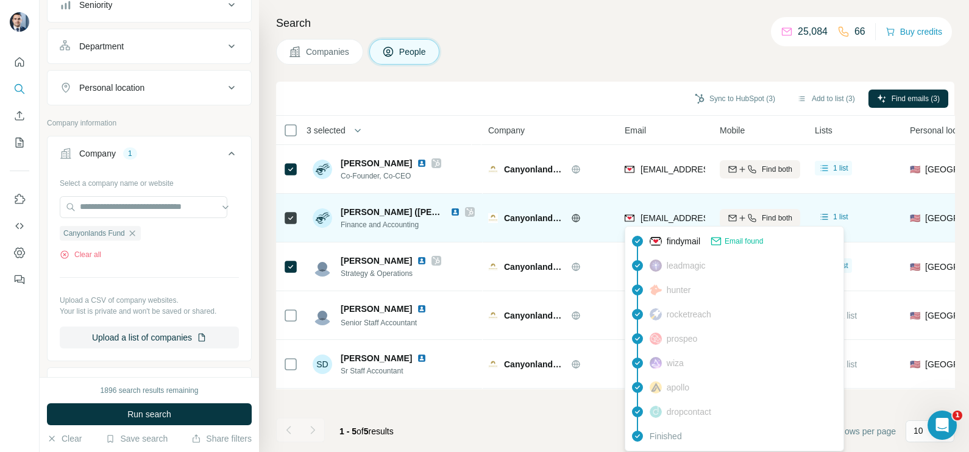
click at [661, 218] on span "carmenborgeson@canyonlandsfund.com" at bounding box center [712, 218] width 144 height 10
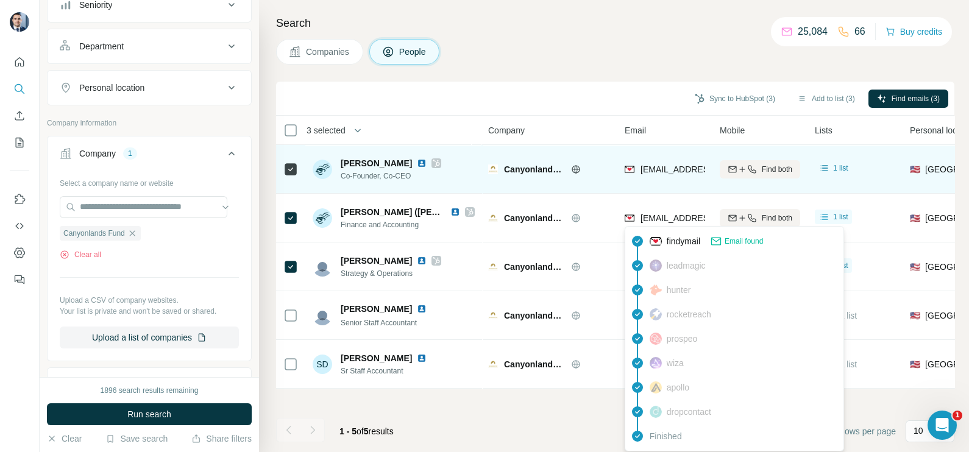
click at [654, 190] on td "connor@canyonlandsfund.com" at bounding box center [664, 169] width 95 height 49
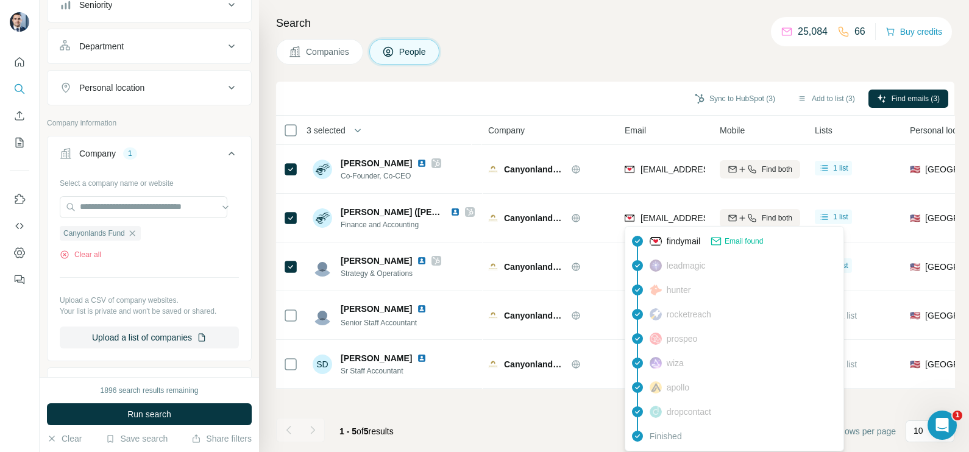
click at [665, 272] on div "leadmagic" at bounding box center [734, 266] width 213 height 24
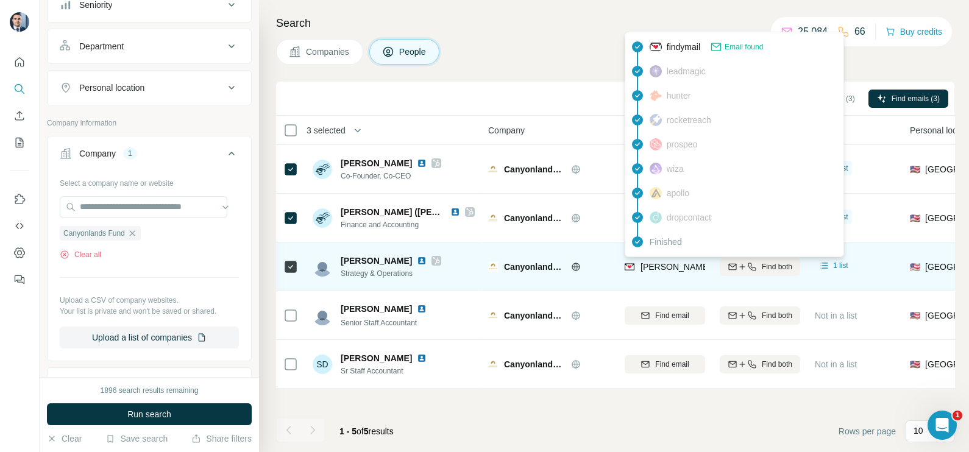
click at [676, 271] on span "matthew@canyonlandsfund.com" at bounding box center [742, 267] width 205 height 12
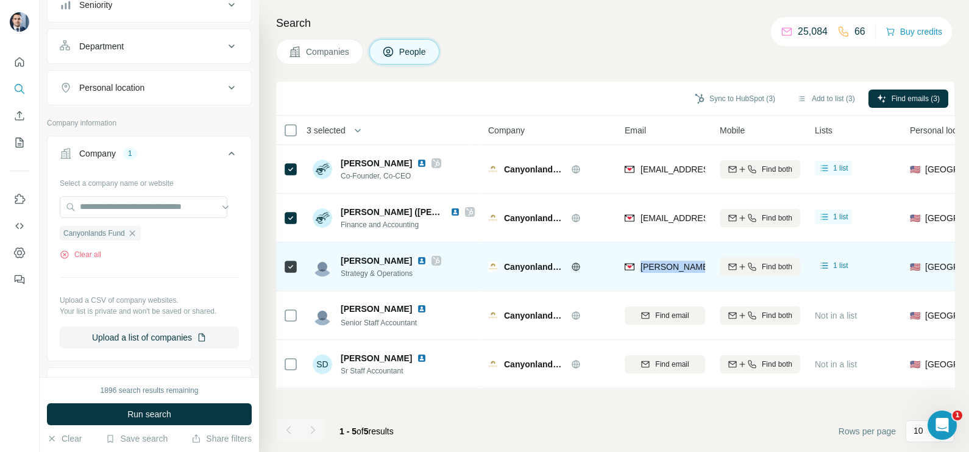
click at [676, 271] on span "matthew@canyonlandsfund.com" at bounding box center [742, 267] width 205 height 12
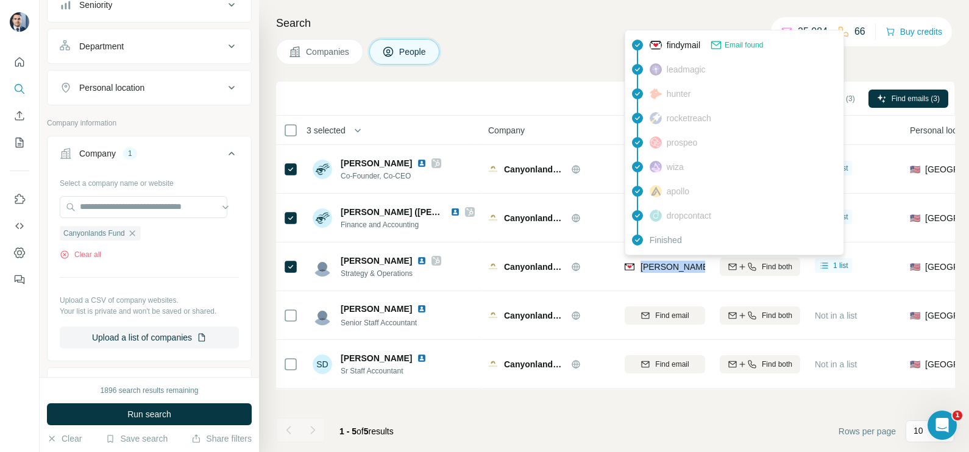
click at [311, 55] on span "Companies" at bounding box center [328, 52] width 44 height 12
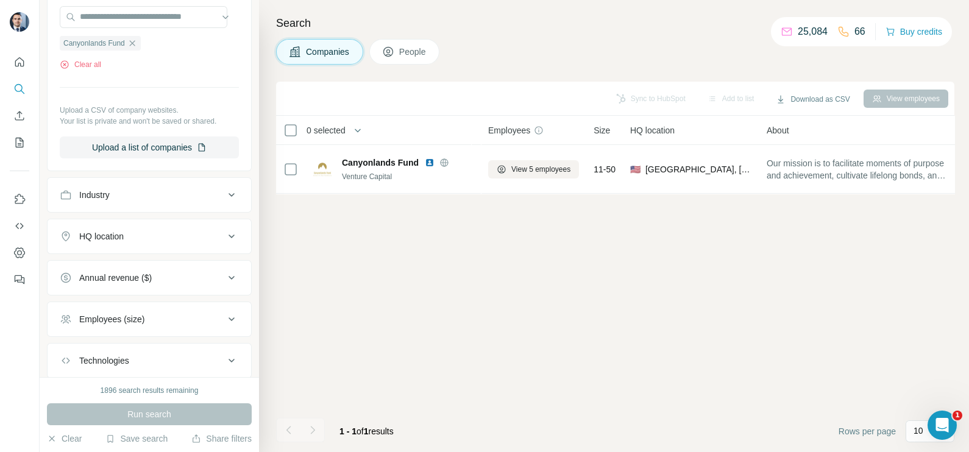
scroll to position [76, 0]
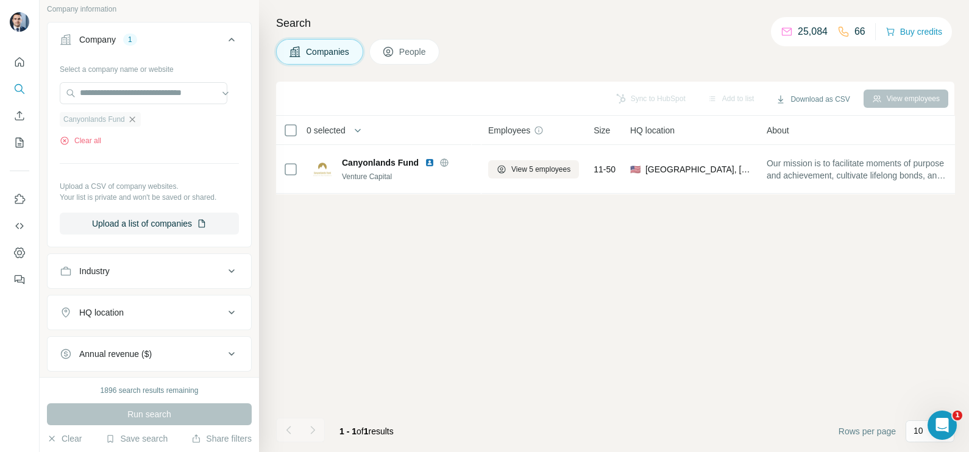
click at [137, 119] on icon "button" at bounding box center [132, 120] width 10 height 10
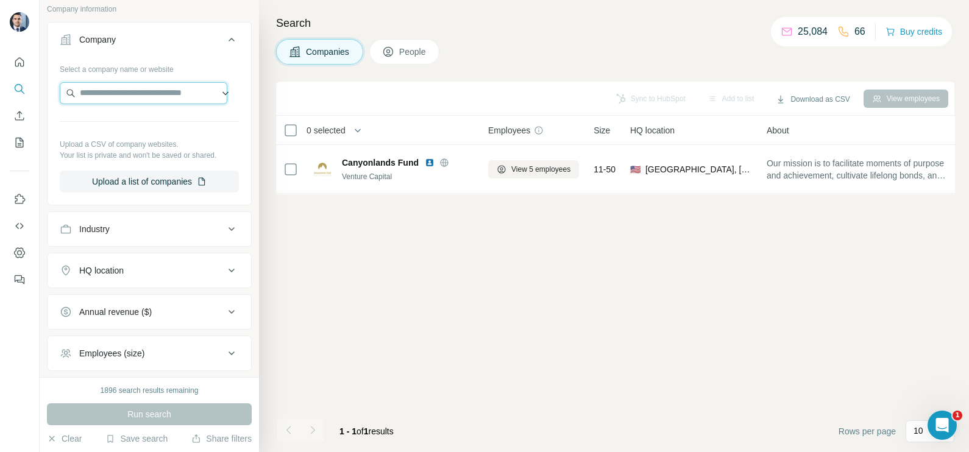
click at [134, 98] on input "text" at bounding box center [144, 93] width 168 height 22
paste input "**********"
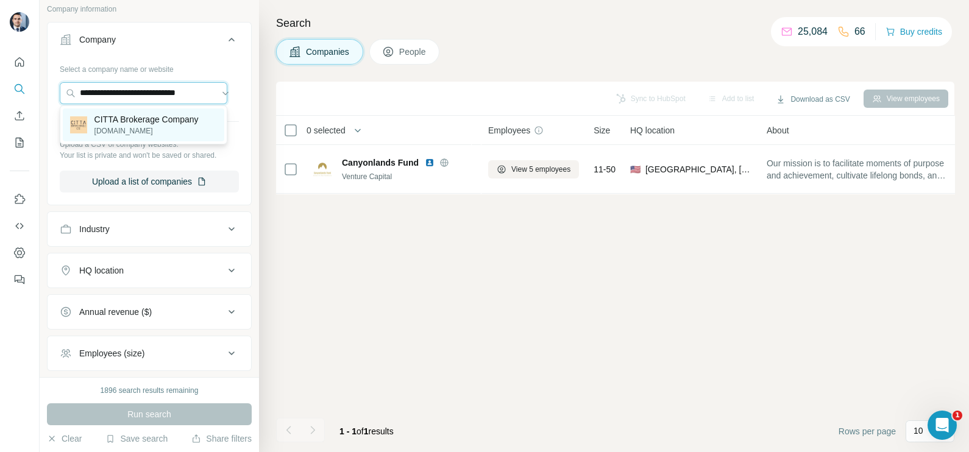
type input "**********"
click at [130, 132] on p "cittabrokerage.com" at bounding box center [146, 131] width 104 height 11
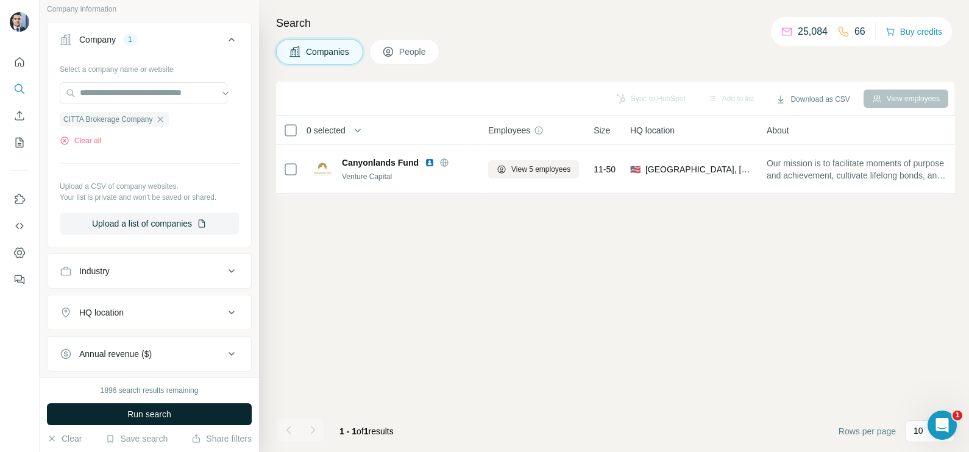
click at [174, 417] on button "Run search" at bounding box center [149, 414] width 205 height 22
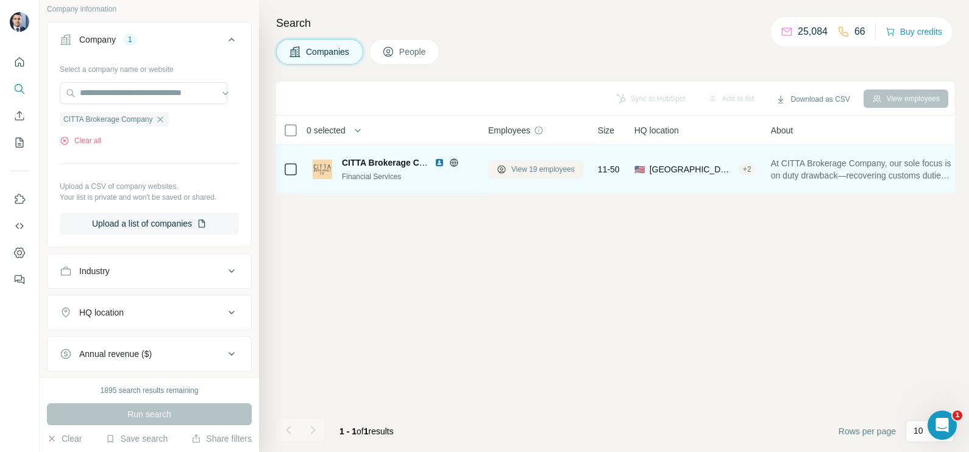
click at [539, 166] on span "View 19 employees" at bounding box center [542, 169] width 63 height 11
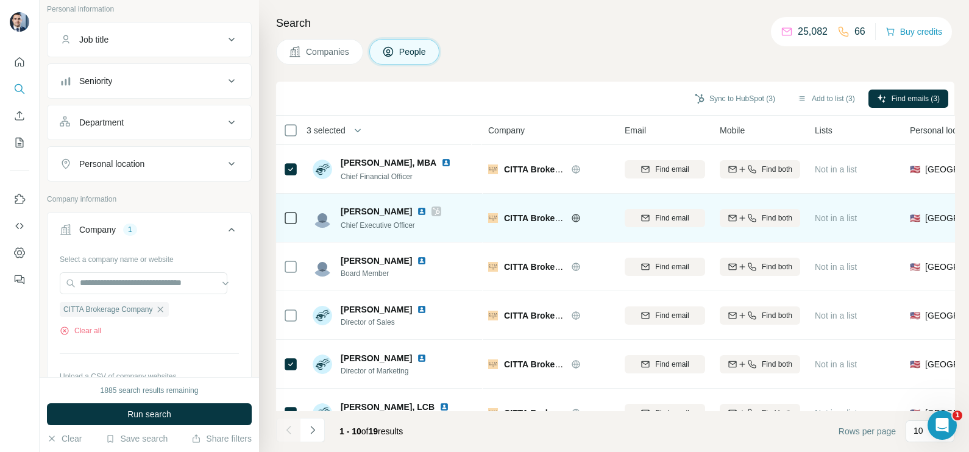
click at [433, 207] on icon at bounding box center [436, 212] width 7 height 10
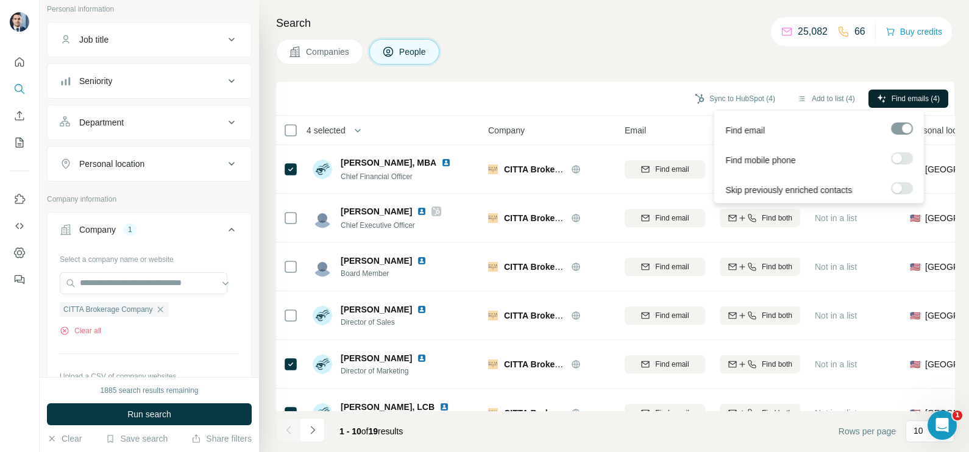
click at [896, 90] on button "Find emails (4)" at bounding box center [908, 99] width 80 height 18
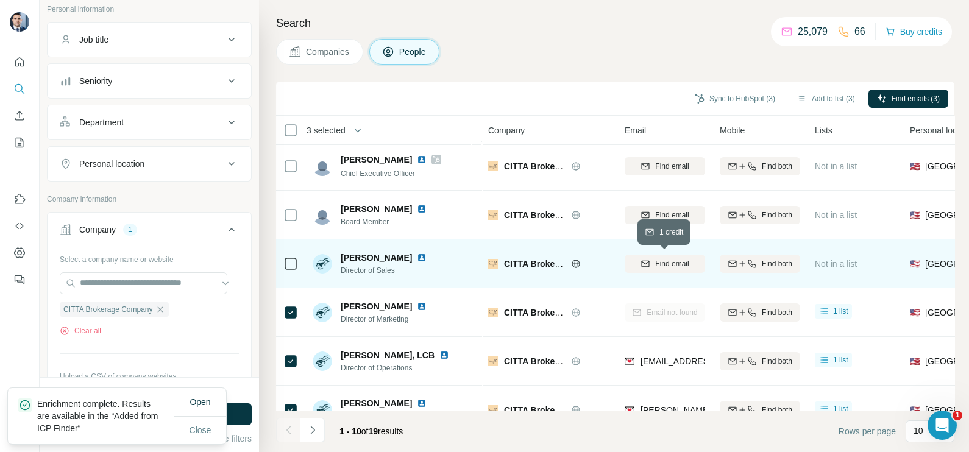
scroll to position [76, 0]
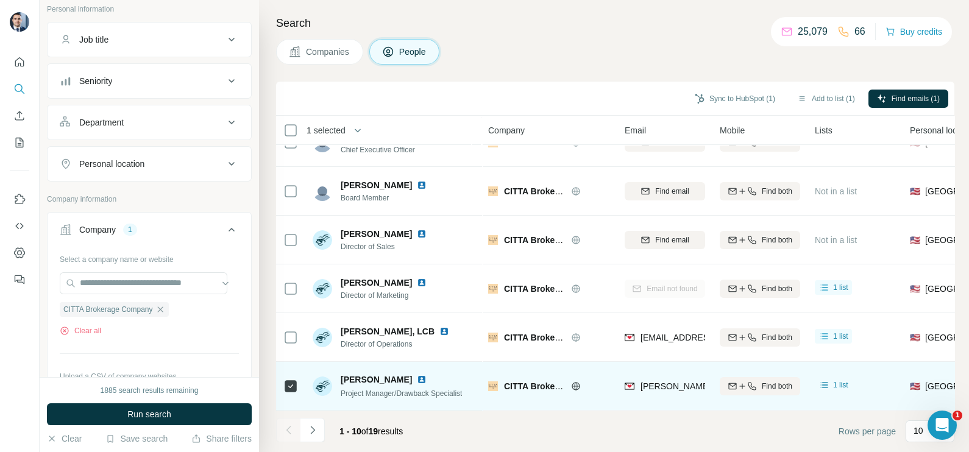
click at [297, 384] on icon at bounding box center [290, 386] width 15 height 15
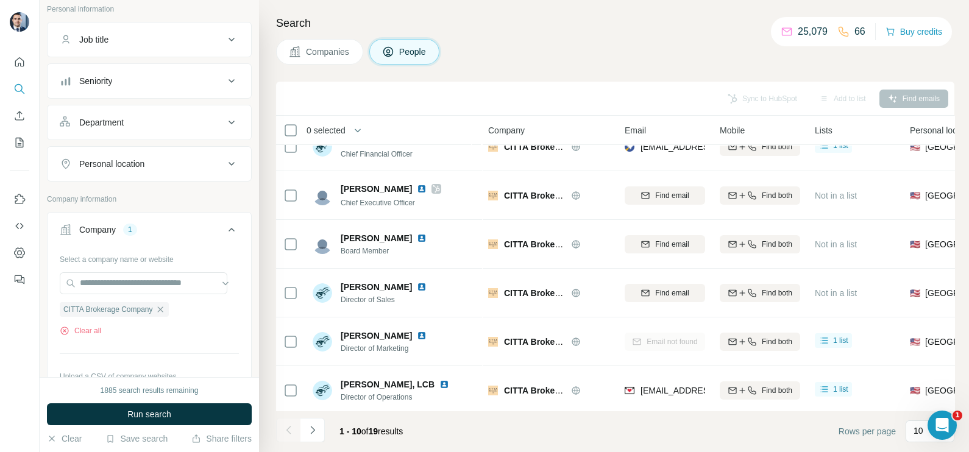
scroll to position [0, 0]
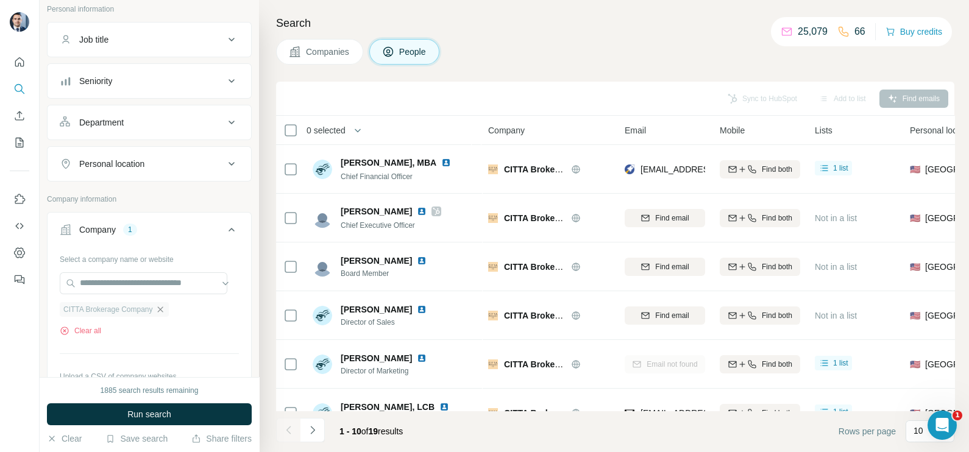
click at [165, 312] on icon "button" at bounding box center [160, 310] width 10 height 10
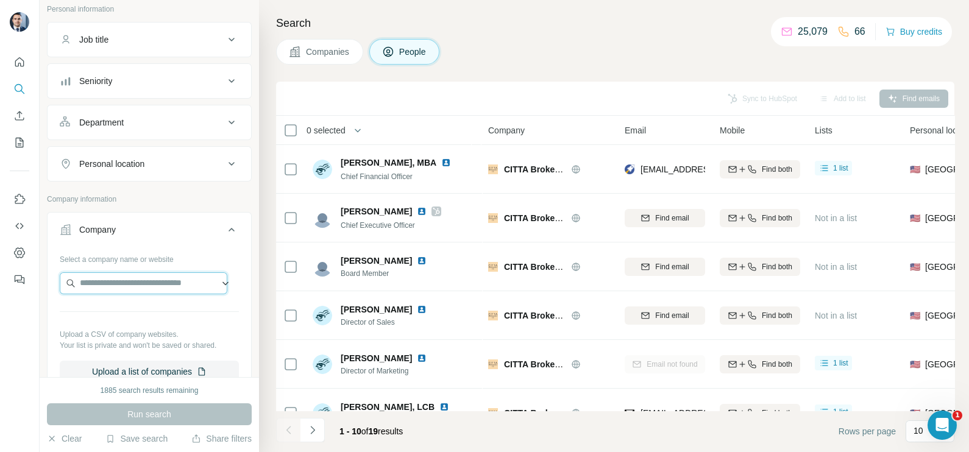
click at [146, 285] on input "text" at bounding box center [144, 283] width 168 height 22
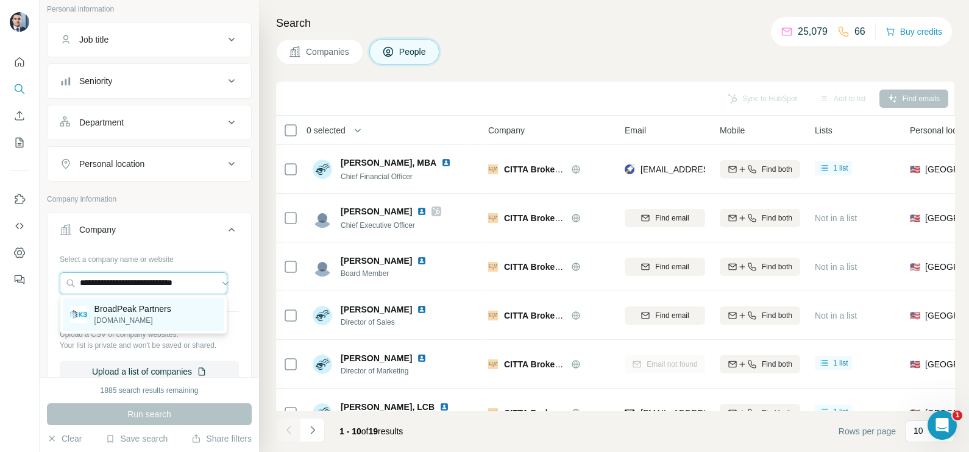
type input "**********"
click at [155, 317] on p "broadpeakpartners.com" at bounding box center [132, 320] width 77 height 11
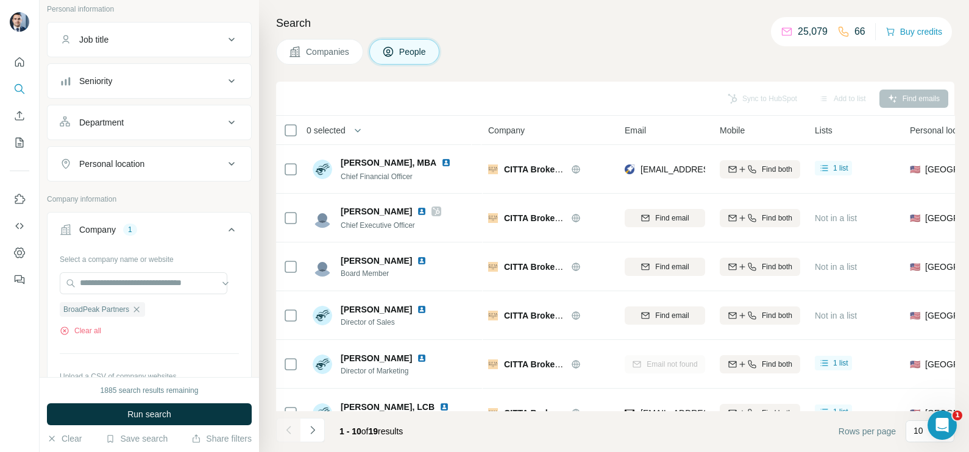
click at [326, 55] on span "Companies" at bounding box center [328, 52] width 44 height 12
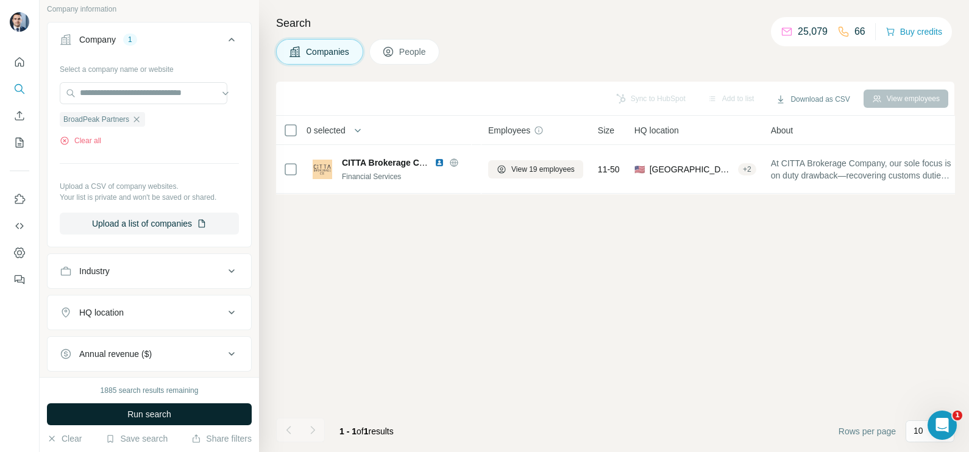
click at [174, 414] on button "Run search" at bounding box center [149, 414] width 205 height 22
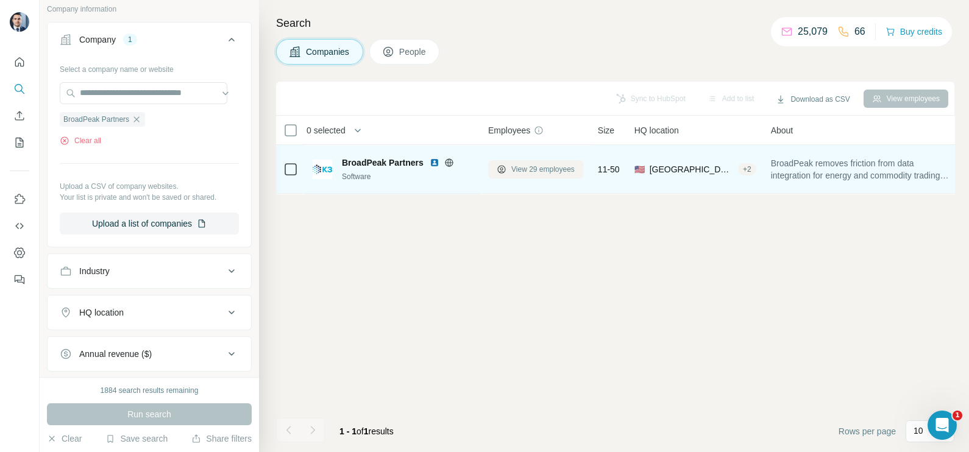
click at [533, 166] on span "View 29 employees" at bounding box center [542, 169] width 63 height 11
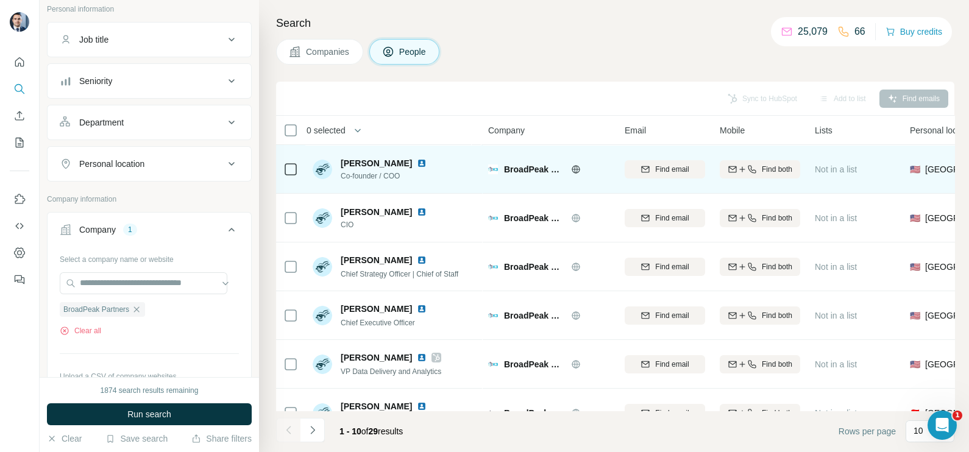
click at [417, 165] on img at bounding box center [422, 163] width 10 height 10
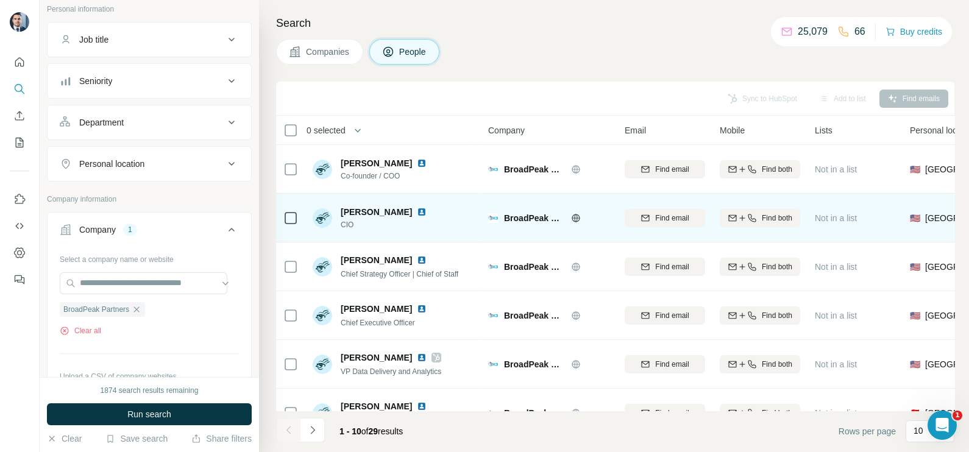
click at [417, 213] on img at bounding box center [422, 212] width 10 height 10
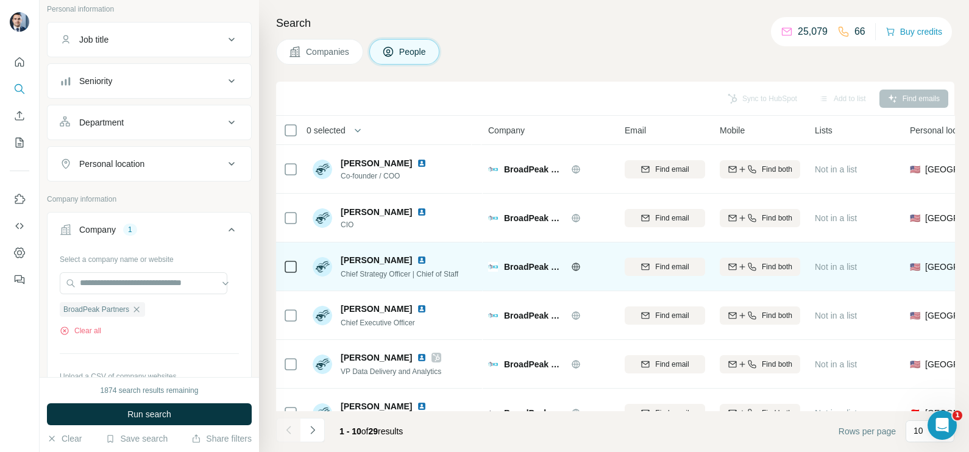
click at [417, 260] on img at bounding box center [422, 260] width 10 height 10
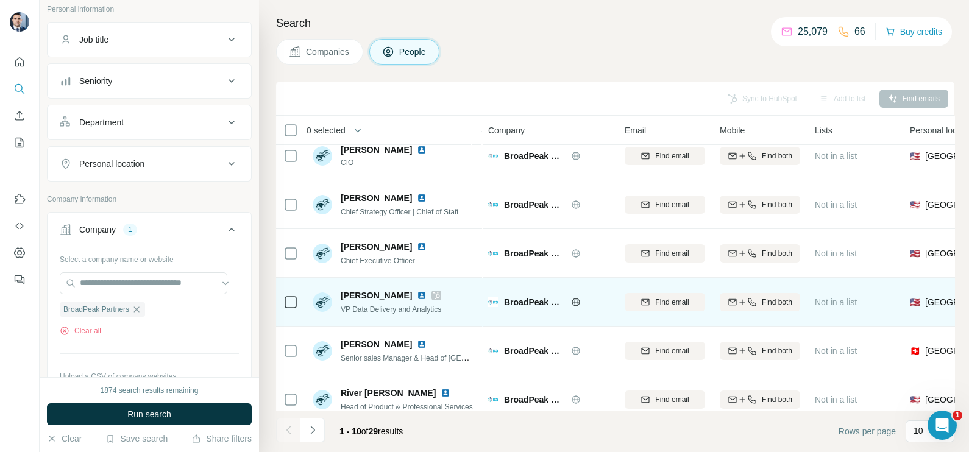
scroll to position [76, 0]
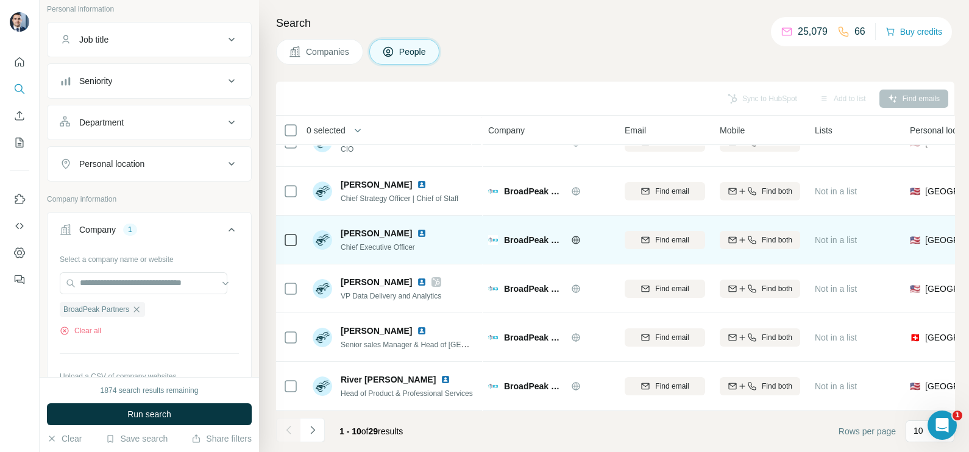
click at [417, 233] on img at bounding box center [422, 234] width 10 height 10
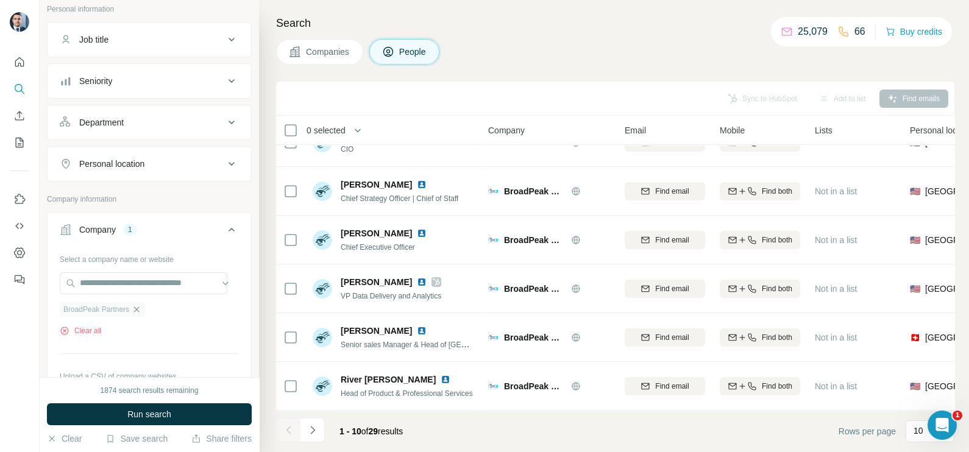
click at [140, 309] on icon "button" at bounding box center [136, 309] width 5 height 5
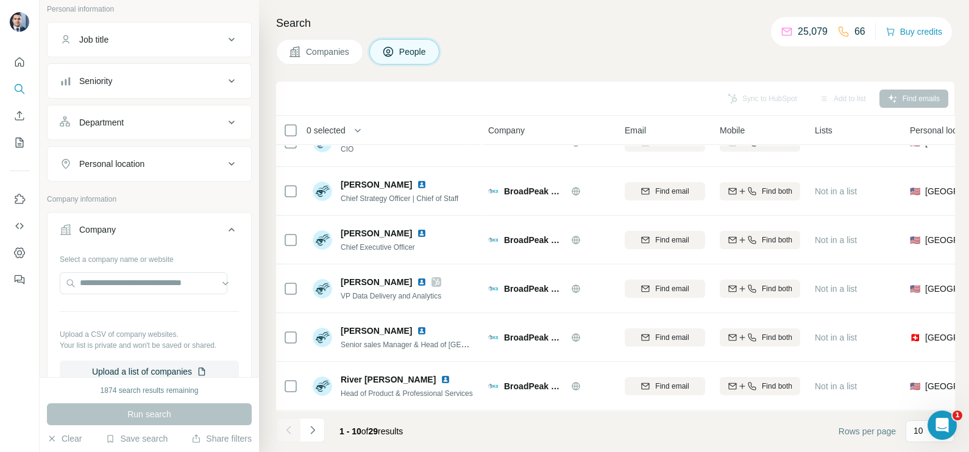
click at [319, 44] on button "Companies" at bounding box center [319, 52] width 87 height 26
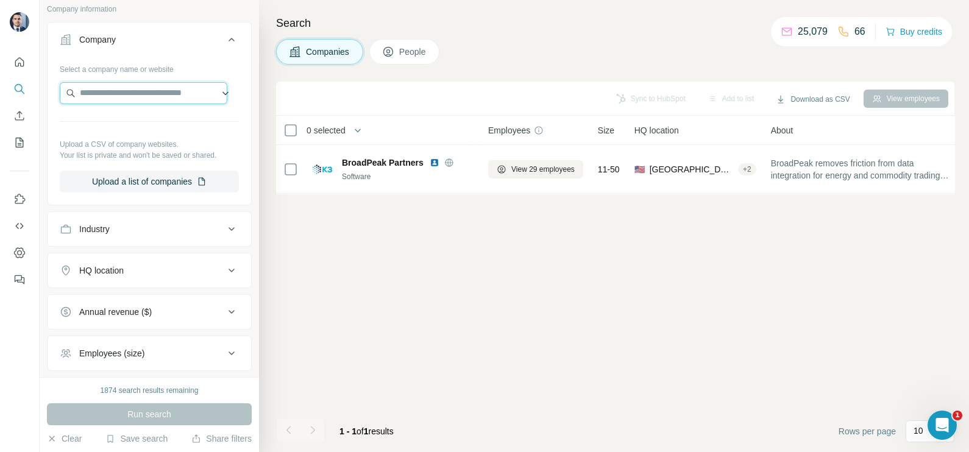
click at [114, 86] on input "text" at bounding box center [144, 93] width 168 height 22
paste input "**********"
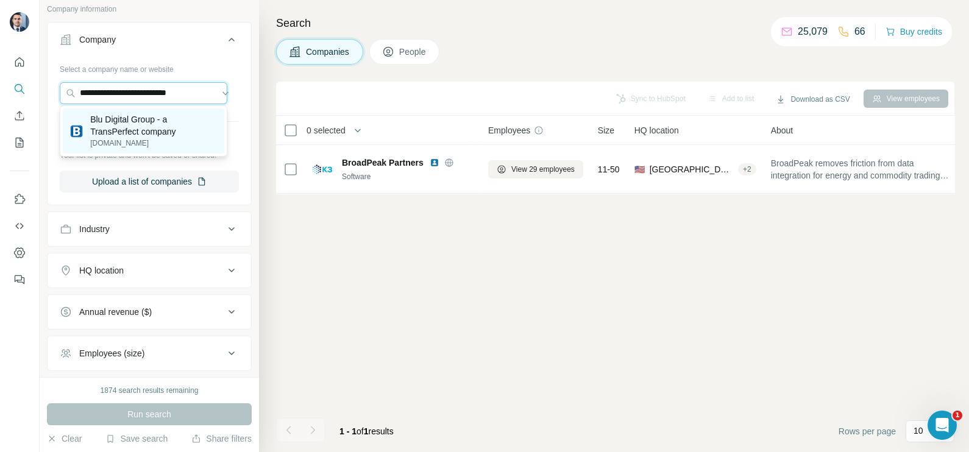
type input "**********"
click at [130, 138] on p "bludigitalgroup.com" at bounding box center [153, 143] width 127 height 11
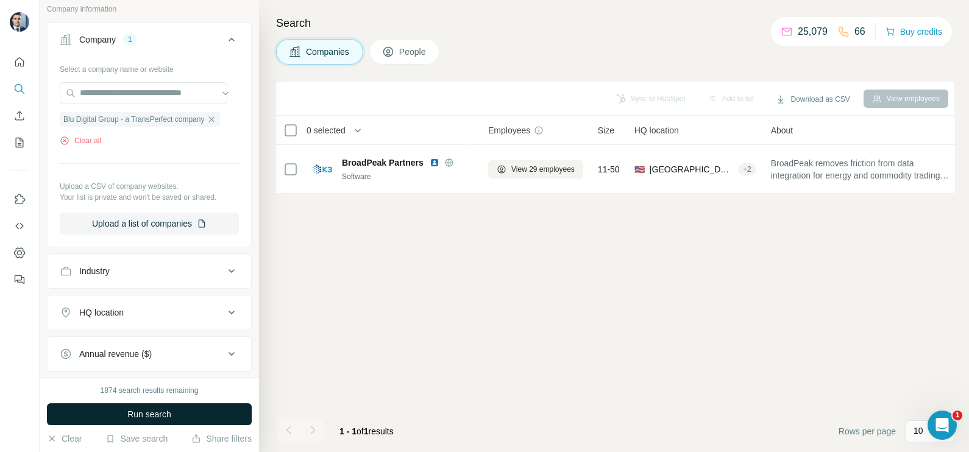
click at [152, 405] on button "Run search" at bounding box center [149, 414] width 205 height 22
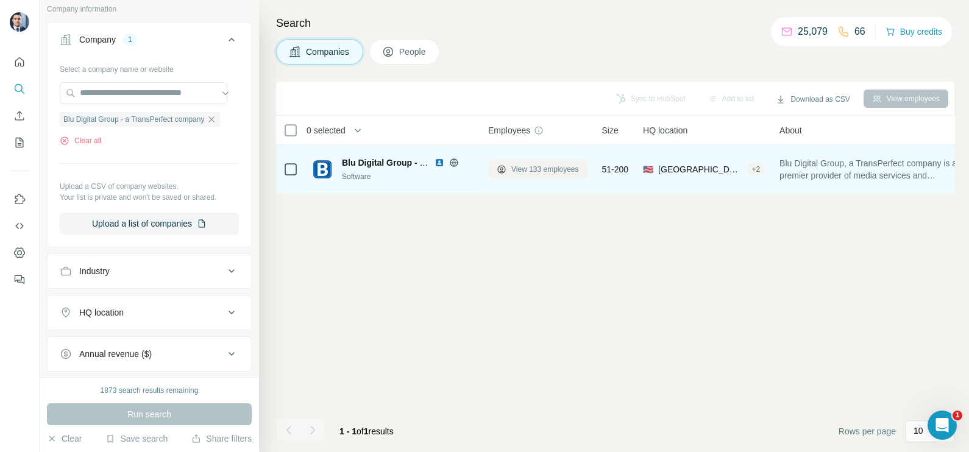
click at [532, 166] on span "View 133 employees" at bounding box center [545, 169] width 68 height 11
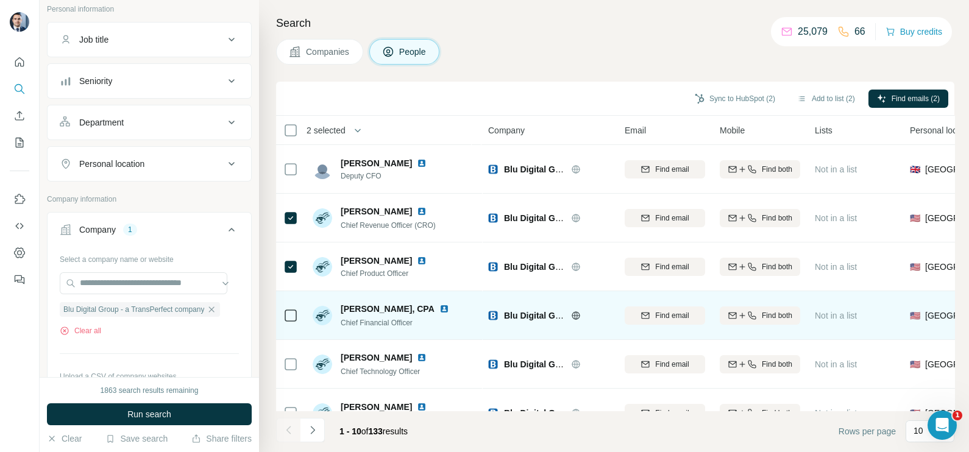
click at [291, 322] on icon at bounding box center [290, 315] width 15 height 15
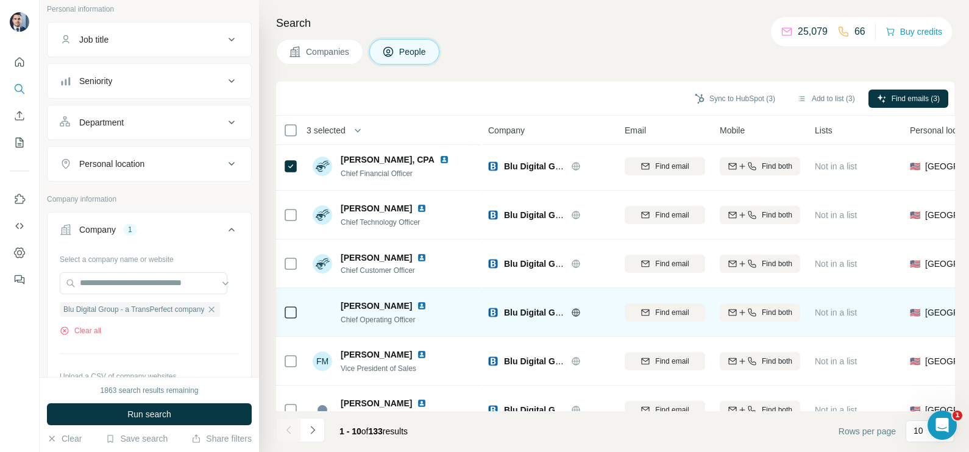
scroll to position [152, 0]
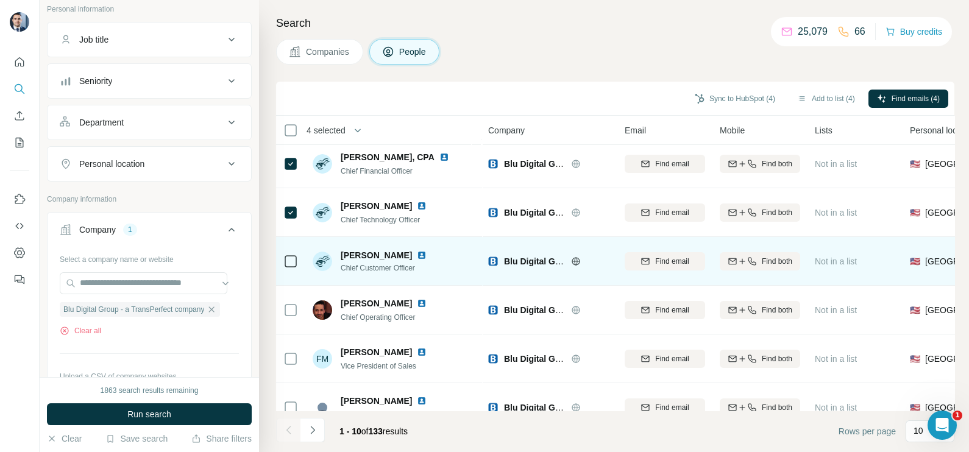
click at [297, 261] on icon at bounding box center [290, 261] width 15 height 15
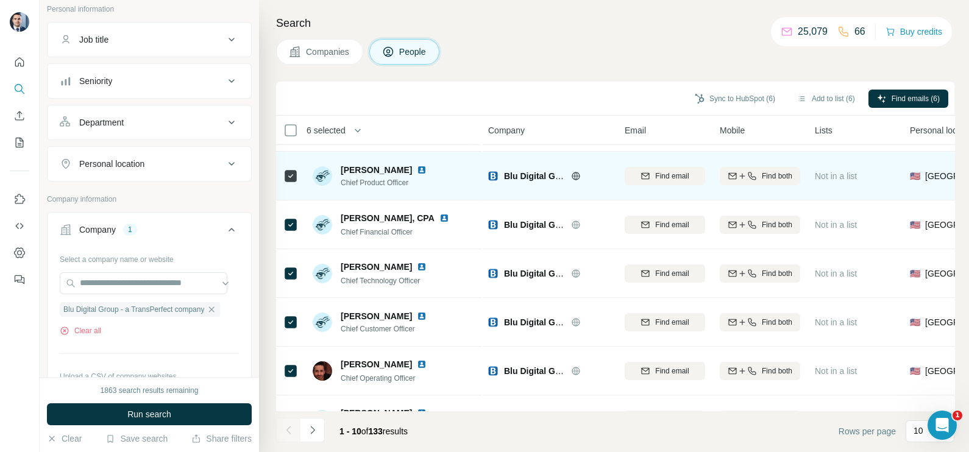
scroll to position [76, 0]
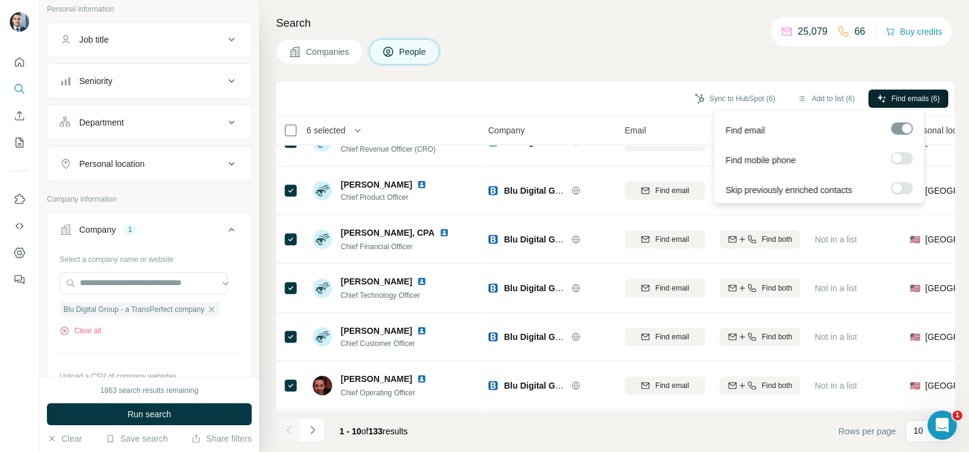
click at [914, 103] on span "Find emails (6)" at bounding box center [916, 98] width 48 height 11
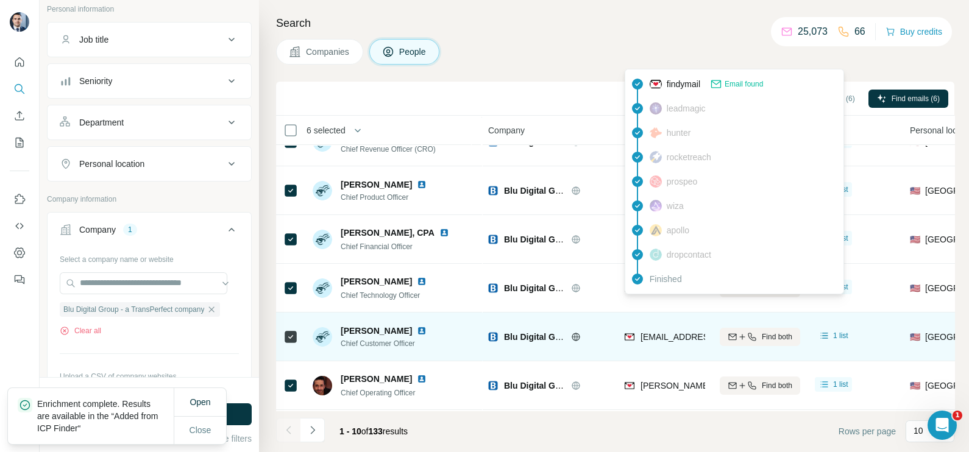
scroll to position [0, 0]
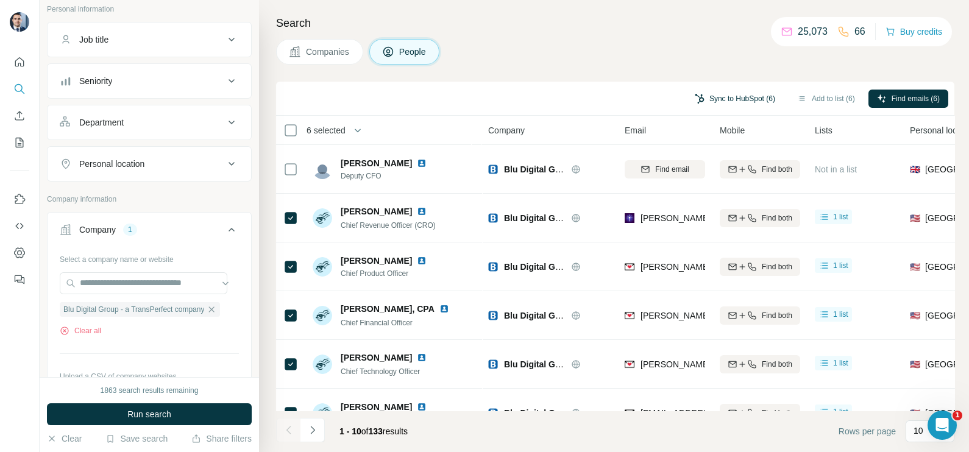
click at [742, 98] on button "Sync to HubSpot (6)" at bounding box center [735, 99] width 98 height 18
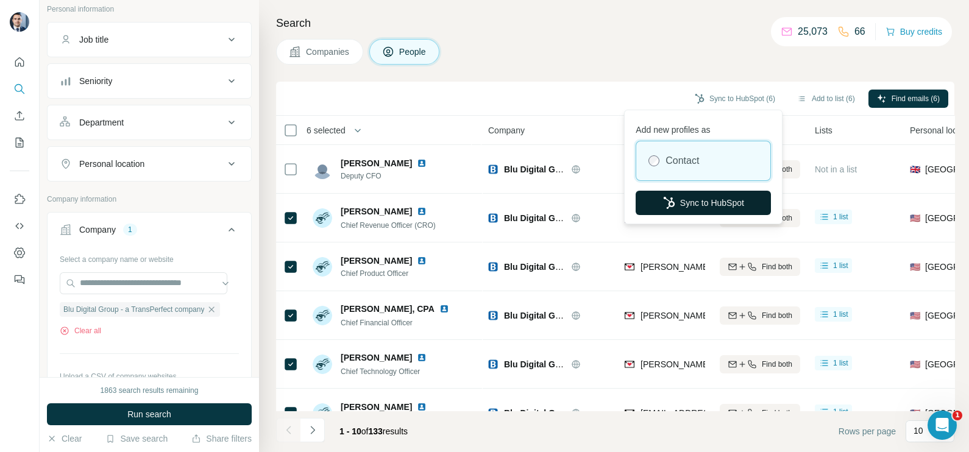
click at [679, 207] on button "Sync to HubSpot" at bounding box center [703, 203] width 135 height 24
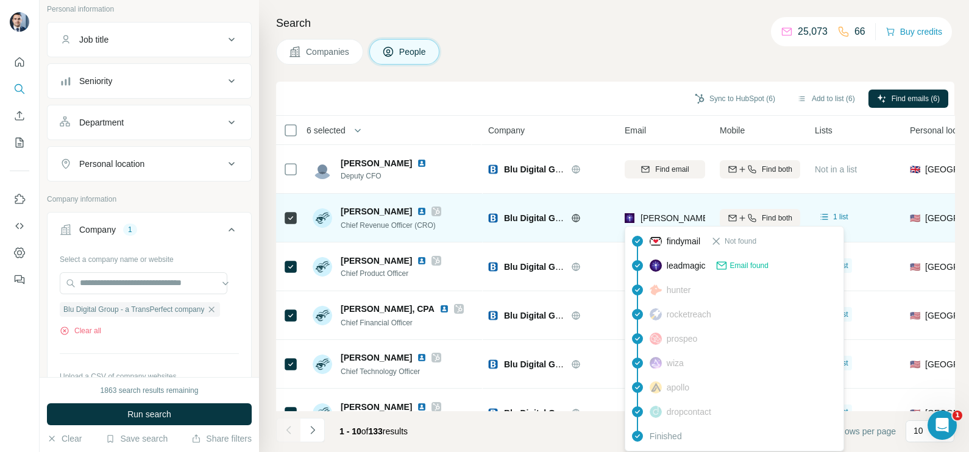
click at [664, 213] on span "chris.saito@blu-team.com" at bounding box center [782, 218] width 285 height 10
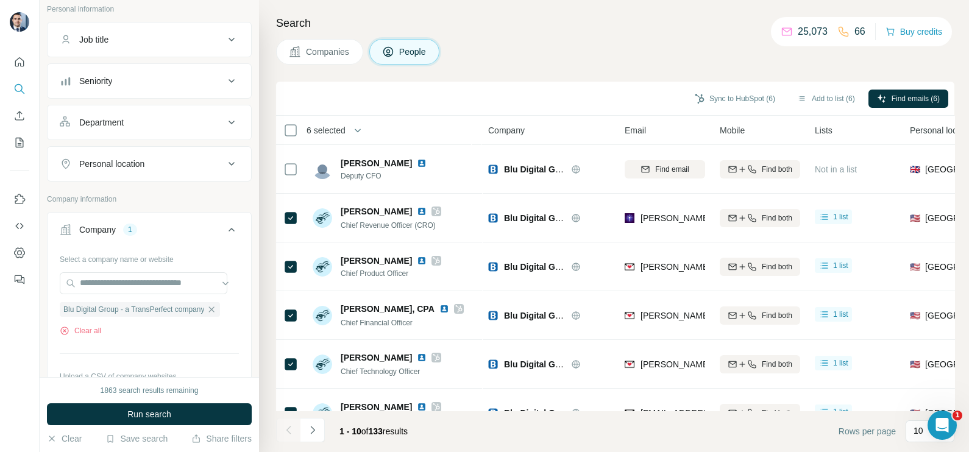
click at [575, 107] on div "Sync to HubSpot (6) Add to list (6) Find emails (6)" at bounding box center [615, 98] width 666 height 21
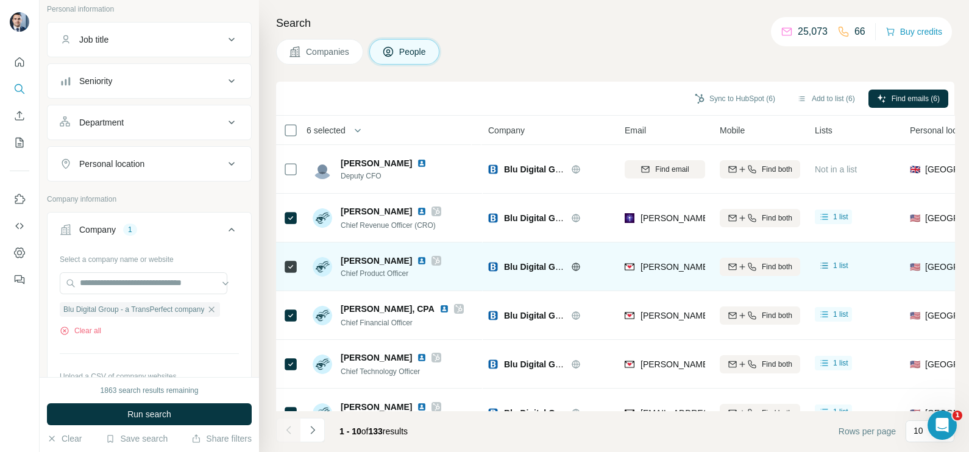
click at [670, 278] on div "george@bludigitalgroup.com" at bounding box center [665, 267] width 80 height 34
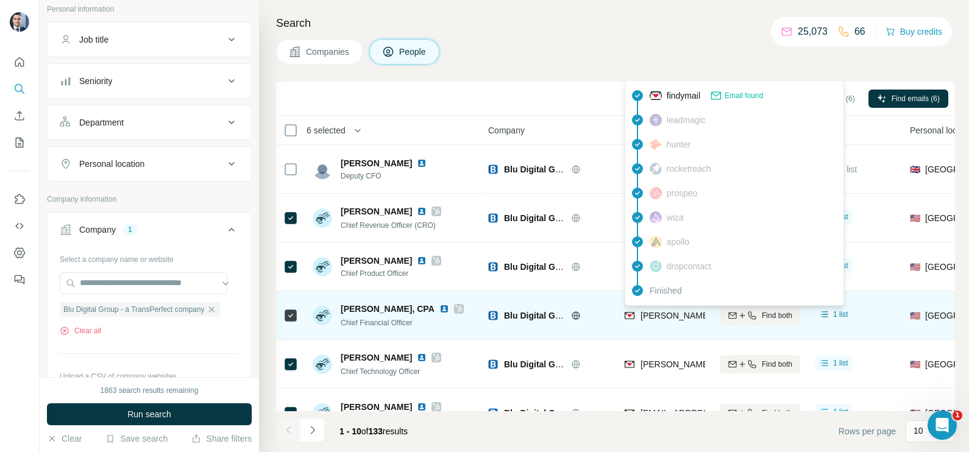
click at [673, 321] on span "irwin.jacobson@bludigitalgroup.com" at bounding box center [777, 316] width 275 height 12
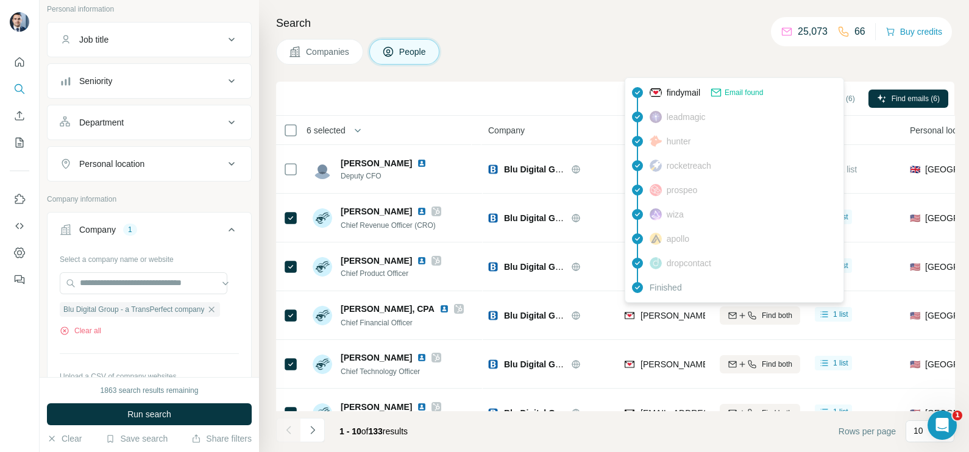
click at [571, 95] on div "Sync to HubSpot (6) Add to list (6) Find emails (6)" at bounding box center [615, 98] width 666 height 21
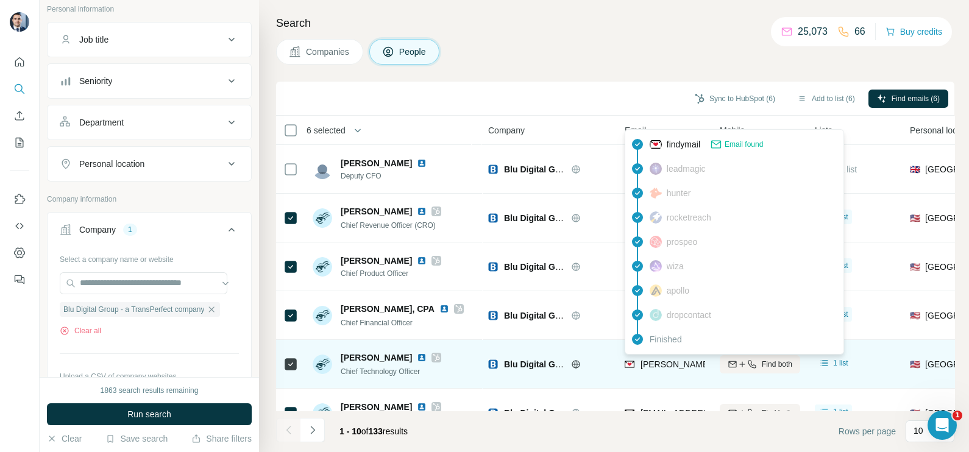
click at [667, 366] on span "michael.gassner@bludigitalgroup.com" at bounding box center [782, 365] width 285 height 10
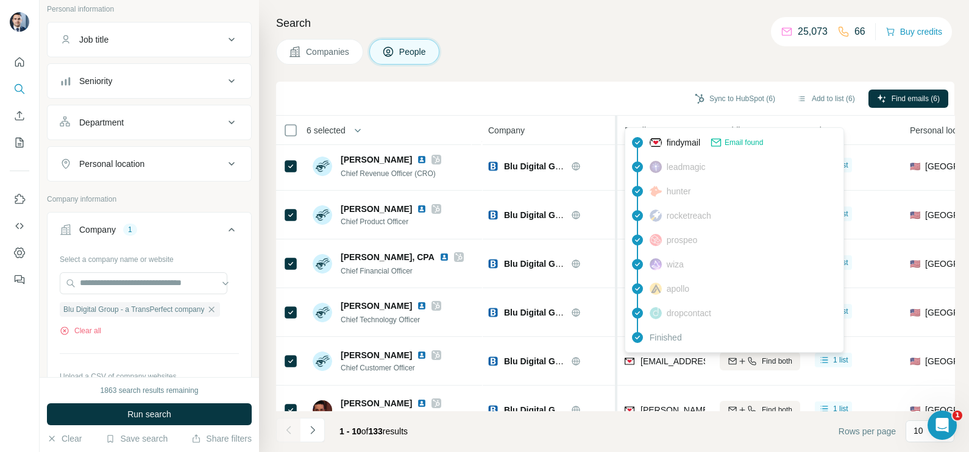
scroll to position [76, 0]
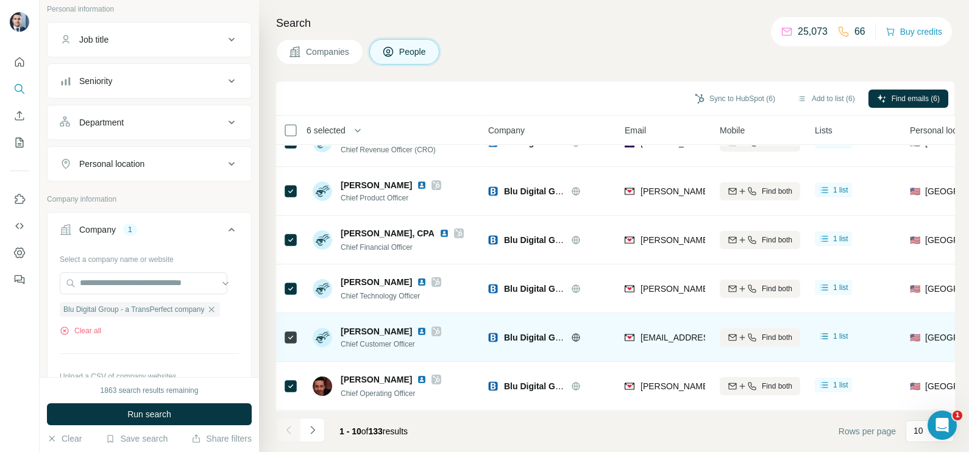
click at [629, 359] on td "rohit@bludigitalgroup.com" at bounding box center [664, 337] width 95 height 49
click at [669, 342] on div "rohit@bludigitalgroup.com" at bounding box center [700, 339] width 151 height 15
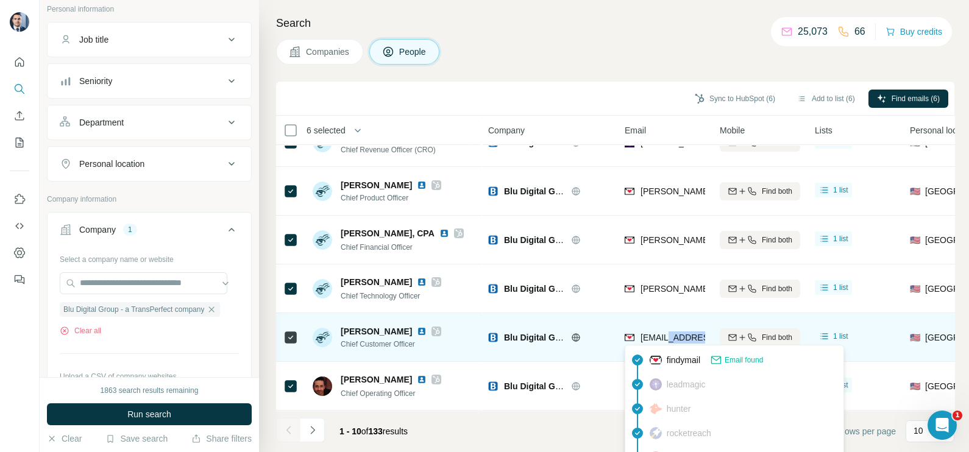
click at [669, 342] on div "rohit@bludigitalgroup.com" at bounding box center [700, 339] width 151 height 15
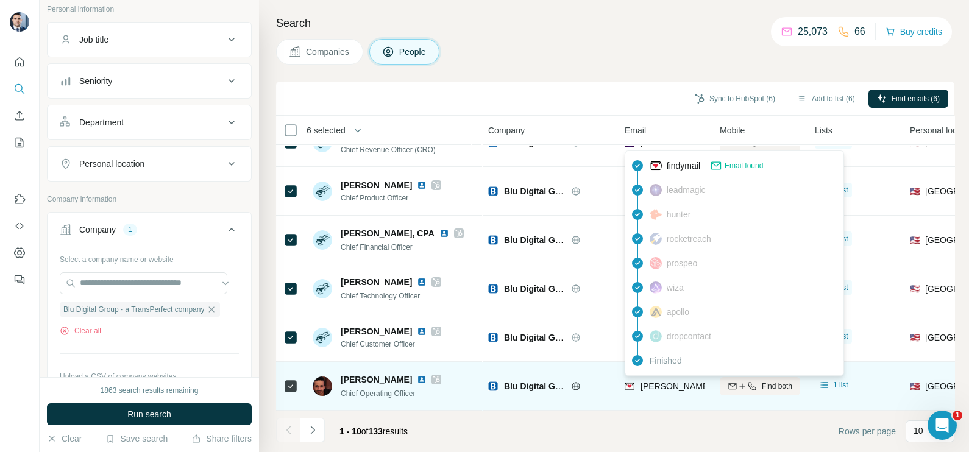
click at [664, 385] on span "tony.rizkallah@bludigitalgroup.com" at bounding box center [782, 386] width 285 height 10
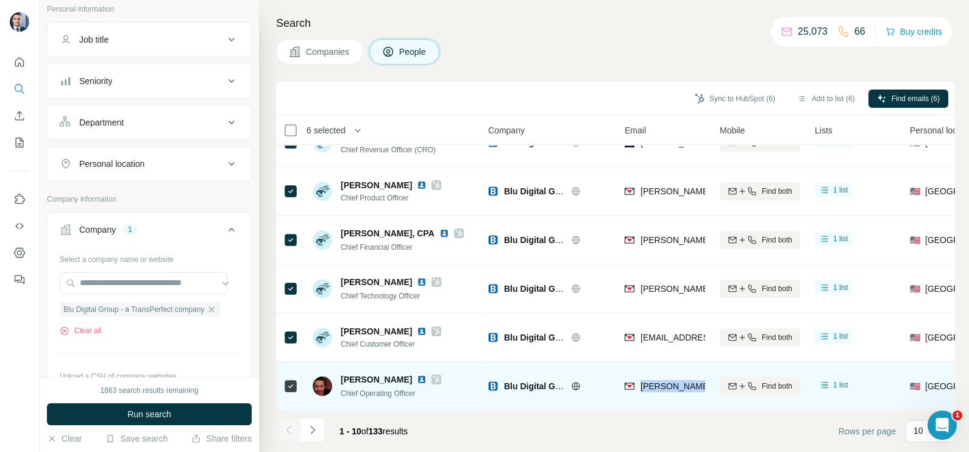
click at [664, 385] on span "tony.rizkallah@bludigitalgroup.com" at bounding box center [782, 386] width 285 height 10
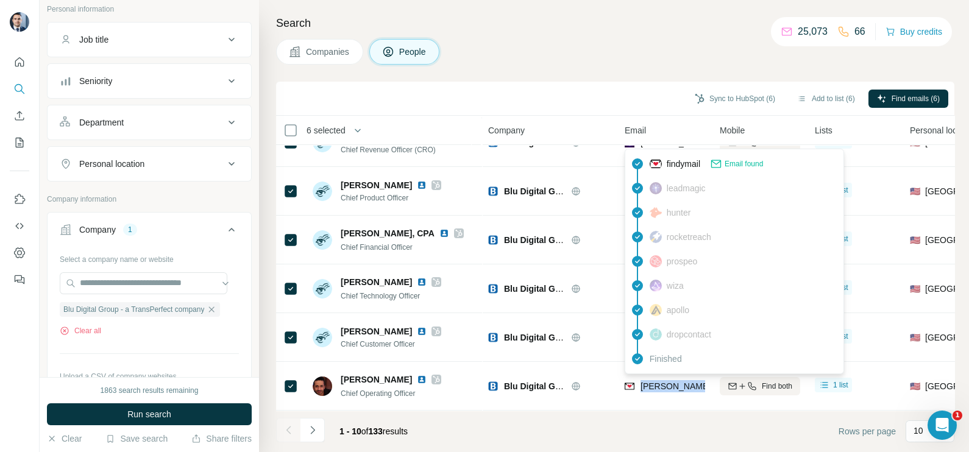
click at [315, 52] on span "Companies" at bounding box center [328, 52] width 44 height 12
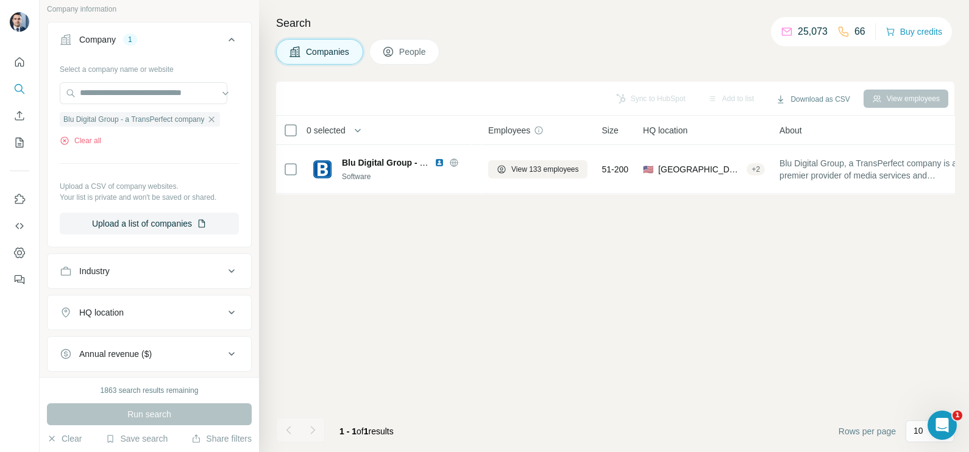
scroll to position [0, 0]
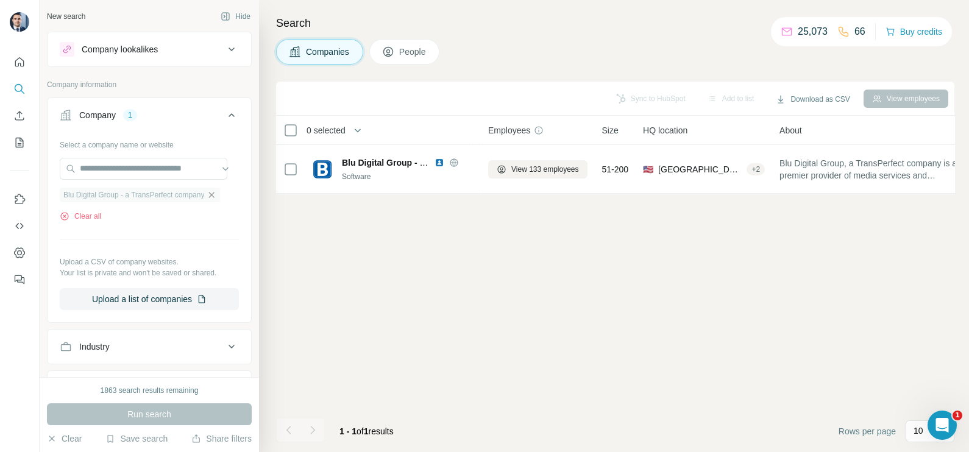
click at [216, 195] on icon "button" at bounding box center [212, 195] width 10 height 10
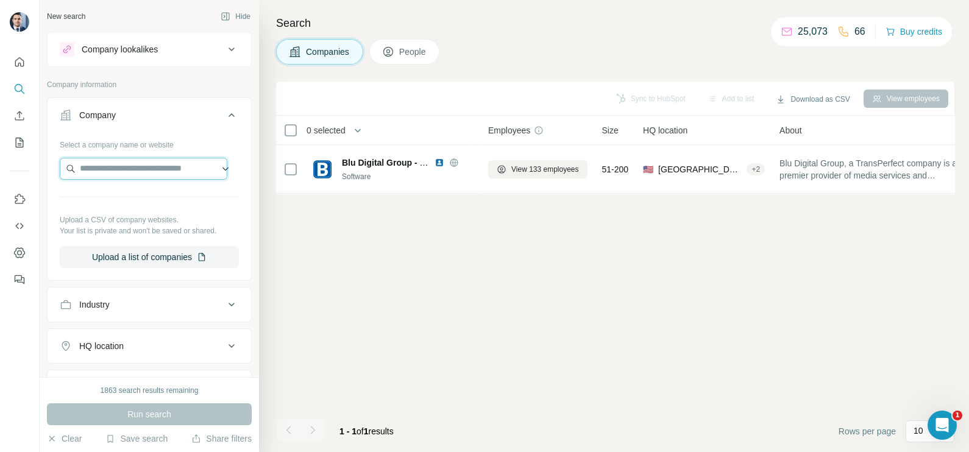
click at [130, 169] on input "text" at bounding box center [144, 169] width 168 height 22
paste input "**********"
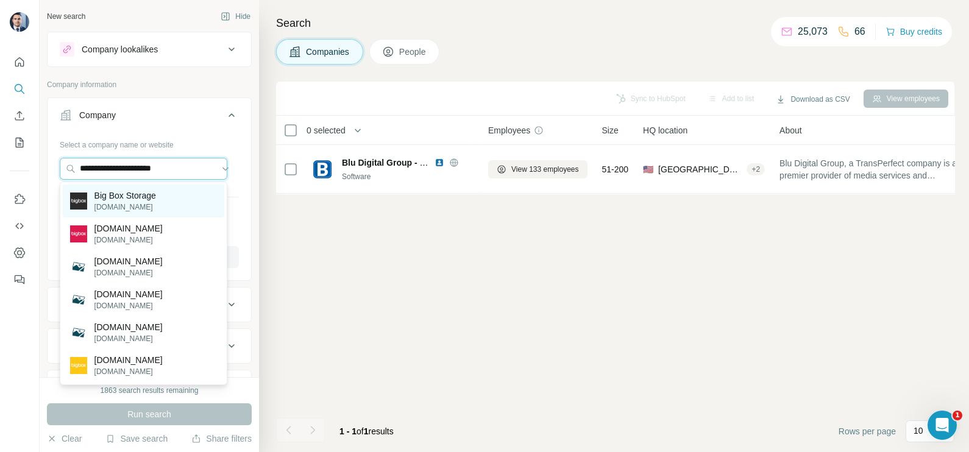
type input "**********"
click at [136, 202] on p "bigbox.com" at bounding box center [125, 207] width 62 height 11
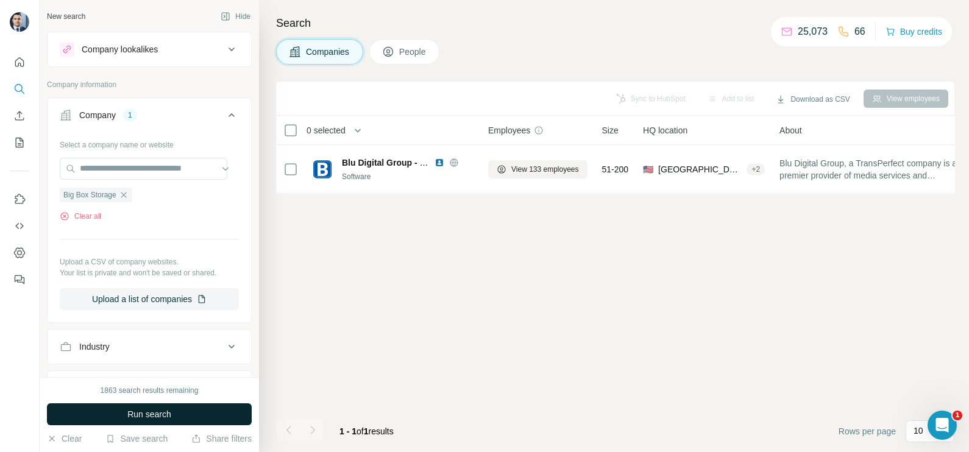
click at [186, 411] on button "Run search" at bounding box center [149, 414] width 205 height 22
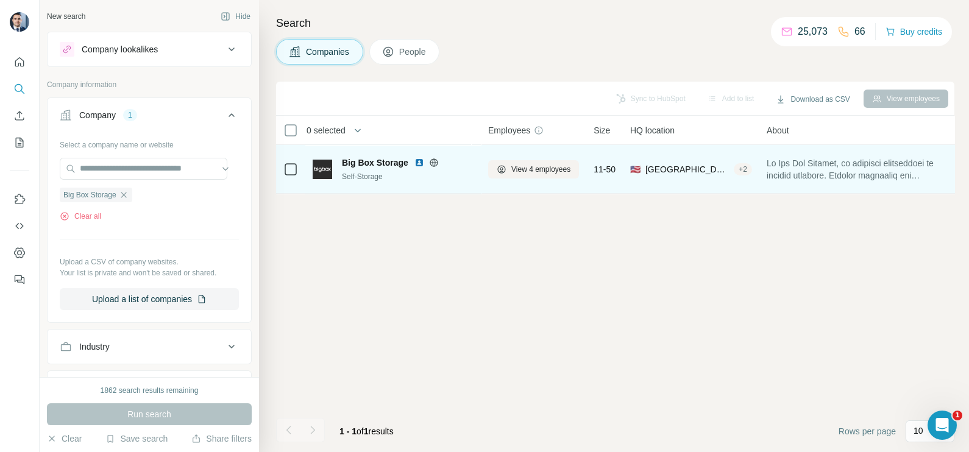
click at [431, 165] on icon at bounding box center [434, 163] width 10 height 10
click at [518, 165] on span "View 4 employees" at bounding box center [540, 169] width 59 height 11
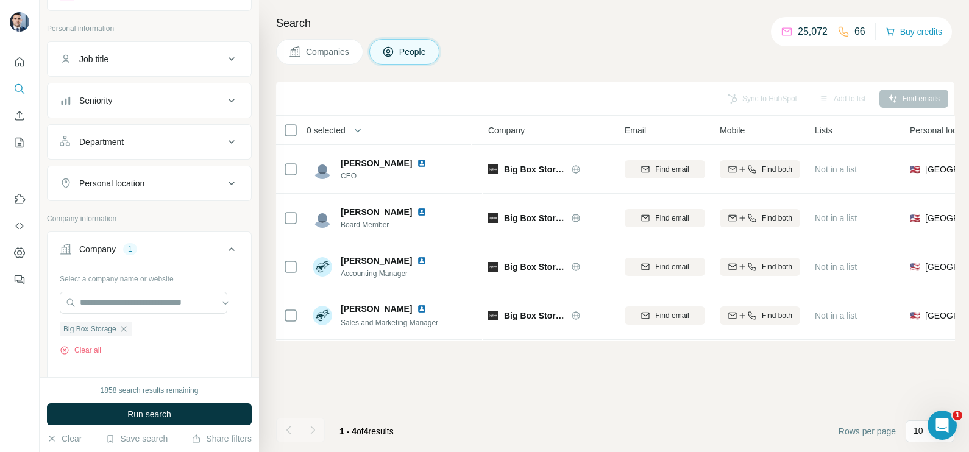
scroll to position [76, 0]
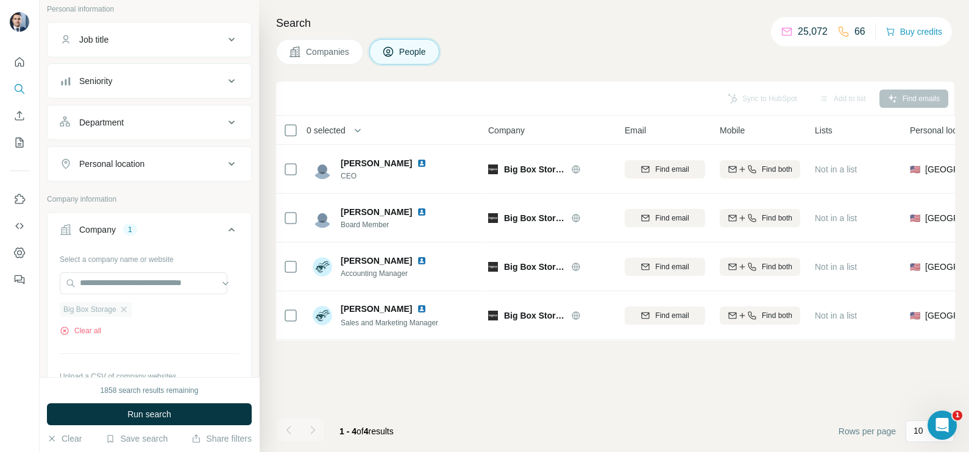
click at [132, 306] on div "Big Box Storage" at bounding box center [96, 309] width 73 height 15
click at [130, 305] on div "Big Box Storage" at bounding box center [96, 309] width 73 height 15
click at [124, 305] on icon "button" at bounding box center [124, 310] width 10 height 10
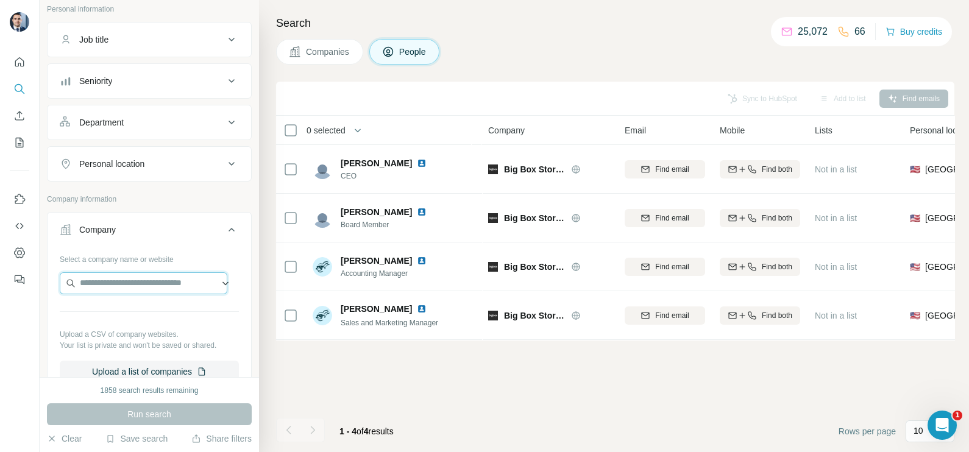
click at [127, 289] on input "text" at bounding box center [144, 283] width 168 height 22
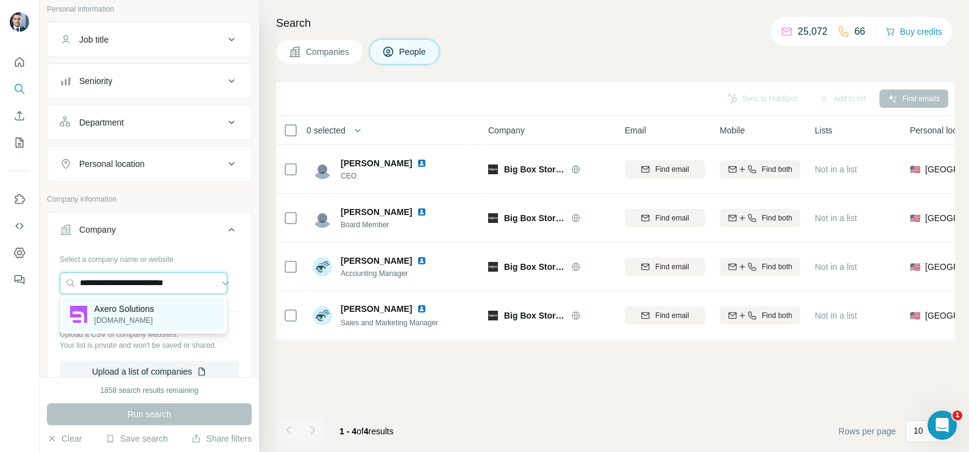
type input "**********"
click at [133, 316] on p "axerosolutions.com" at bounding box center [124, 320] width 60 height 11
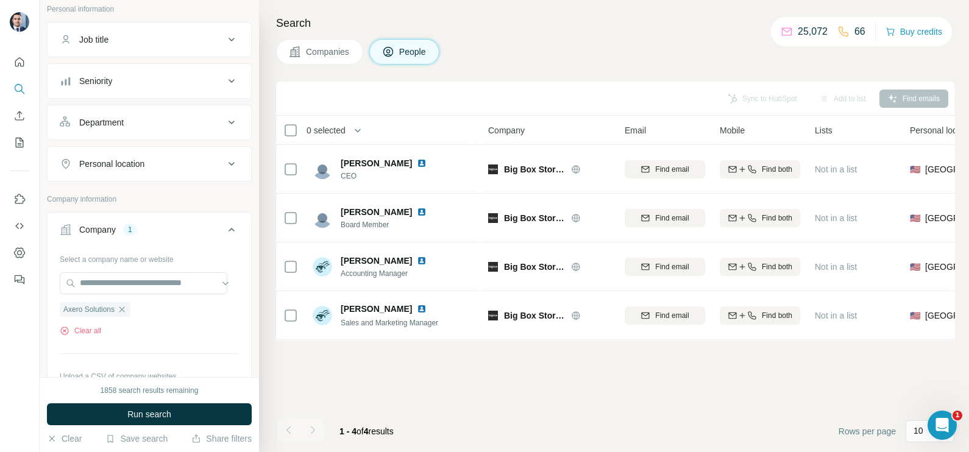
click at [316, 57] on span "Companies" at bounding box center [328, 52] width 44 height 12
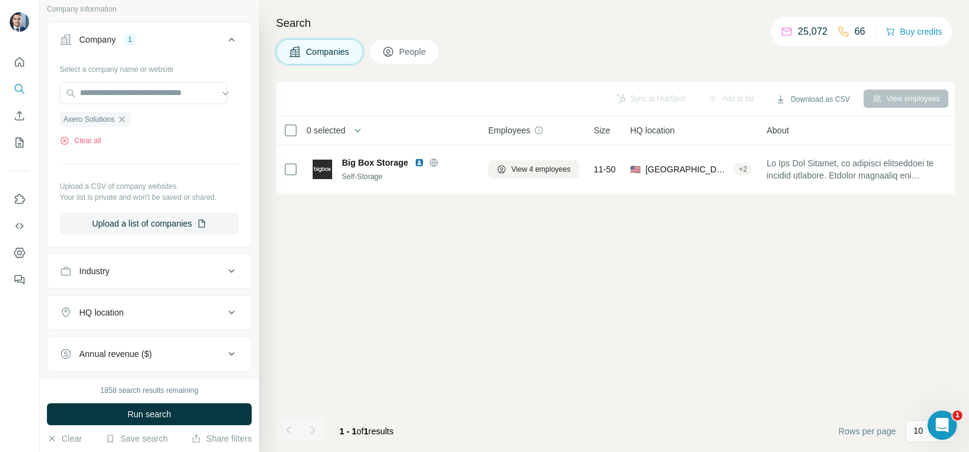
click at [163, 402] on div "1858 search results remaining Run search Clear Save search Share filters" at bounding box center [149, 414] width 219 height 75
click at [149, 410] on span "Run search" at bounding box center [149, 414] width 44 height 12
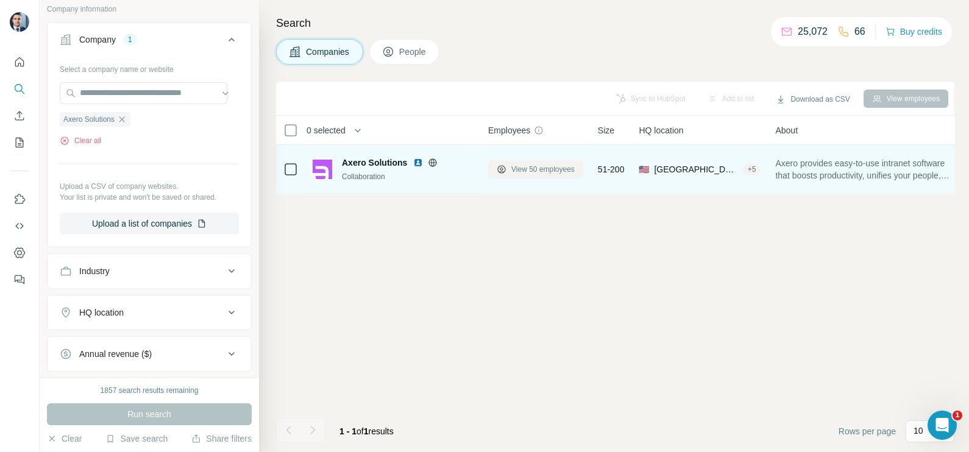
click at [542, 165] on span "View 50 employees" at bounding box center [542, 169] width 63 height 11
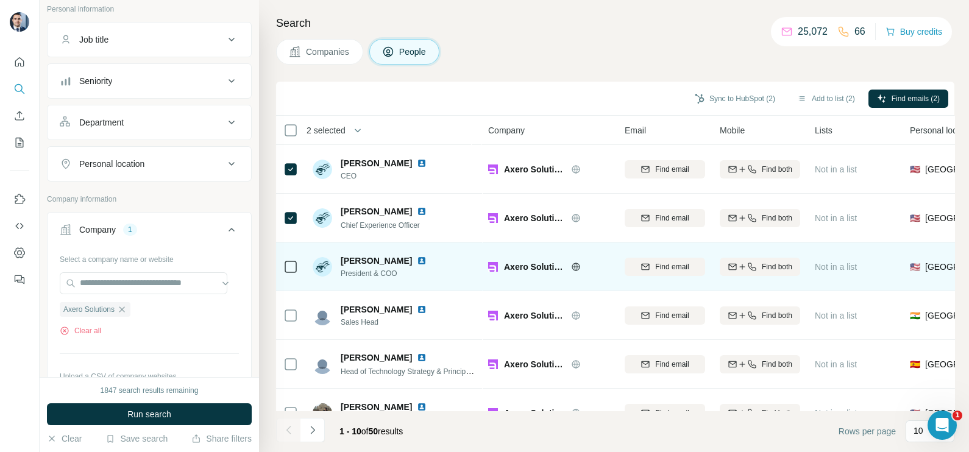
click at [298, 268] on td at bounding box center [290, 267] width 29 height 49
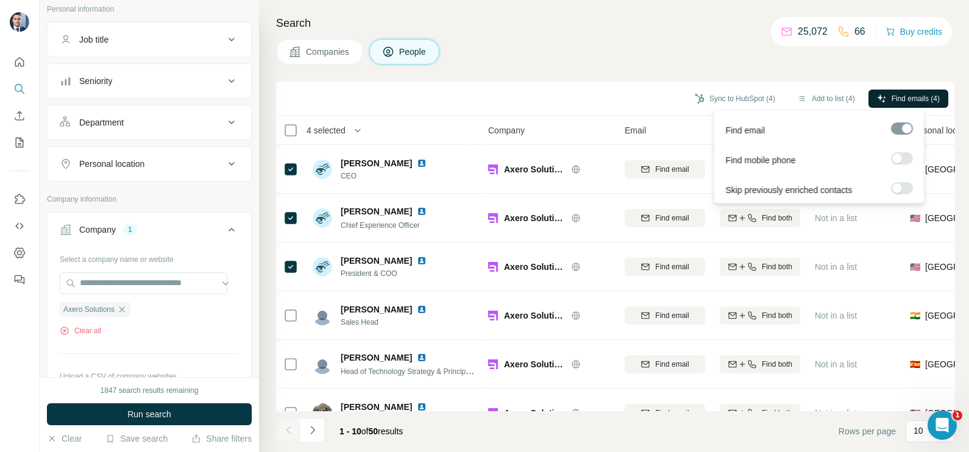
click at [913, 102] on span "Find emails (4)" at bounding box center [916, 98] width 48 height 11
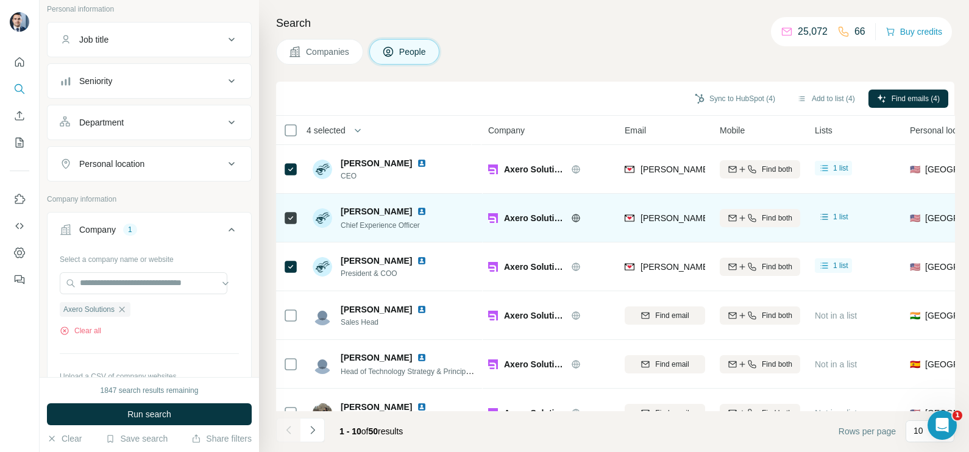
scroll to position [152, 0]
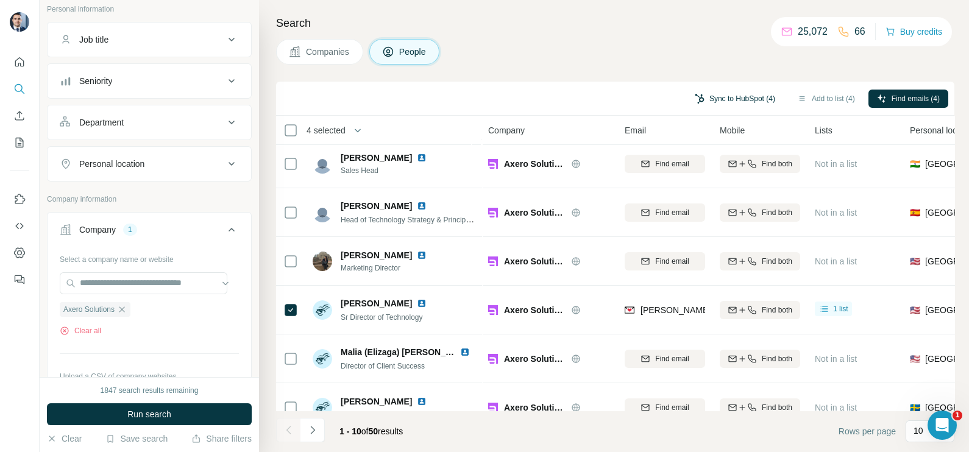
click at [702, 94] on button "Sync to HubSpot (4)" at bounding box center [735, 99] width 98 height 18
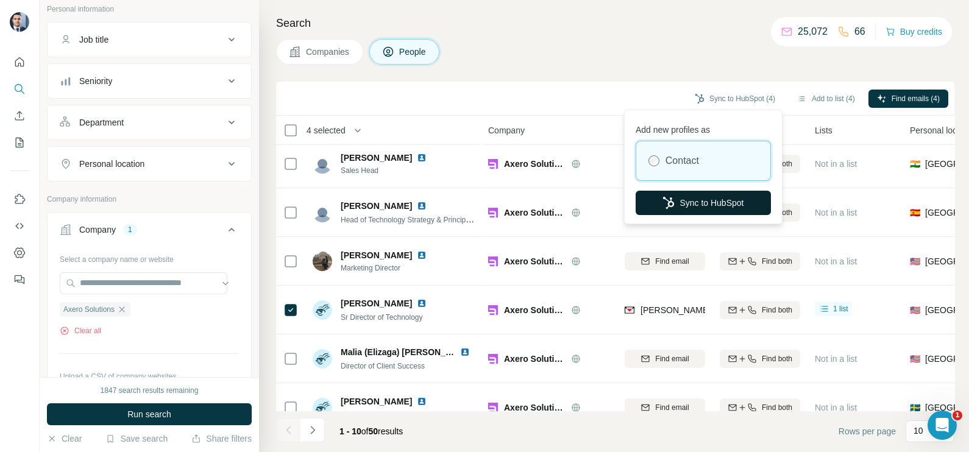
click at [690, 208] on button "Sync to HubSpot" at bounding box center [703, 203] width 135 height 24
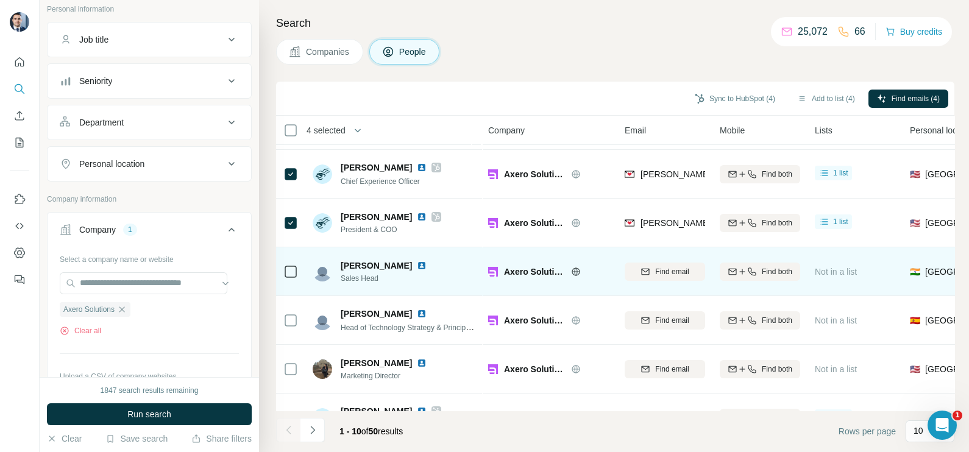
scroll to position [0, 0]
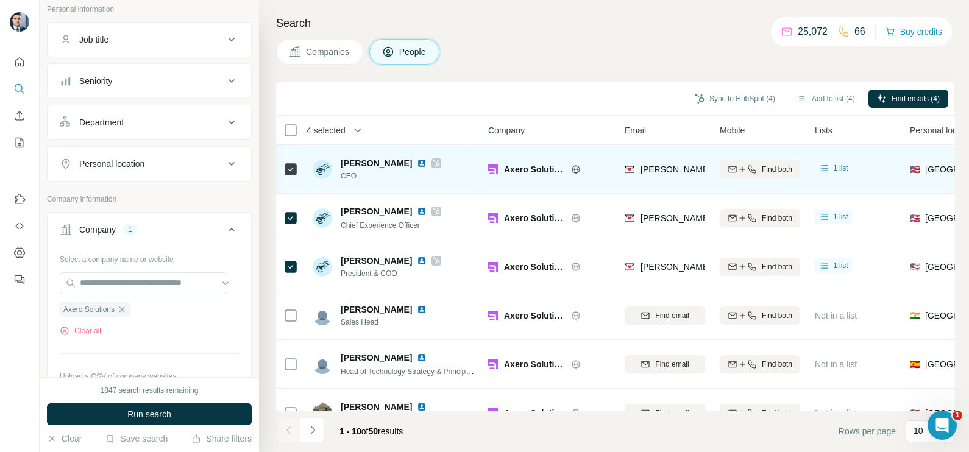
click at [664, 165] on span "adam@axerosolutions.com" at bounding box center [747, 170] width 215 height 10
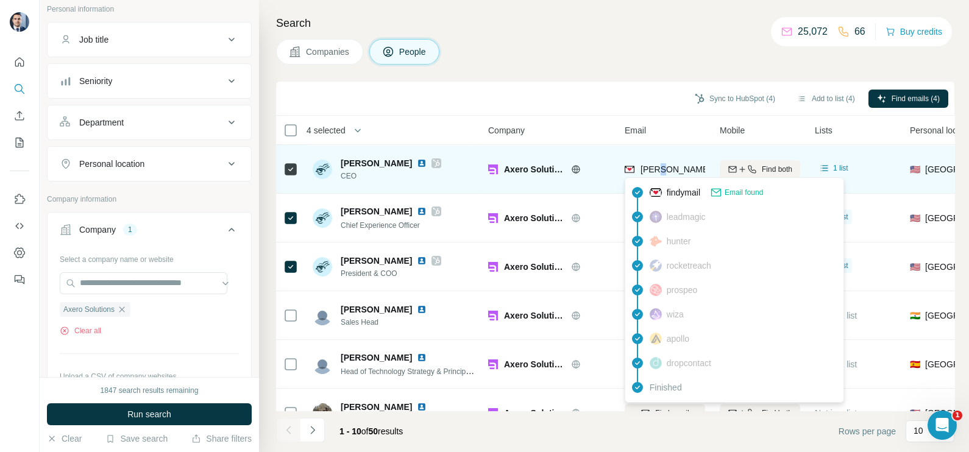
click at [664, 165] on span "adam@axerosolutions.com" at bounding box center [747, 170] width 215 height 10
click at [664, 163] on span "adam@axerosolutions.com" at bounding box center [742, 169] width 205 height 12
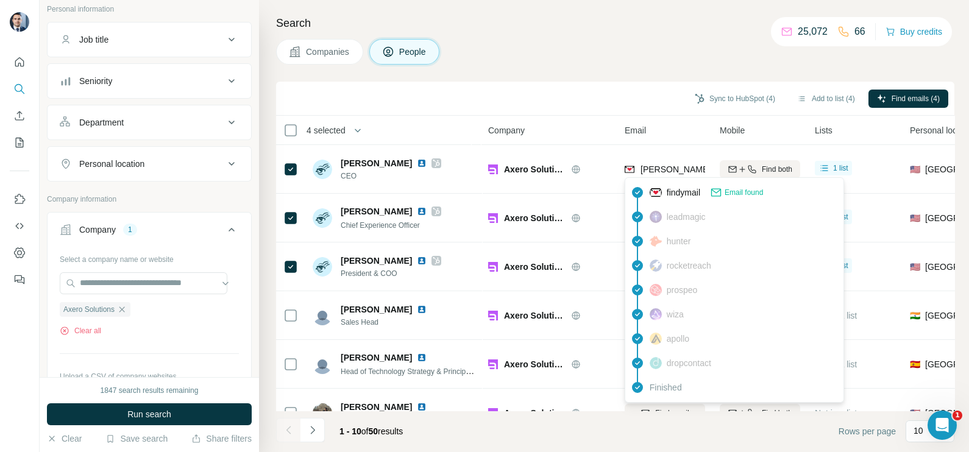
click at [605, 98] on div "Sync to HubSpot (4) Add to list (4) Find emails (4)" at bounding box center [615, 98] width 666 height 21
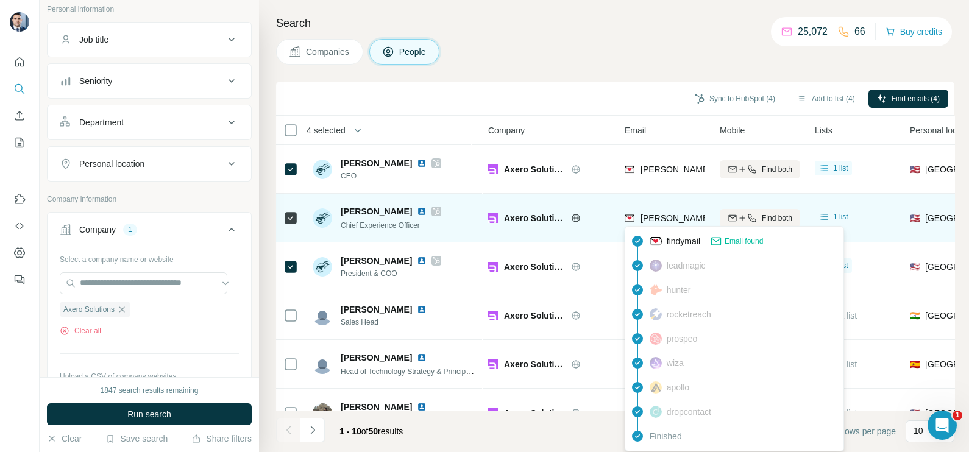
click at [661, 215] on span "jennifer@axerosolutions.com" at bounding box center [747, 218] width 215 height 10
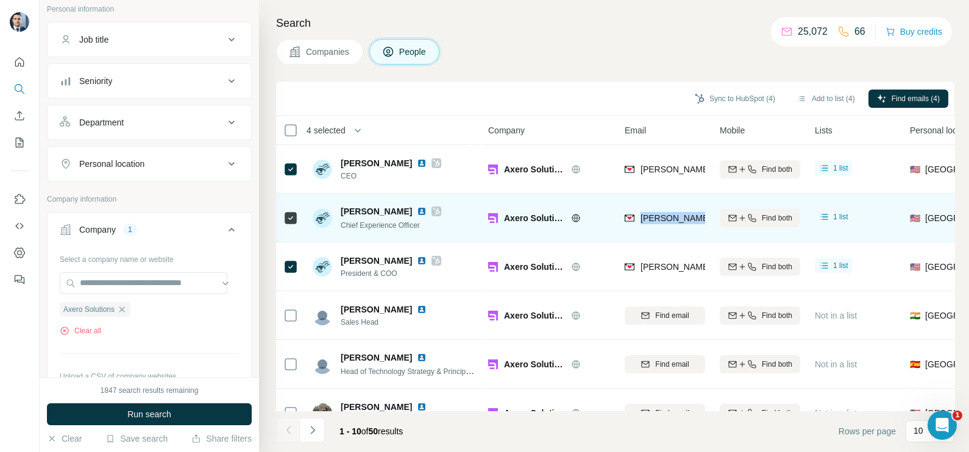
click at [661, 215] on span "jennifer@axerosolutions.com" at bounding box center [747, 218] width 215 height 10
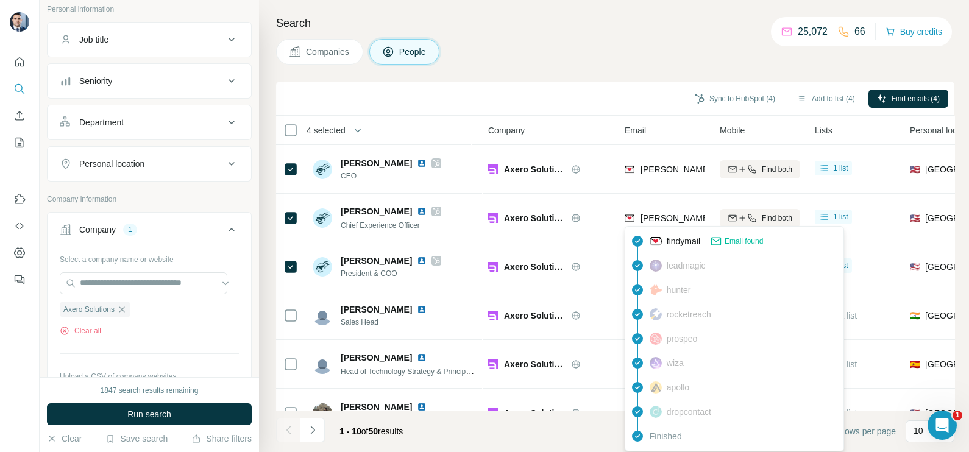
click at [589, 91] on div "Sync to HubSpot (4) Add to list (4) Find emails (4)" at bounding box center [615, 98] width 666 height 21
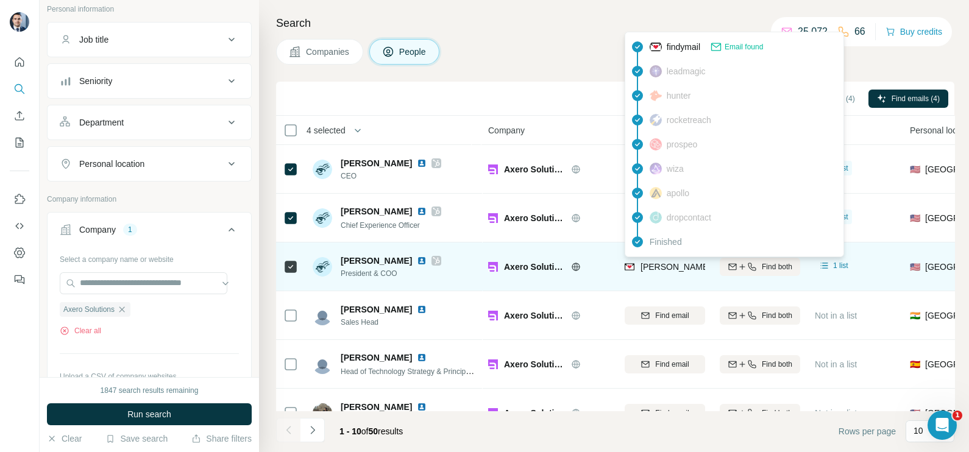
click at [672, 272] on span "michael@axerosolutions.com" at bounding box center [742, 267] width 205 height 12
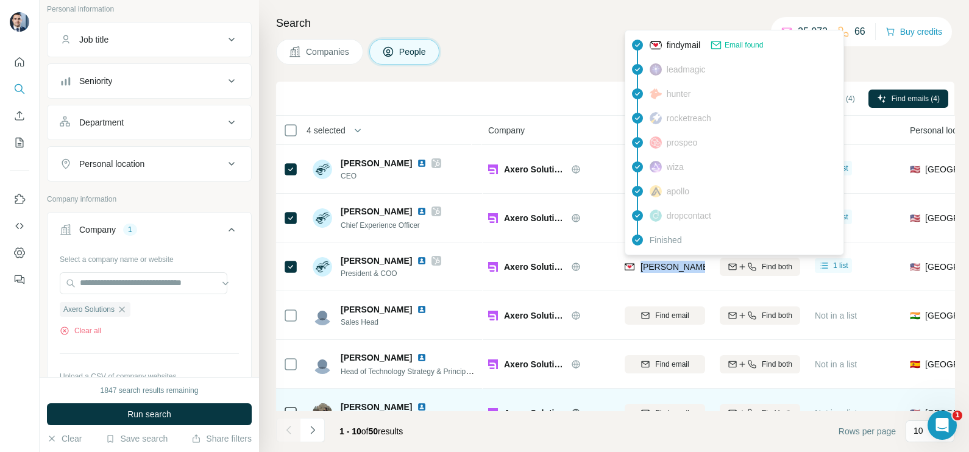
scroll to position [76, 0]
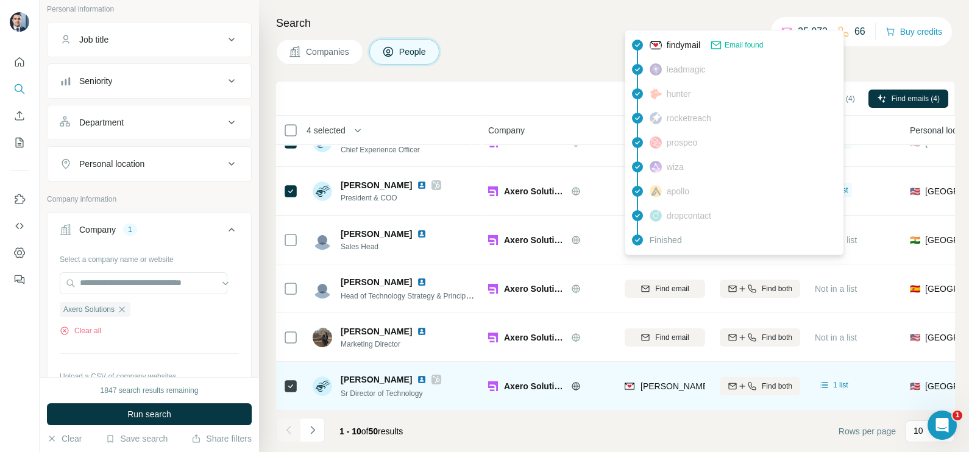
click at [662, 377] on div "luis@axerosolutions.com" at bounding box center [665, 386] width 80 height 34
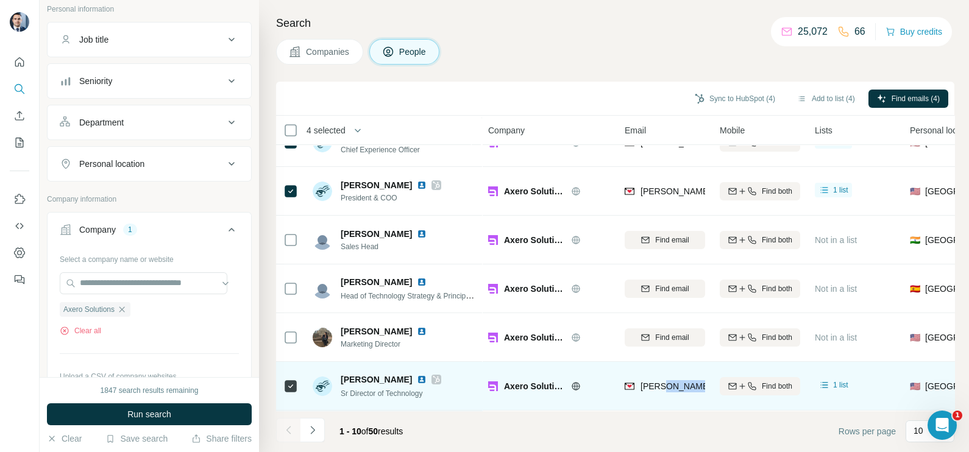
click at [662, 377] on div "luis@axerosolutions.com" at bounding box center [665, 386] width 80 height 34
